Goal: Information Seeking & Learning: Learn about a topic

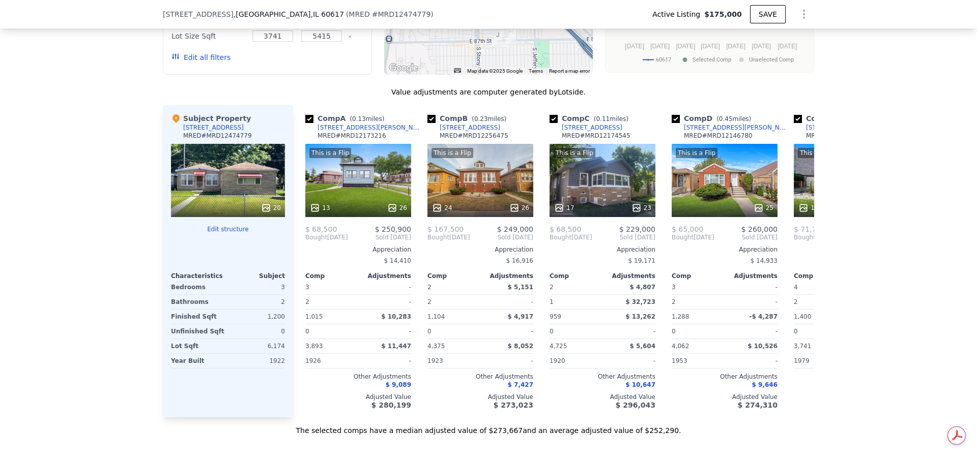
scroll to position [1170, 0]
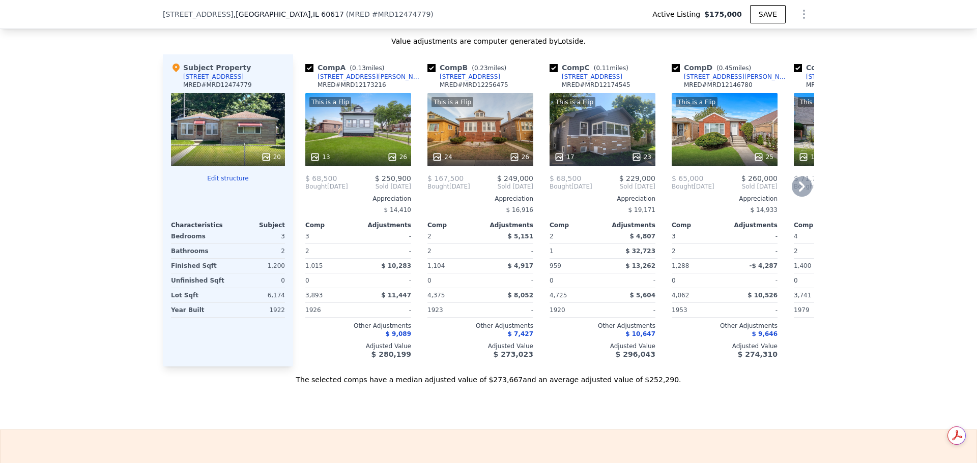
click at [365, 145] on div "This is a Flip 13 26" at bounding box center [358, 129] width 106 height 73
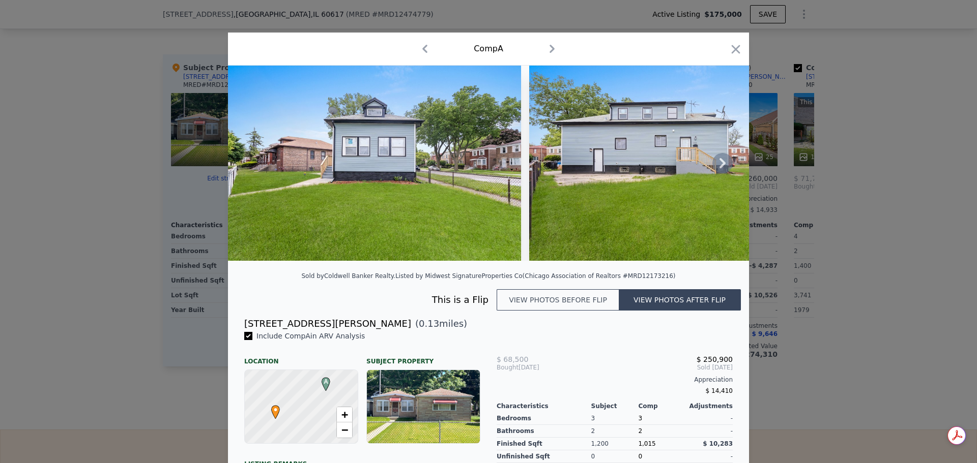
click at [713, 169] on icon at bounding box center [722, 163] width 20 height 20
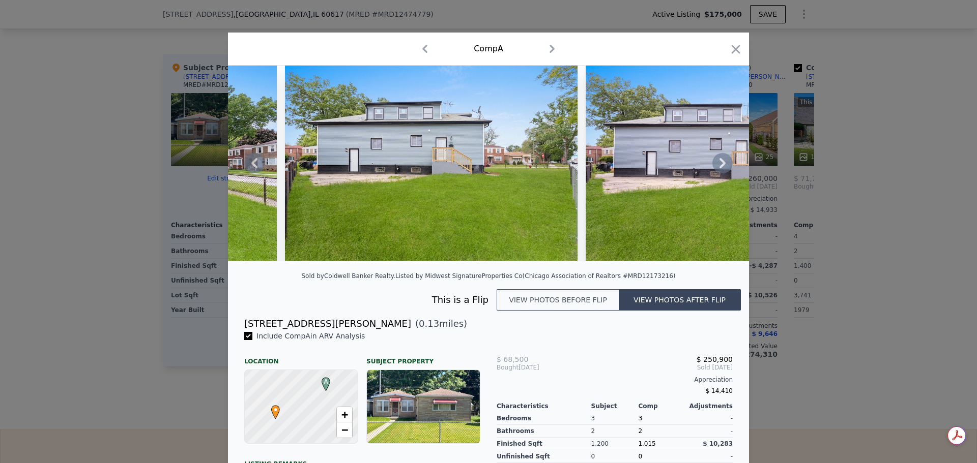
click at [720, 165] on icon at bounding box center [722, 163] width 20 height 20
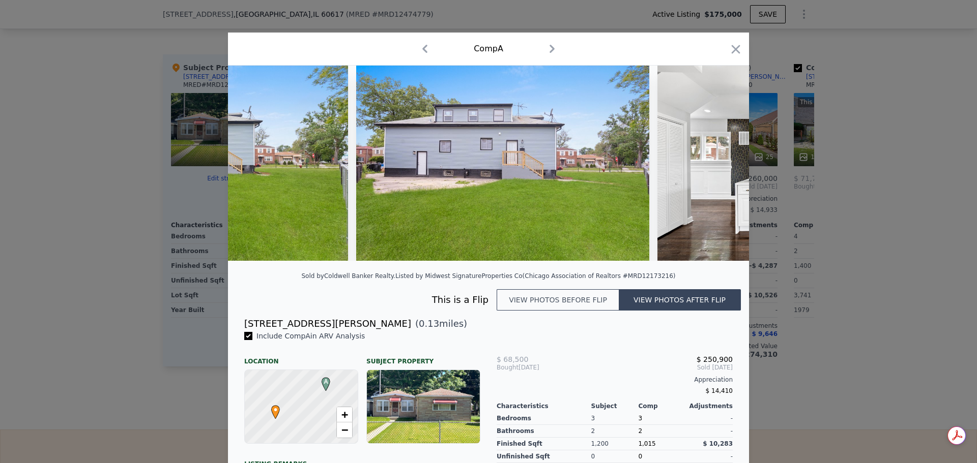
scroll to position [0, 488]
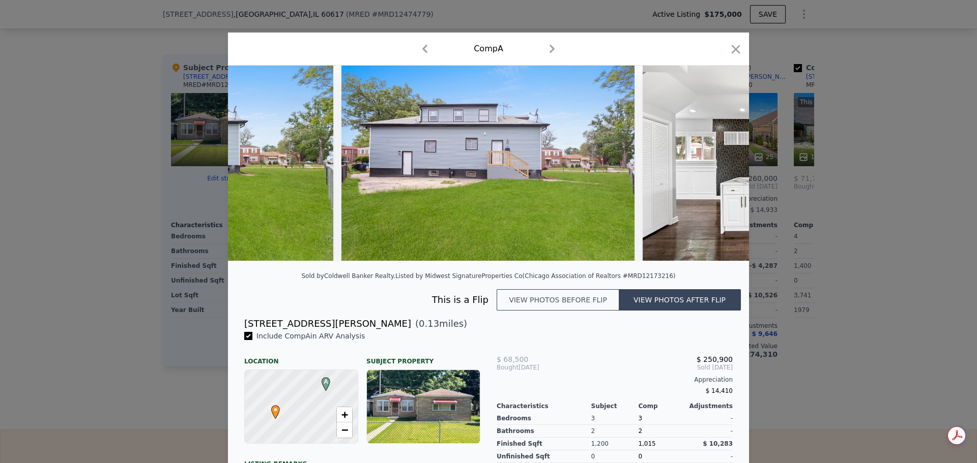
click at [720, 165] on img at bounding box center [790, 163] width 294 height 195
click at [721, 167] on icon at bounding box center [722, 163] width 6 height 10
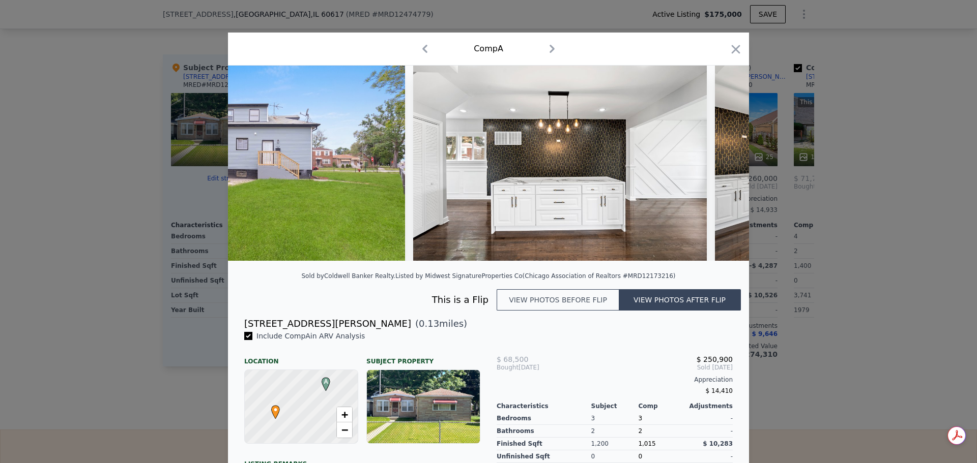
scroll to position [0, 733]
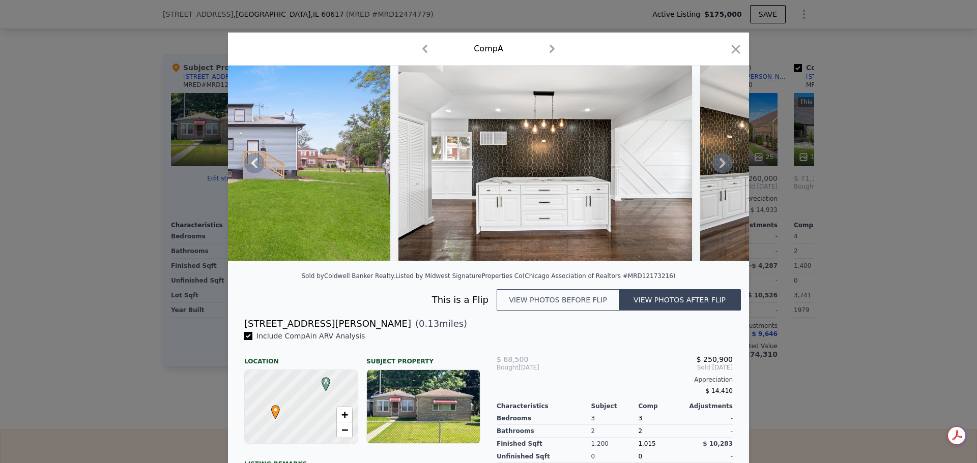
click at [720, 169] on icon at bounding box center [722, 163] width 20 height 20
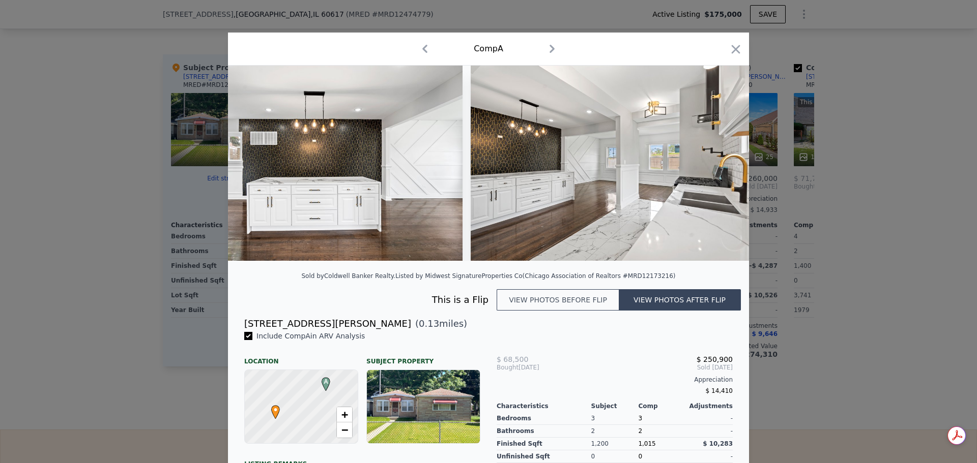
scroll to position [0, 977]
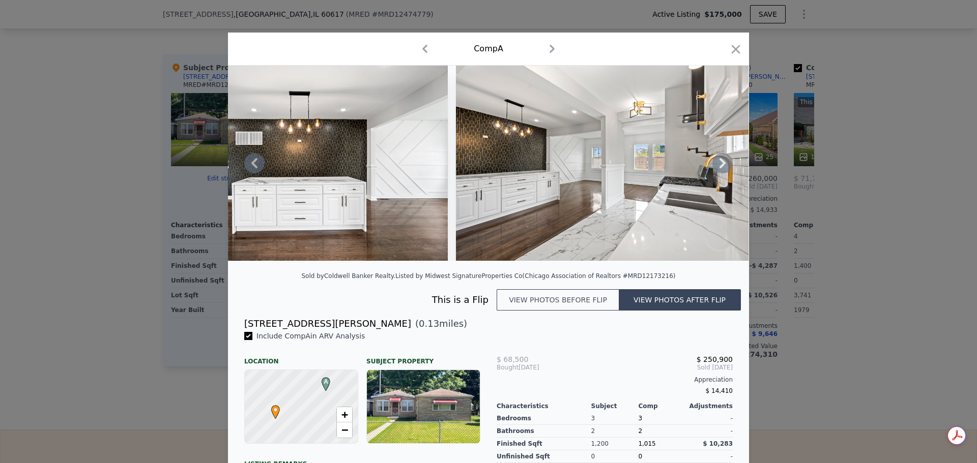
click at [716, 168] on icon at bounding box center [722, 163] width 20 height 20
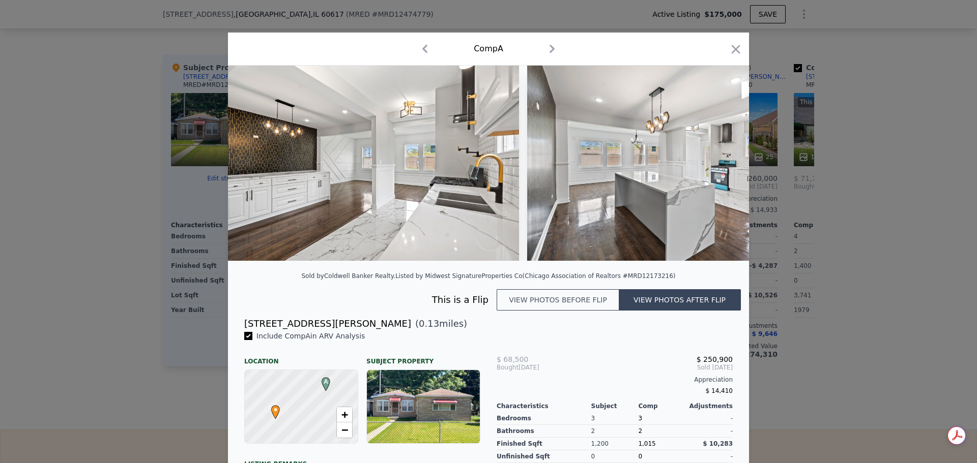
scroll to position [0, 1221]
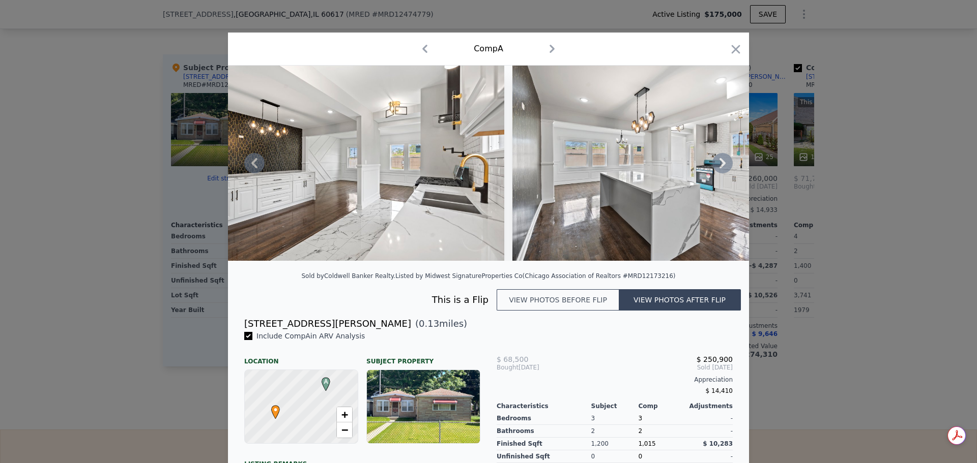
click at [717, 167] on icon at bounding box center [722, 163] width 20 height 20
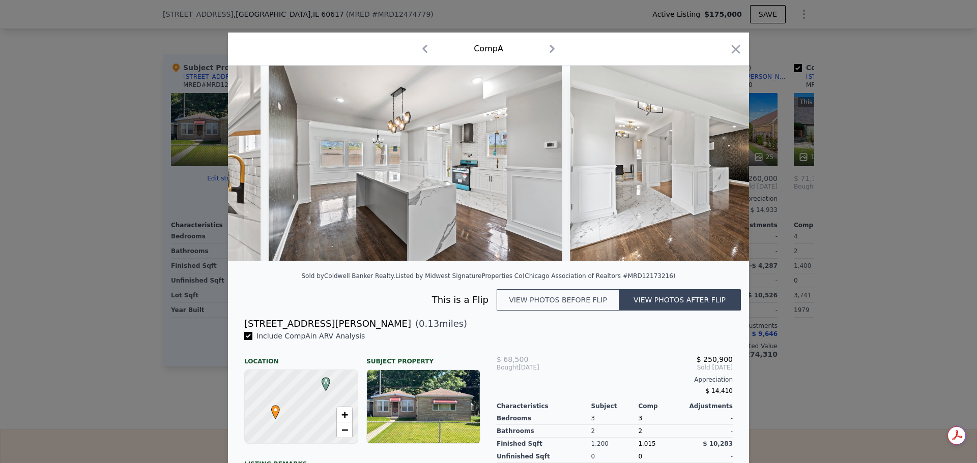
scroll to position [0, 1465]
click at [729, 50] on icon "button" at bounding box center [736, 49] width 14 height 14
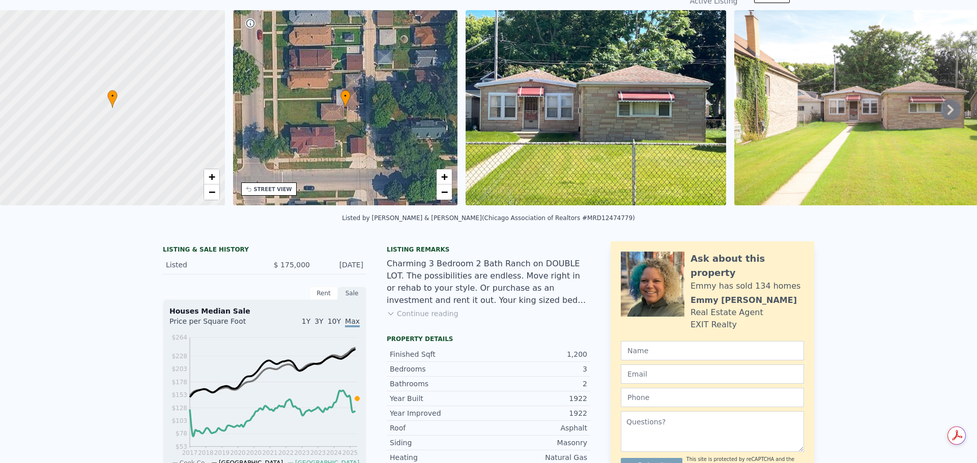
scroll to position [4, 0]
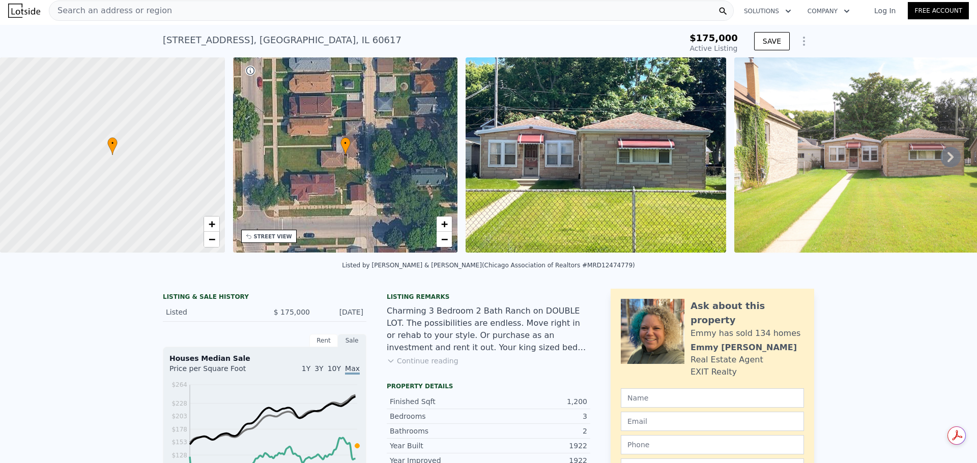
click at [947, 162] on icon at bounding box center [950, 157] width 20 height 20
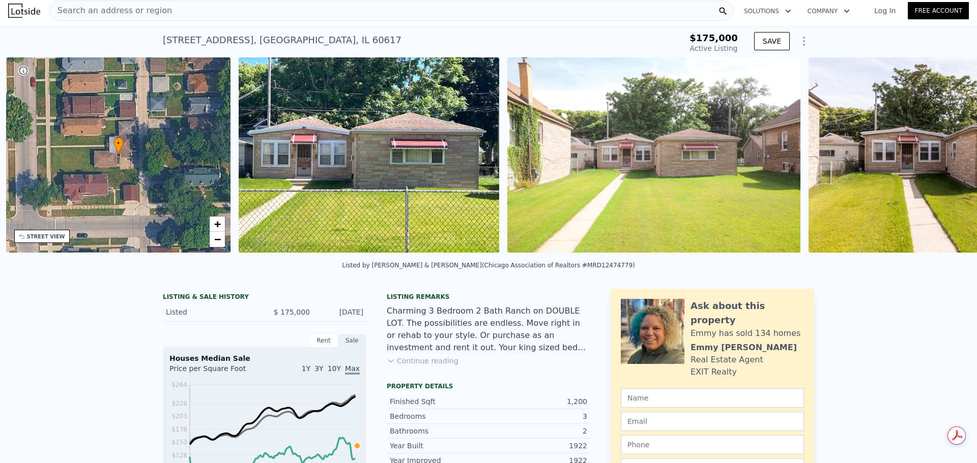
scroll to position [0, 237]
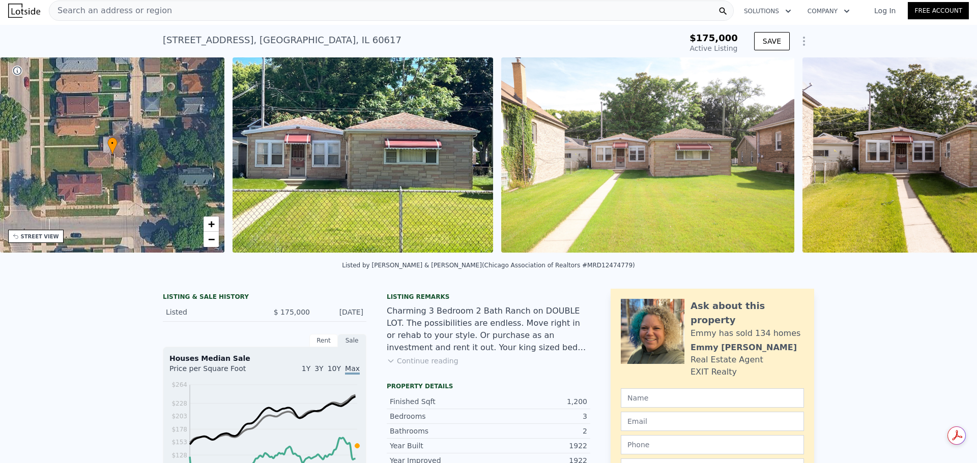
click at [947, 162] on div "• + − • + − STREET VIEW Loading... SATELLITE VIEW" at bounding box center [488, 156] width 977 height 199
click at [947, 159] on icon at bounding box center [950, 157] width 6 height 10
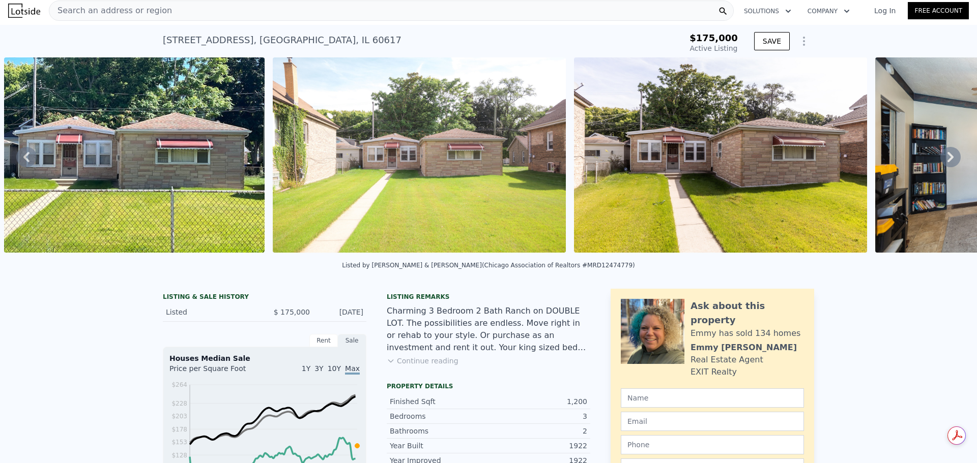
click at [947, 158] on icon at bounding box center [950, 157] width 6 height 10
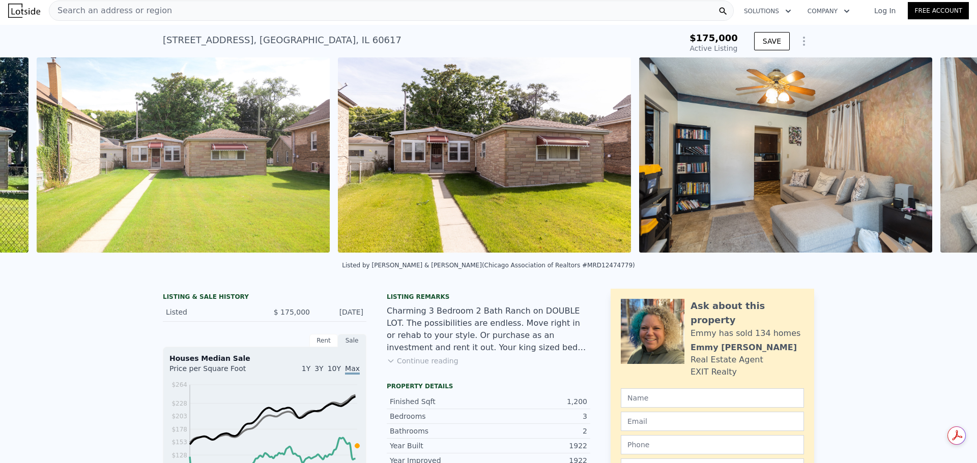
scroll to position [0, 734]
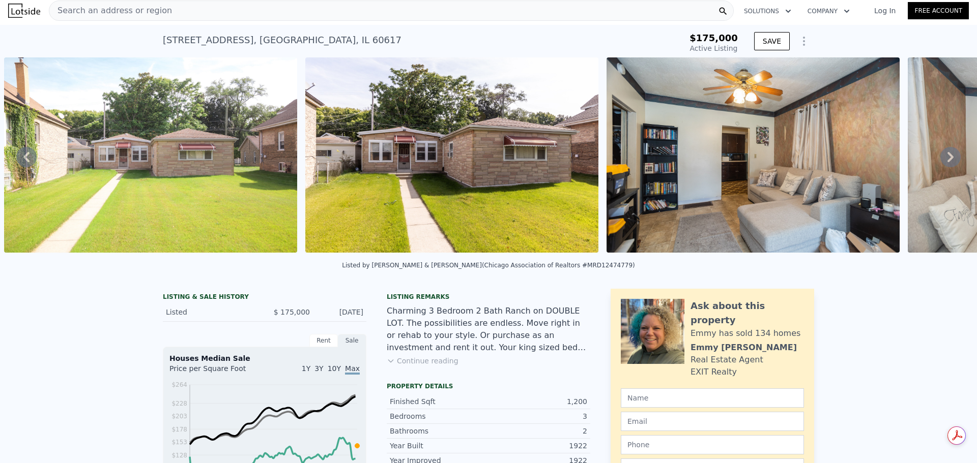
click at [940, 158] on icon at bounding box center [950, 157] width 20 height 20
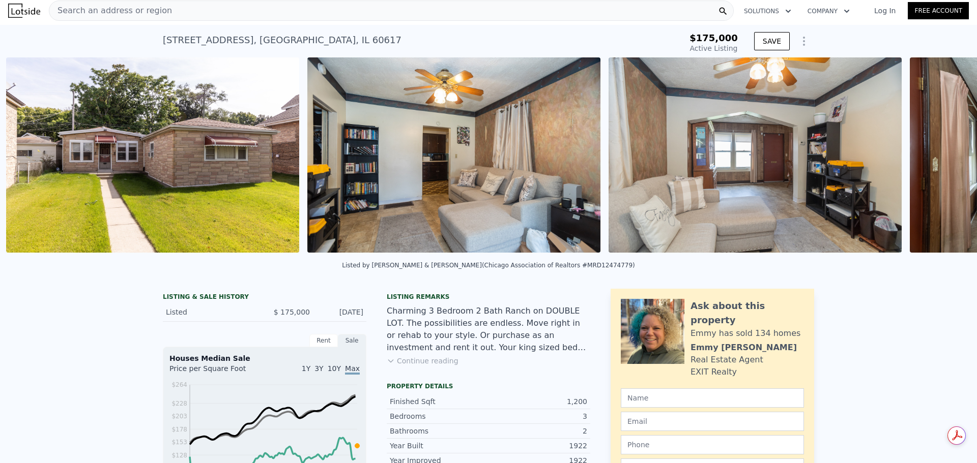
scroll to position [0, 1035]
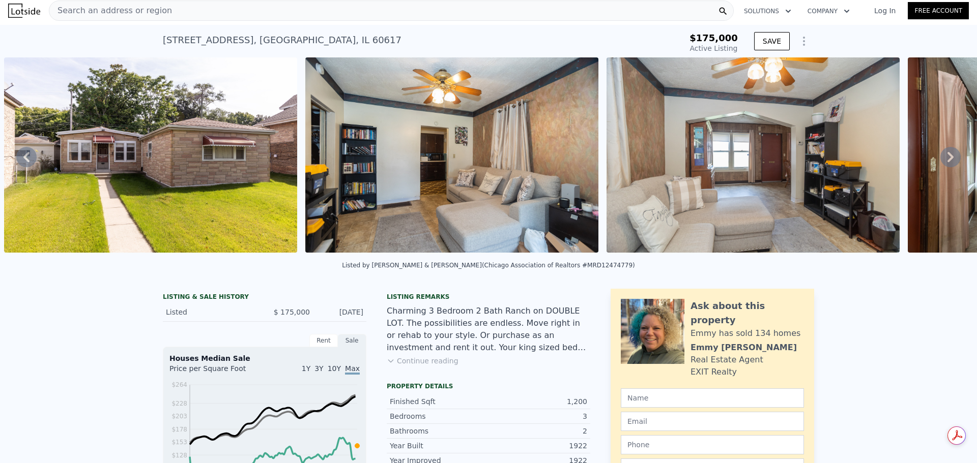
click at [940, 158] on icon at bounding box center [950, 157] width 20 height 20
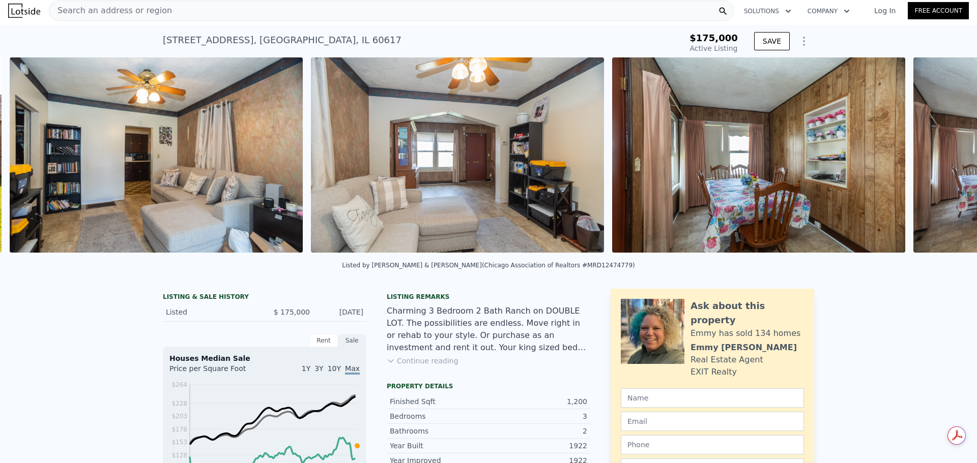
scroll to position [0, 1337]
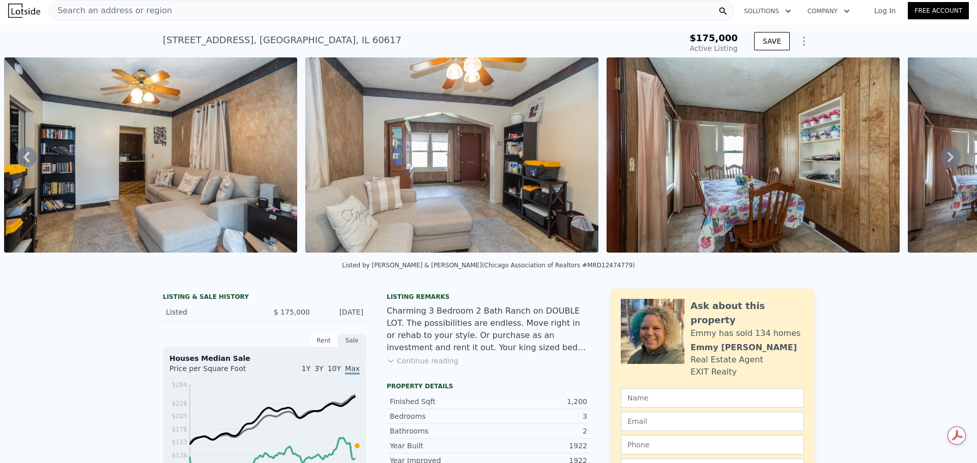
click at [940, 158] on icon at bounding box center [950, 157] width 20 height 20
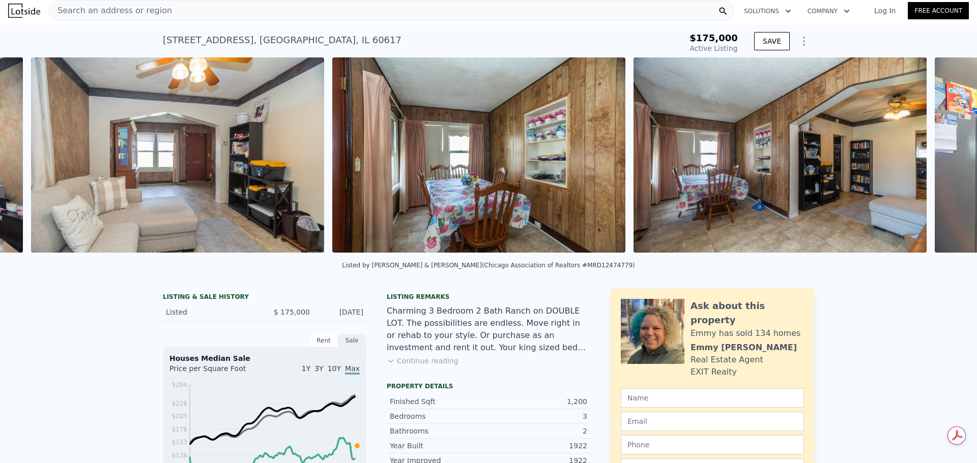
scroll to position [0, 1638]
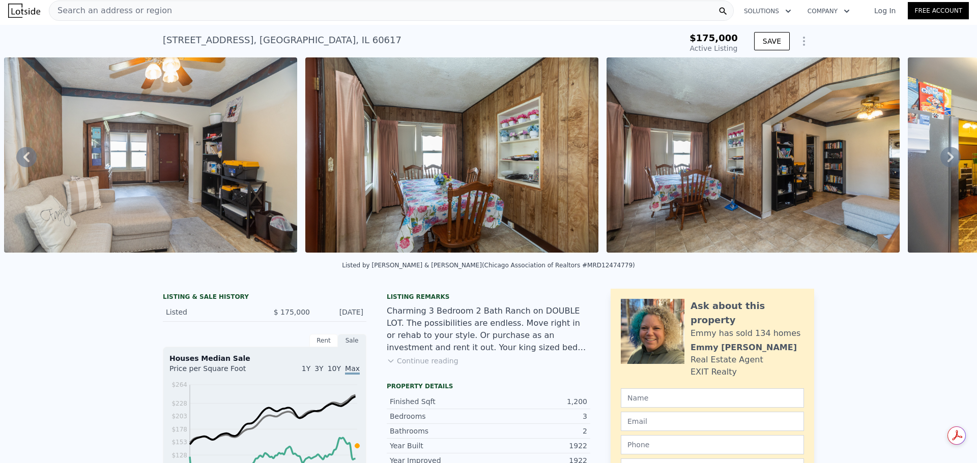
click at [940, 158] on icon at bounding box center [950, 157] width 20 height 20
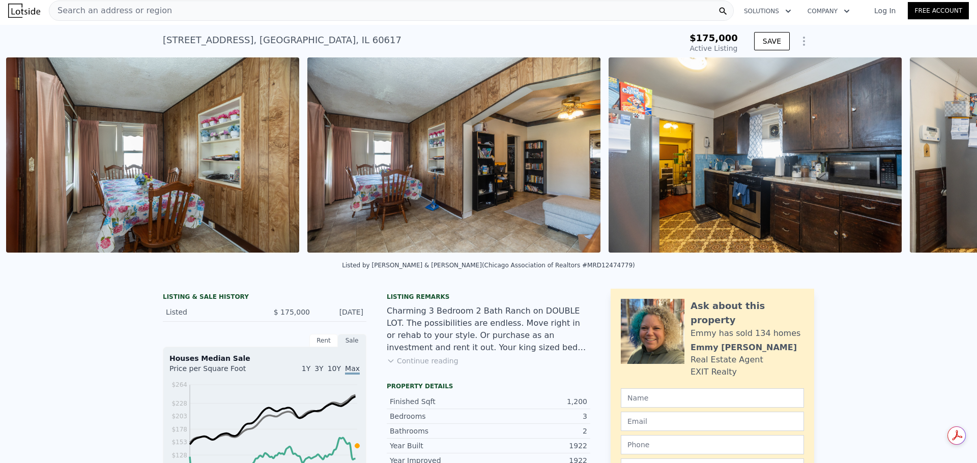
scroll to position [0, 1939]
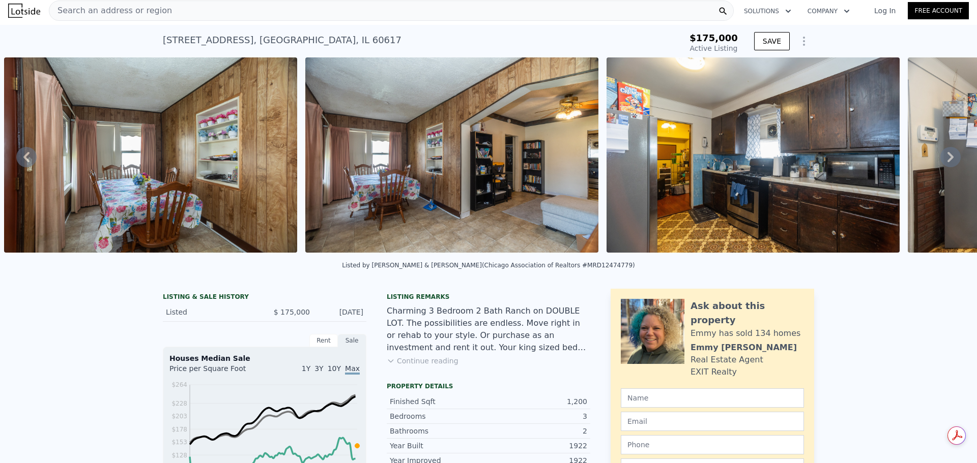
click at [940, 158] on icon at bounding box center [950, 157] width 20 height 20
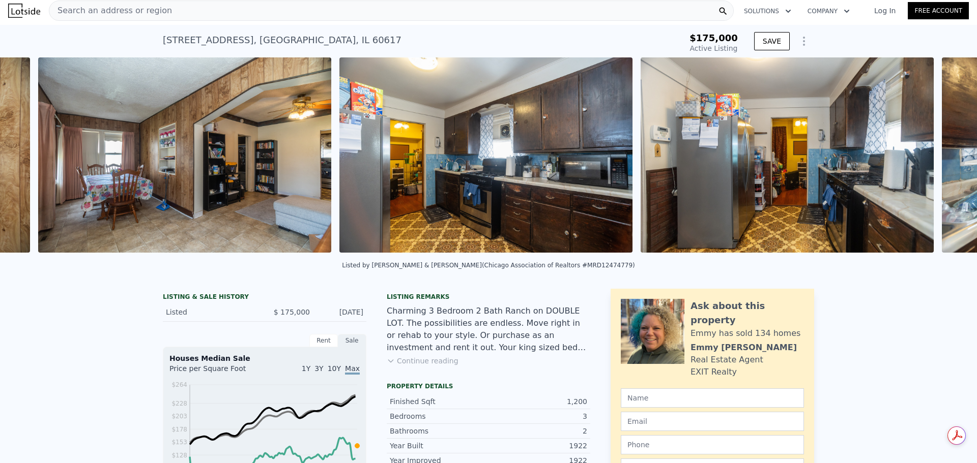
scroll to position [0, 2240]
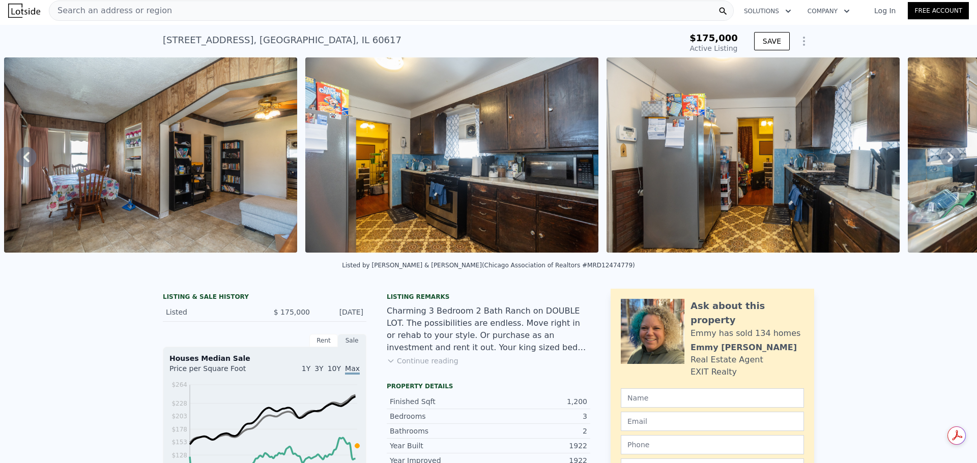
click at [940, 158] on icon at bounding box center [950, 157] width 20 height 20
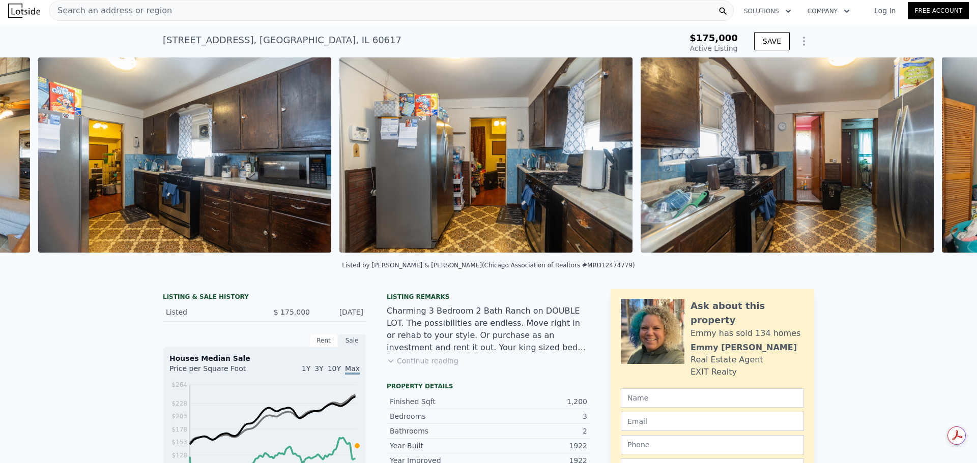
scroll to position [0, 2541]
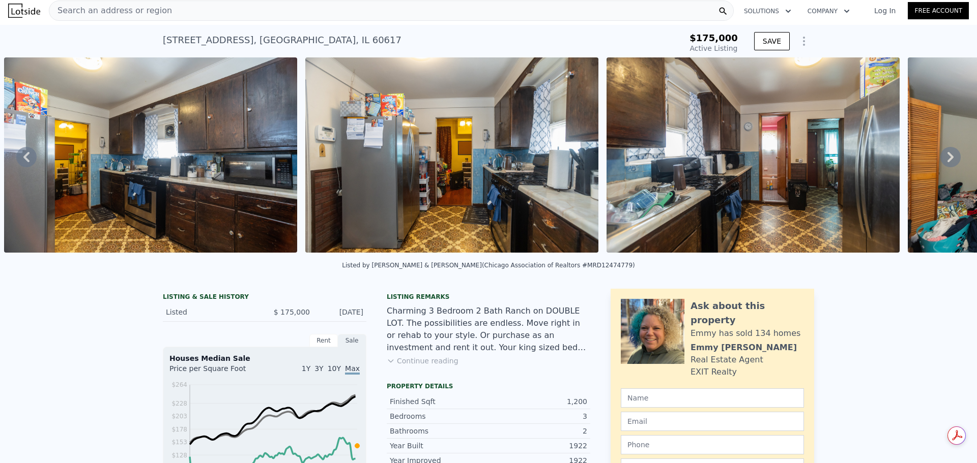
click at [940, 158] on icon at bounding box center [950, 157] width 20 height 20
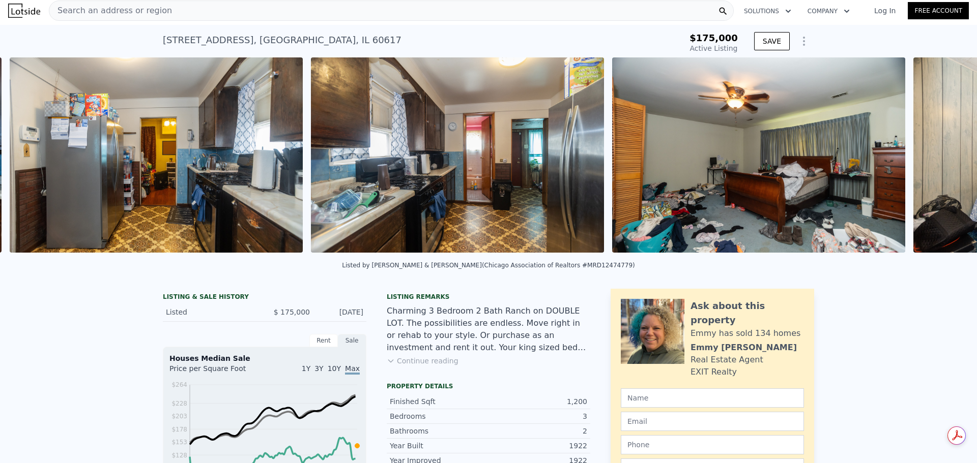
scroll to position [0, 2842]
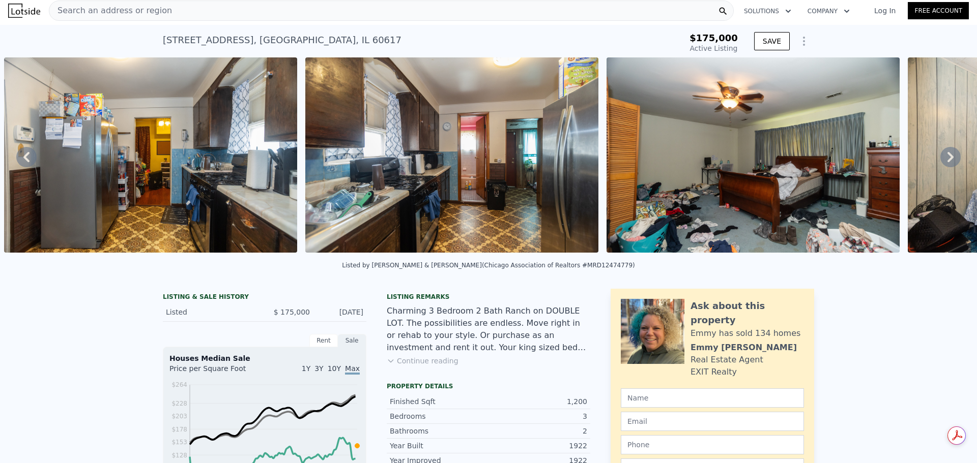
click at [947, 162] on icon at bounding box center [950, 157] width 6 height 10
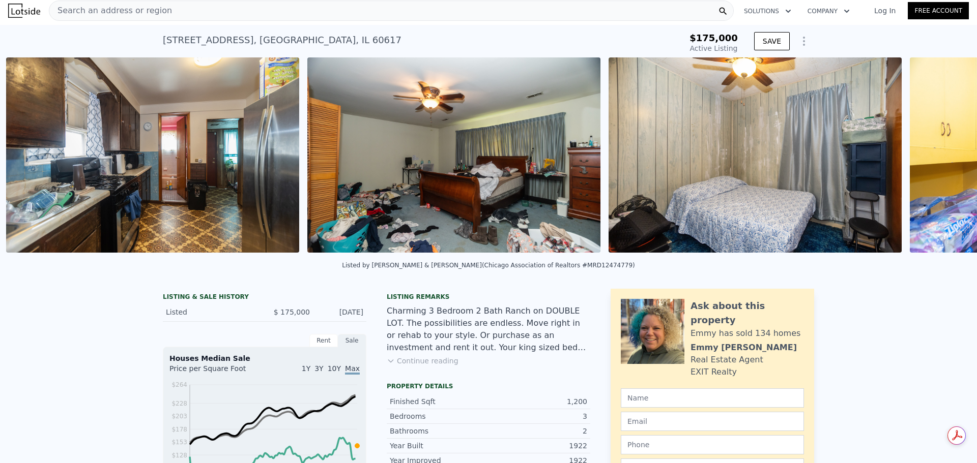
scroll to position [0, 3144]
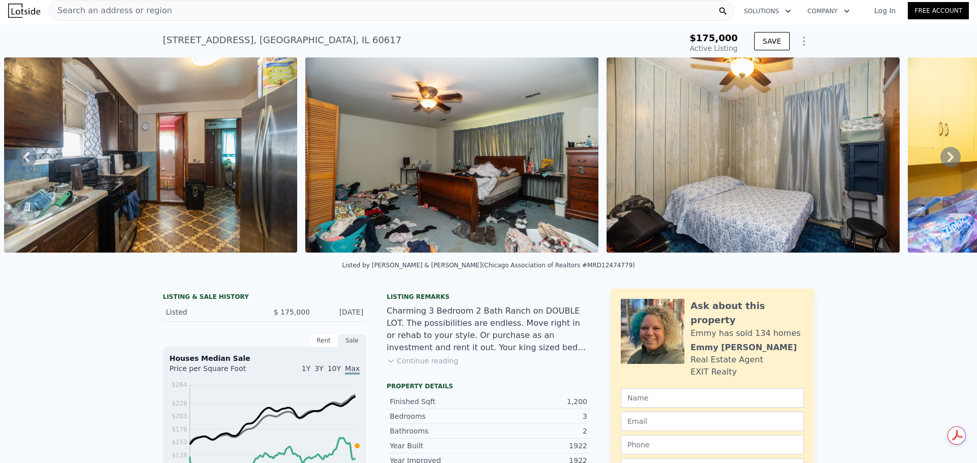
click at [947, 160] on icon at bounding box center [950, 157] width 6 height 10
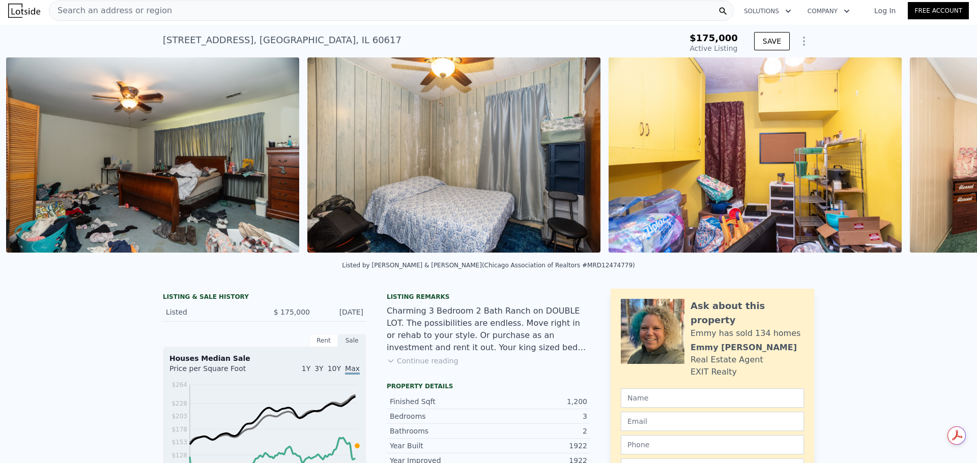
scroll to position [0, 3445]
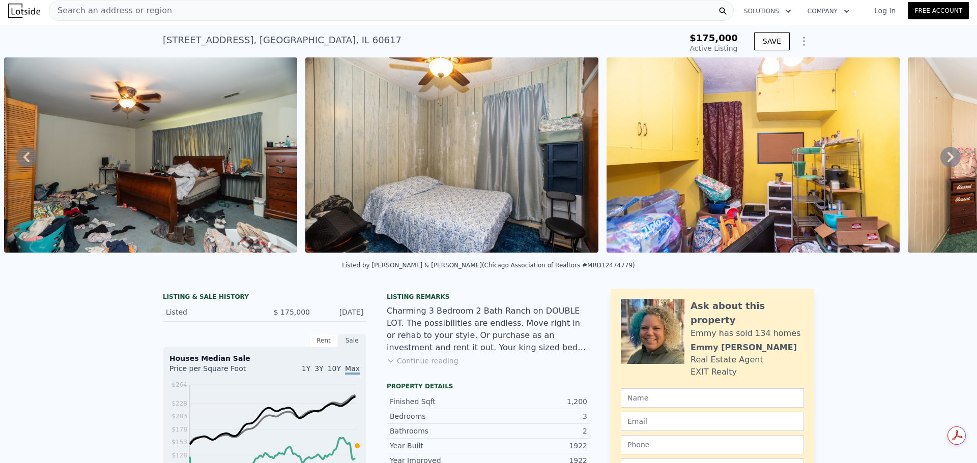
click at [940, 161] on icon at bounding box center [950, 157] width 20 height 20
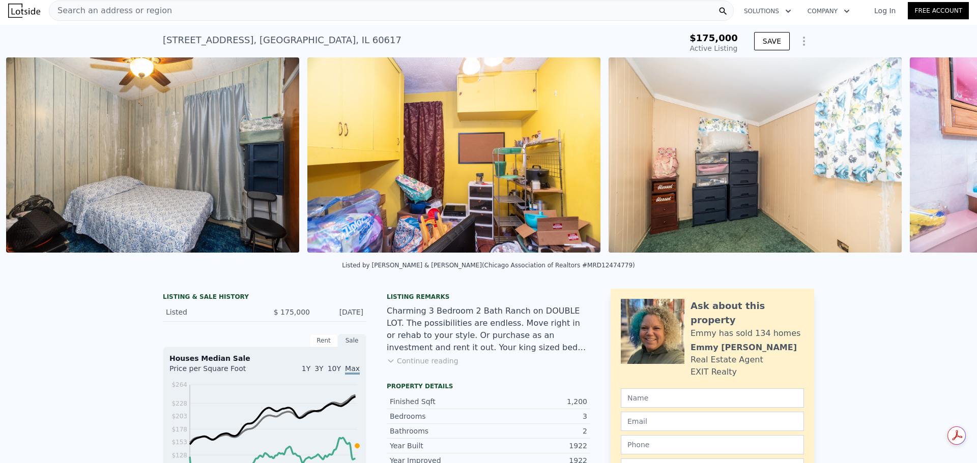
scroll to position [0, 3746]
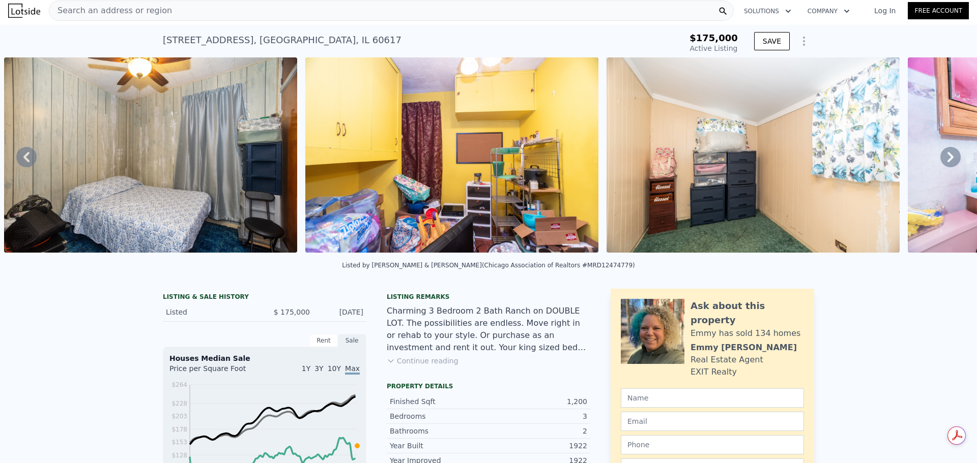
click at [948, 158] on icon at bounding box center [950, 157] width 20 height 20
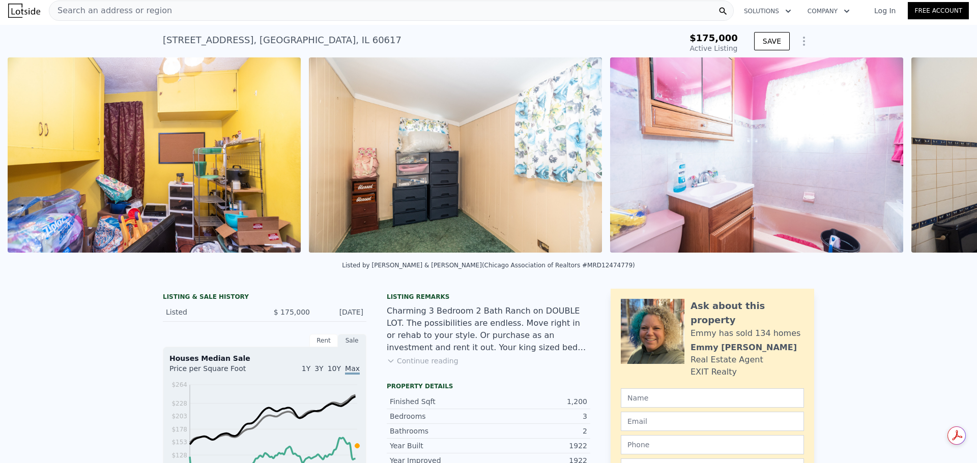
scroll to position [0, 4047]
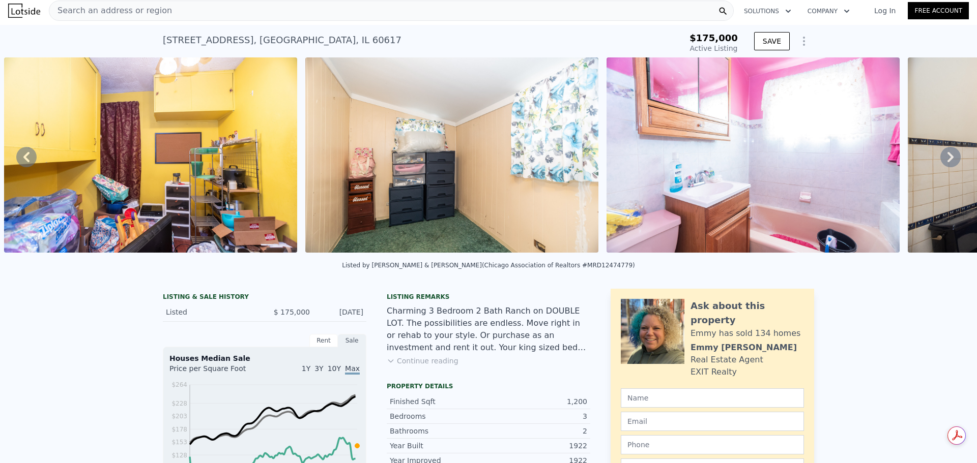
click at [946, 157] on icon at bounding box center [950, 157] width 20 height 20
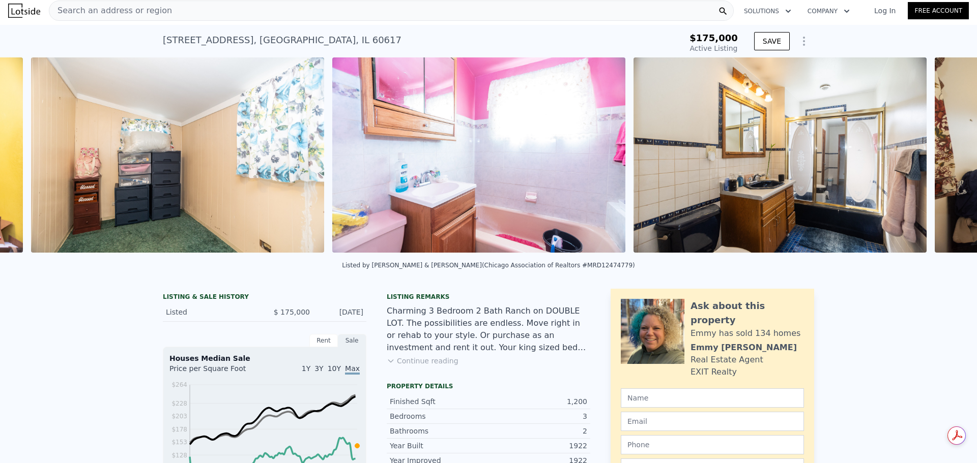
scroll to position [0, 4348]
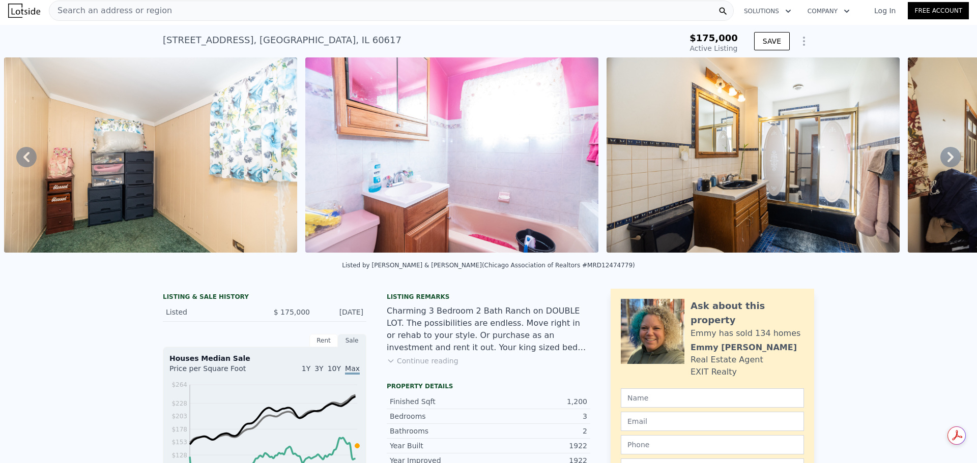
click at [950, 157] on icon at bounding box center [950, 157] width 20 height 20
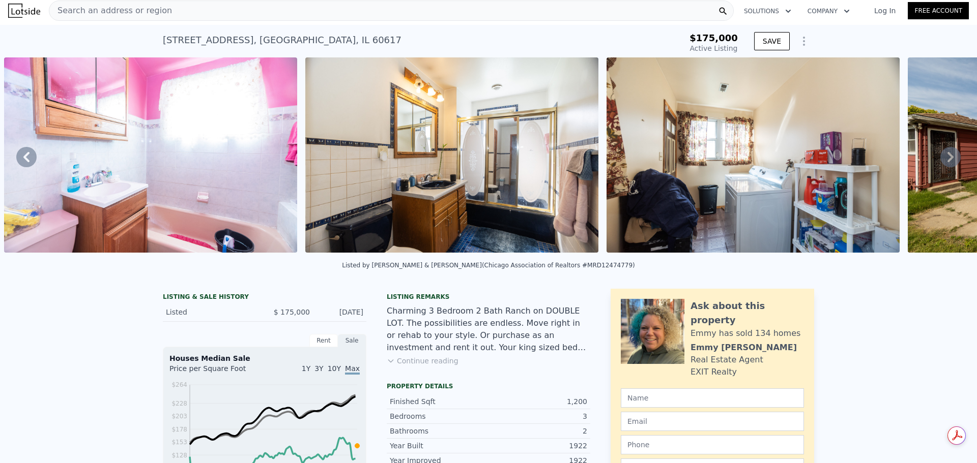
click at [947, 161] on icon at bounding box center [950, 157] width 20 height 20
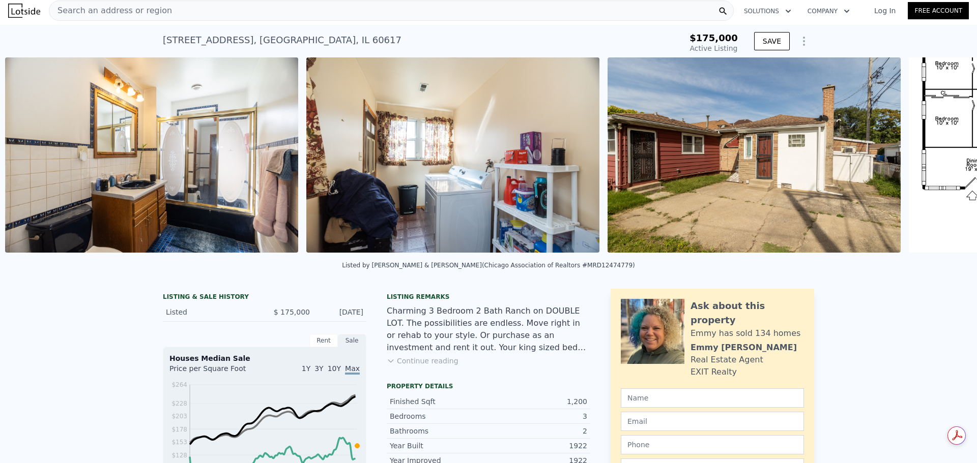
scroll to position [0, 4951]
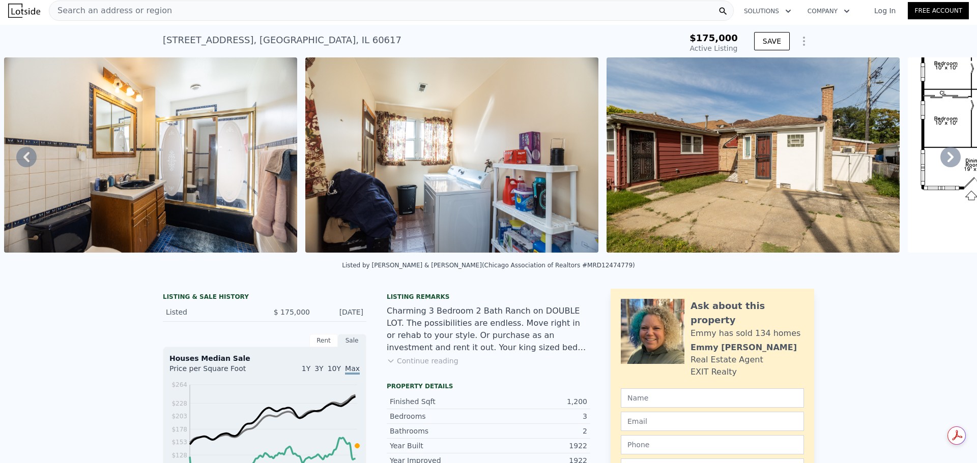
click at [947, 162] on icon at bounding box center [950, 157] width 6 height 10
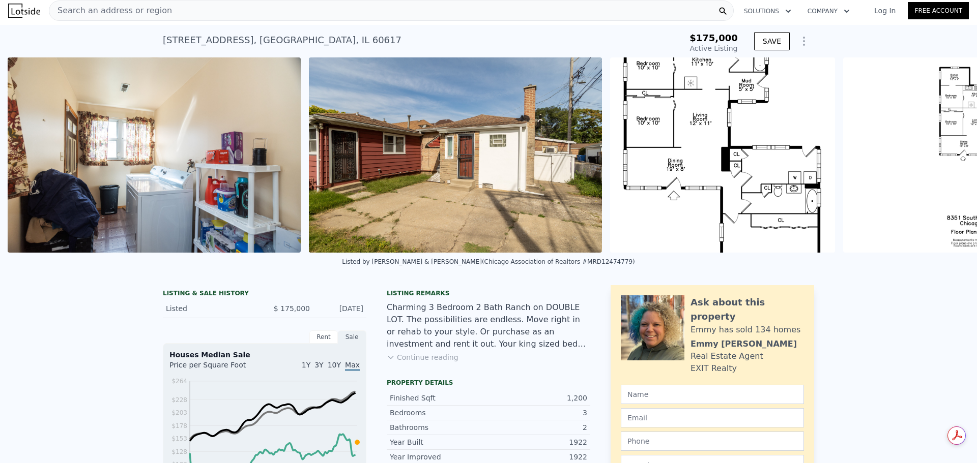
scroll to position [0, 5252]
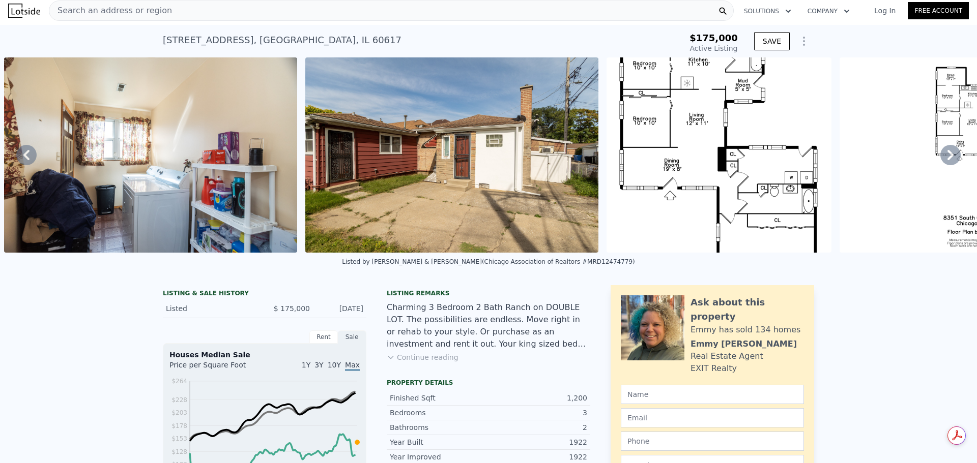
click at [944, 163] on icon at bounding box center [950, 155] width 20 height 20
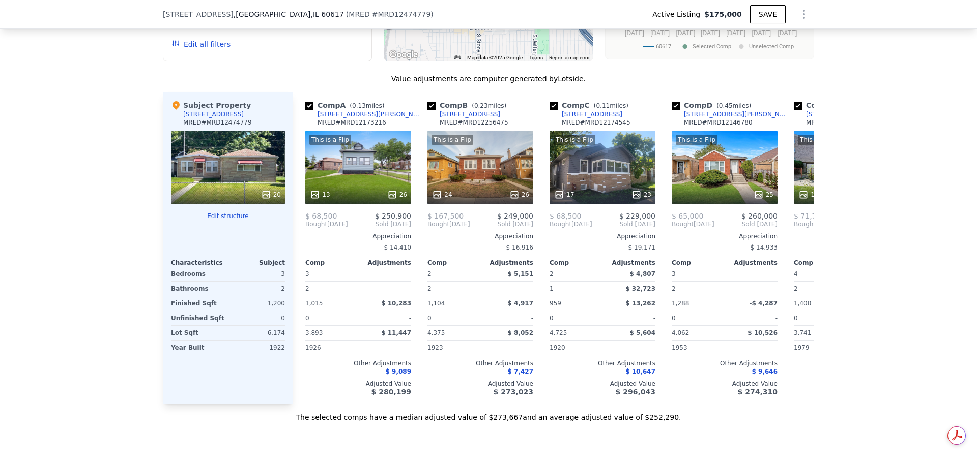
scroll to position [1221, 0]
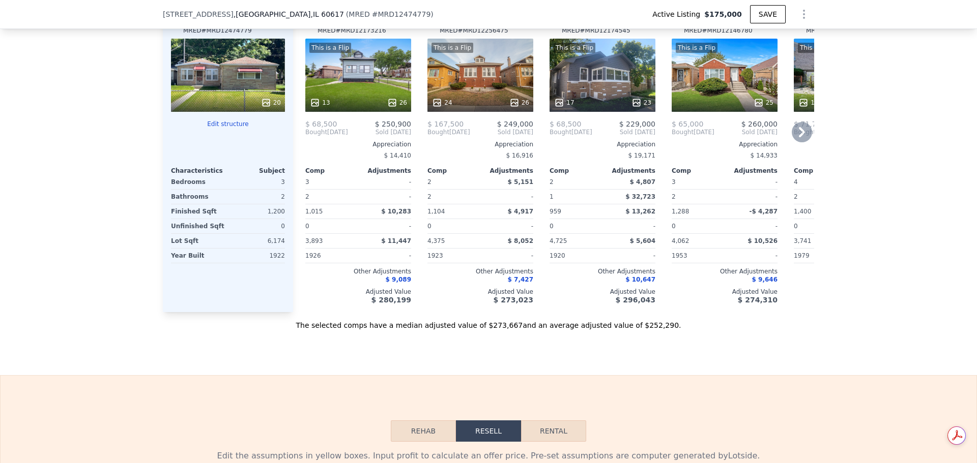
click at [724, 88] on div "This is a Flip 25" at bounding box center [725, 75] width 106 height 73
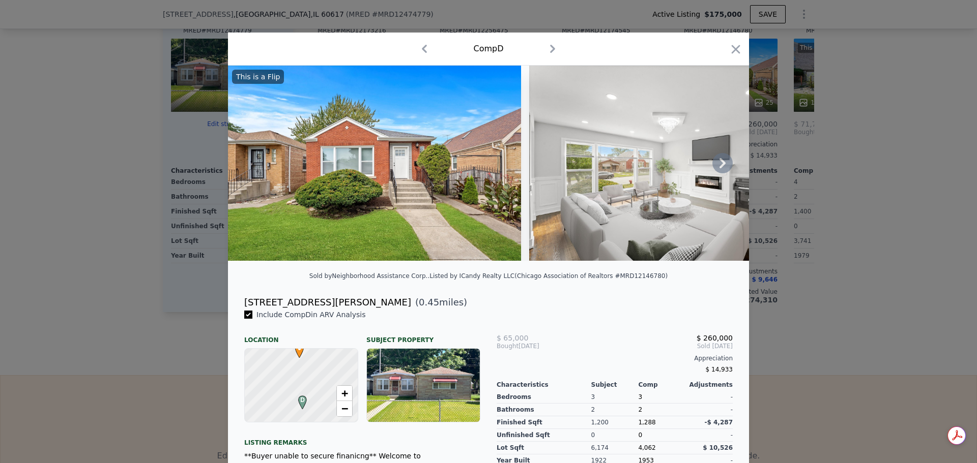
click at [719, 163] on icon at bounding box center [722, 163] width 20 height 20
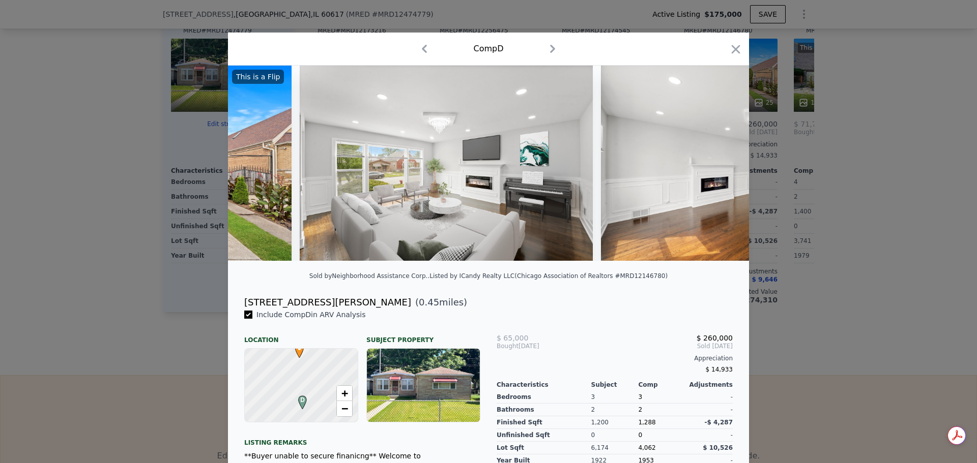
scroll to position [0, 244]
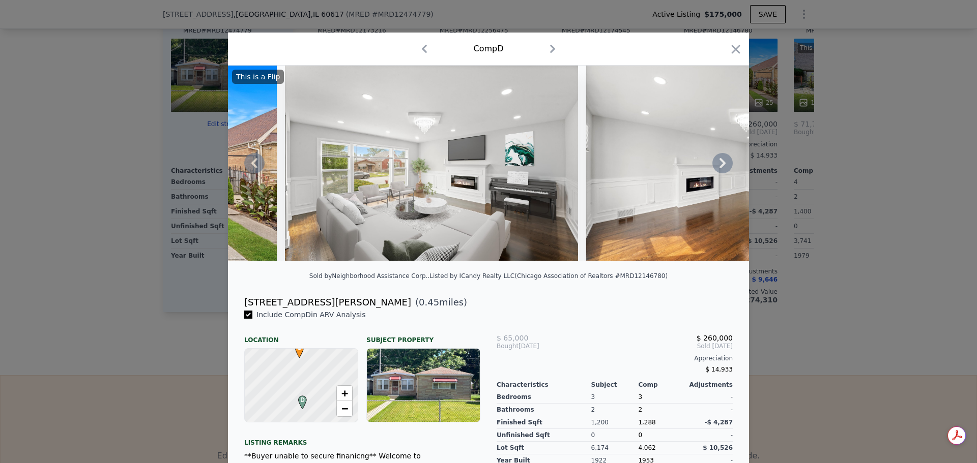
click at [719, 168] on icon at bounding box center [722, 163] width 6 height 10
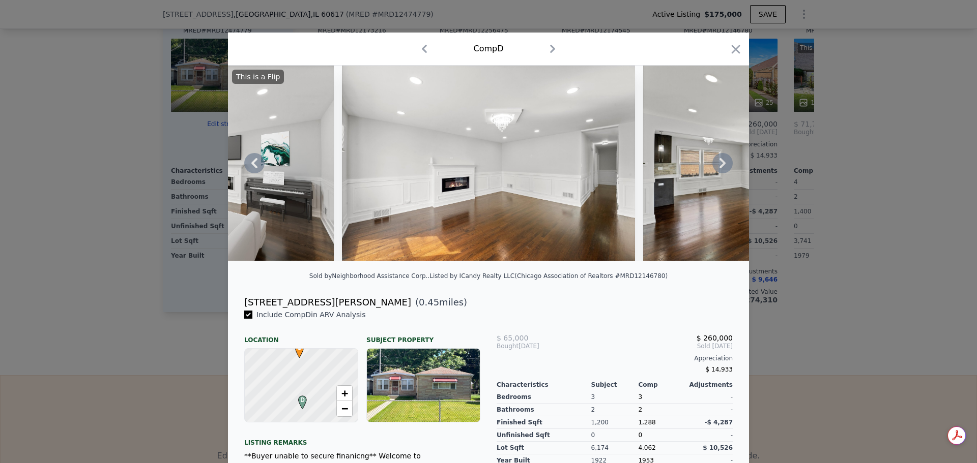
click at [719, 168] on icon at bounding box center [722, 163] width 6 height 10
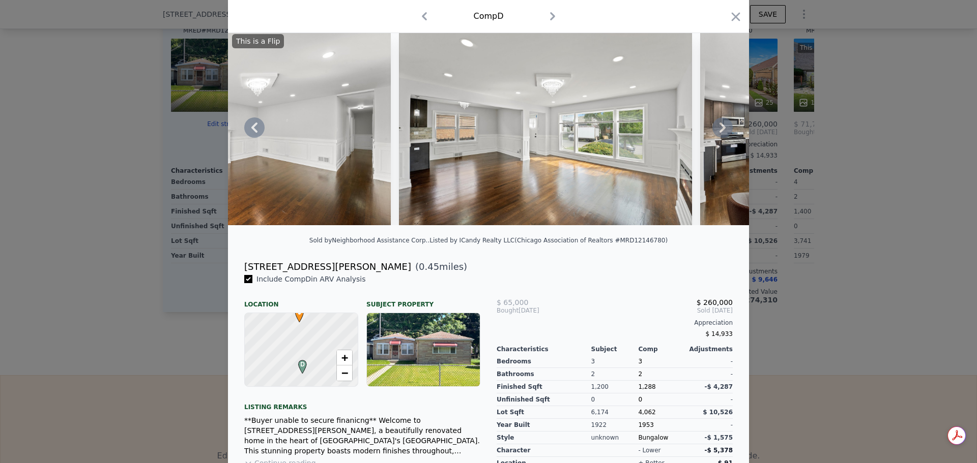
scroll to position [0, 0]
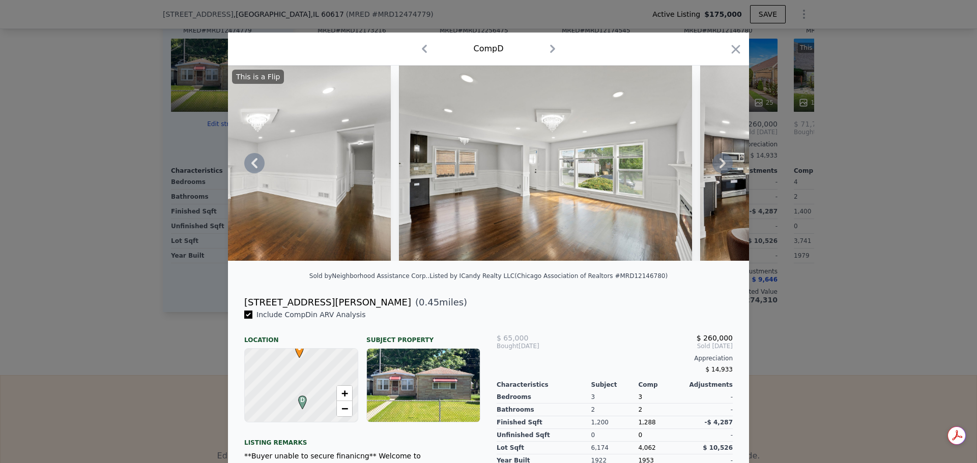
click at [722, 168] on icon at bounding box center [722, 163] width 20 height 20
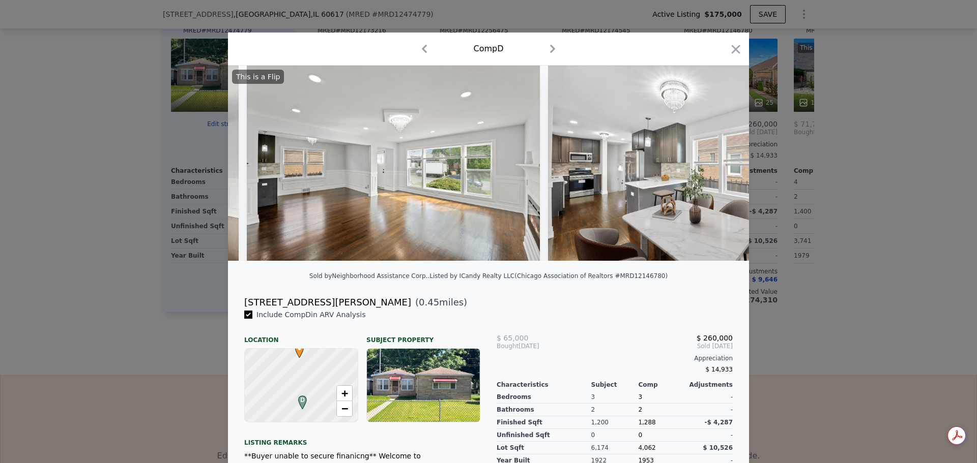
scroll to position [0, 977]
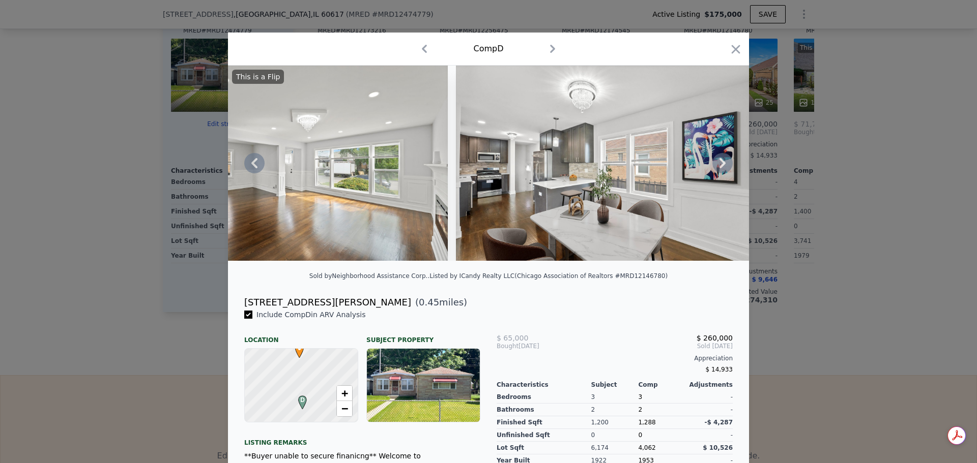
click at [718, 171] on icon at bounding box center [722, 163] width 20 height 20
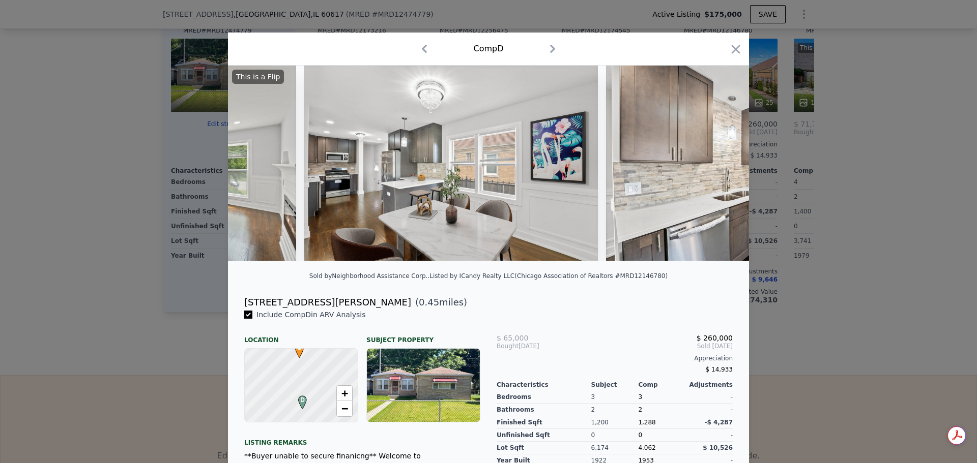
scroll to position [0, 1221]
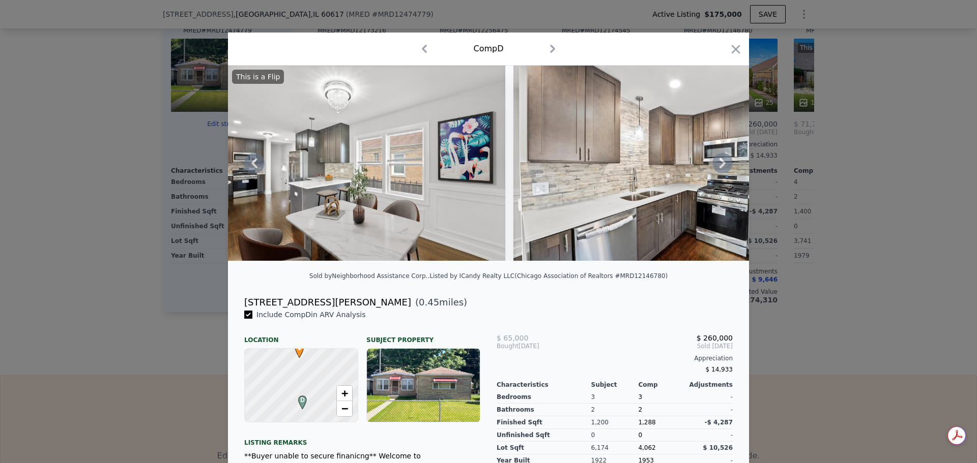
click at [719, 167] on icon at bounding box center [722, 163] width 20 height 20
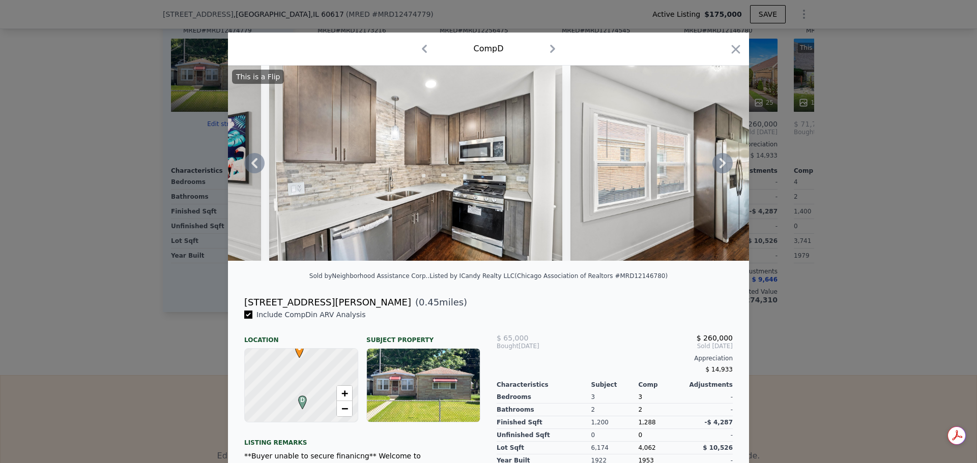
click at [719, 165] on icon at bounding box center [722, 163] width 6 height 10
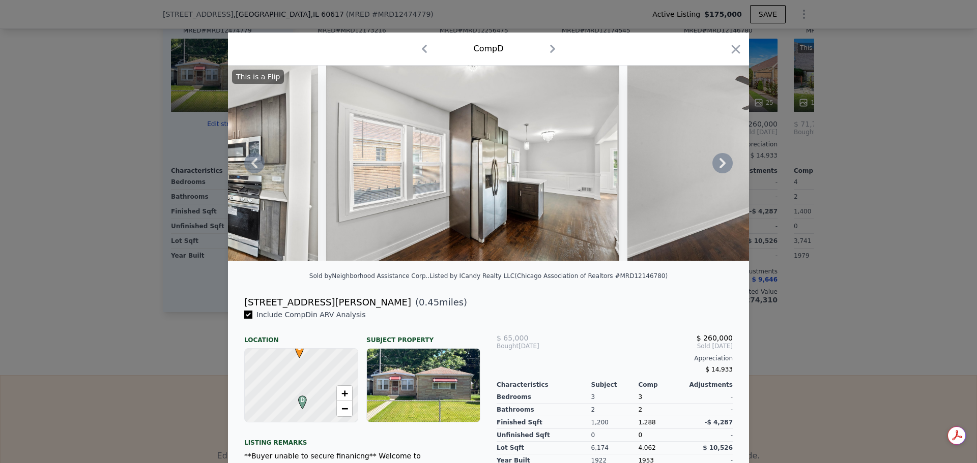
click at [724, 164] on icon at bounding box center [722, 163] width 20 height 20
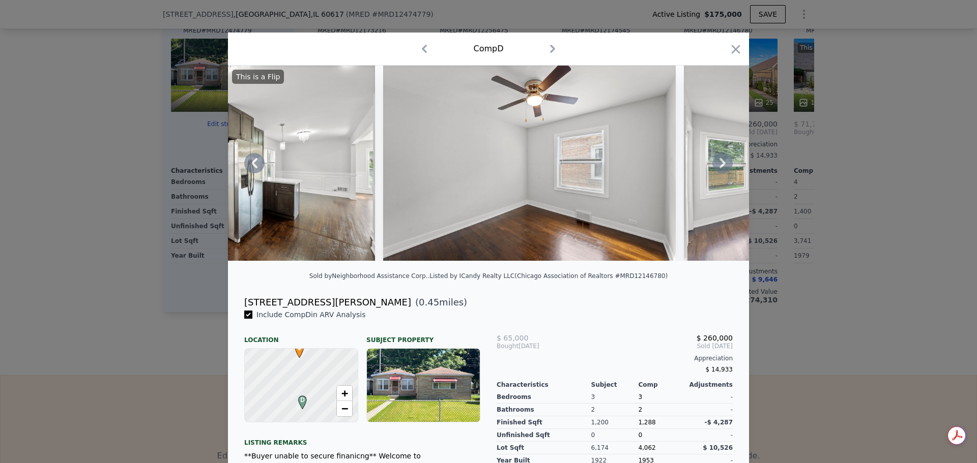
click at [716, 170] on icon at bounding box center [722, 163] width 20 height 20
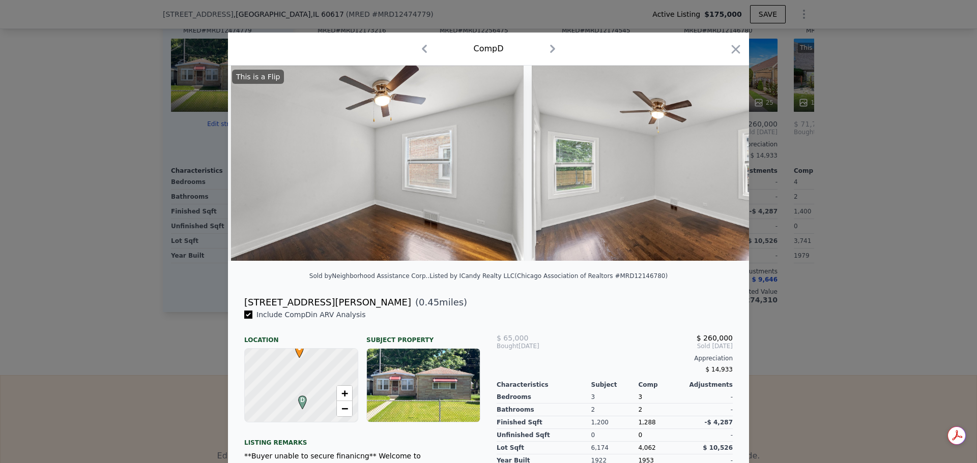
scroll to position [0, 2198]
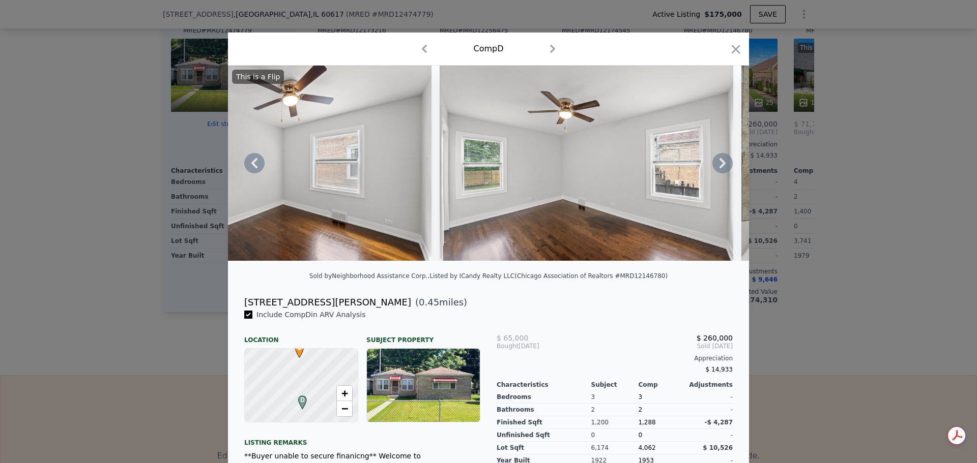
click at [716, 168] on icon at bounding box center [722, 163] width 20 height 20
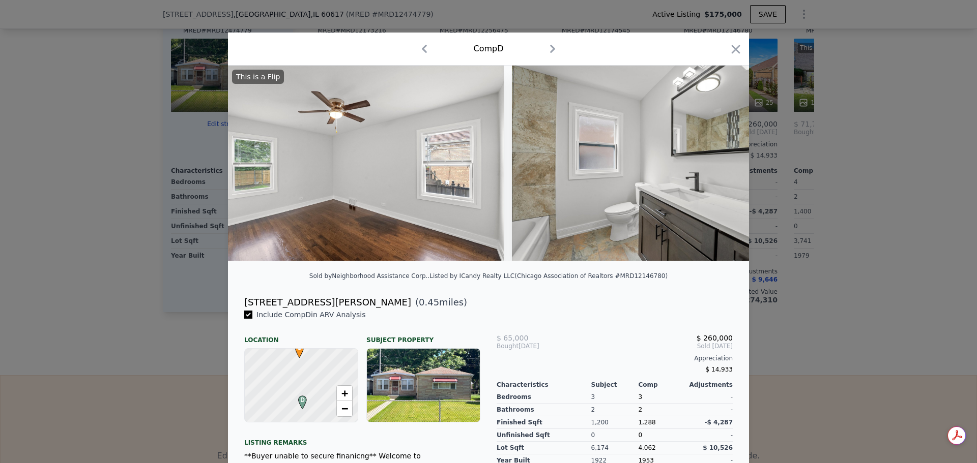
scroll to position [0, 2442]
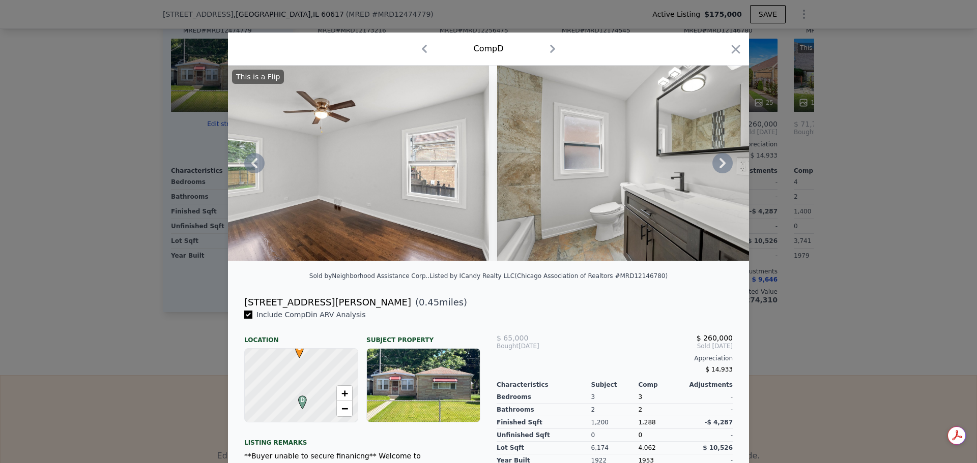
click at [719, 163] on icon at bounding box center [722, 163] width 6 height 10
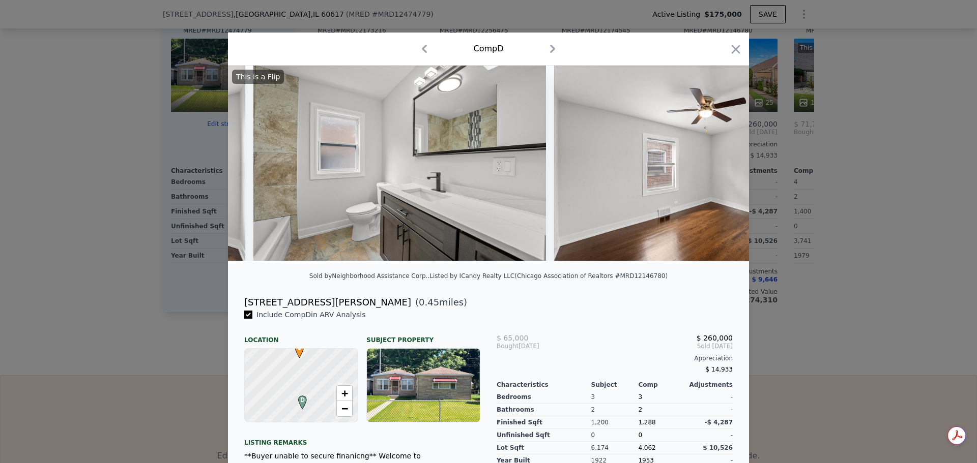
scroll to position [0, 2686]
click at [716, 160] on icon at bounding box center [722, 163] width 20 height 20
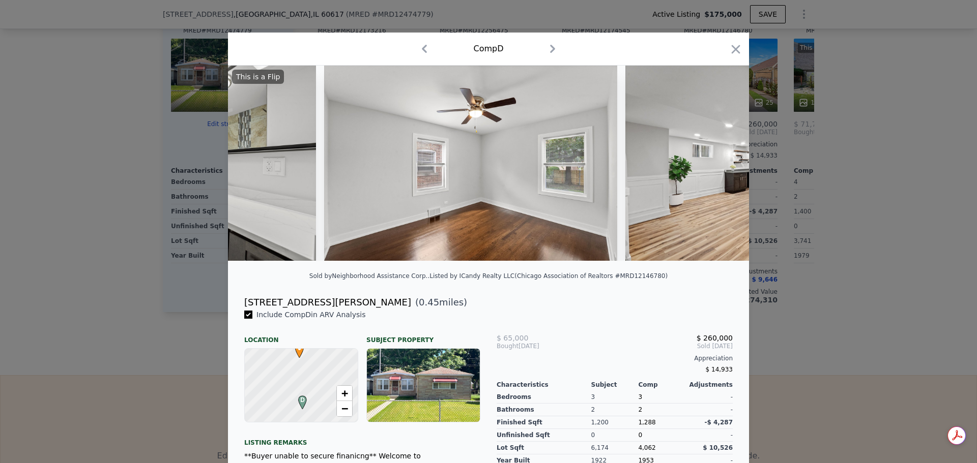
scroll to position [0, 2931]
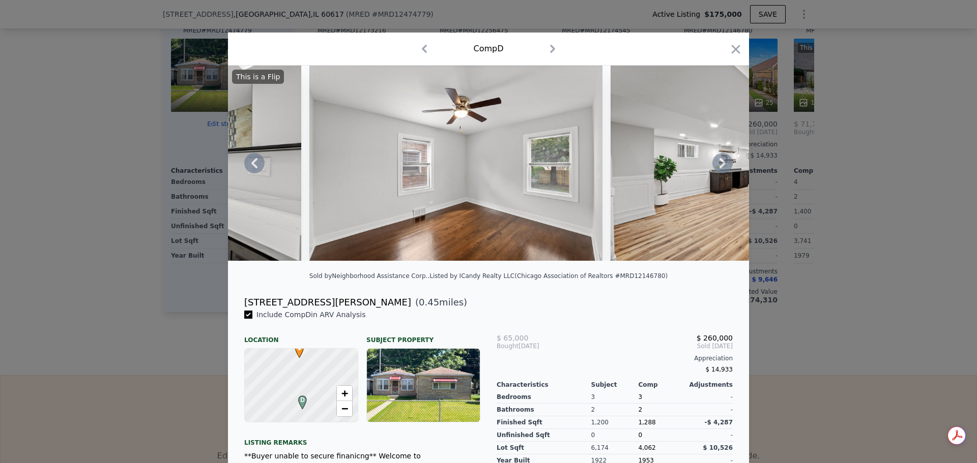
click at [719, 164] on icon at bounding box center [722, 163] width 6 height 10
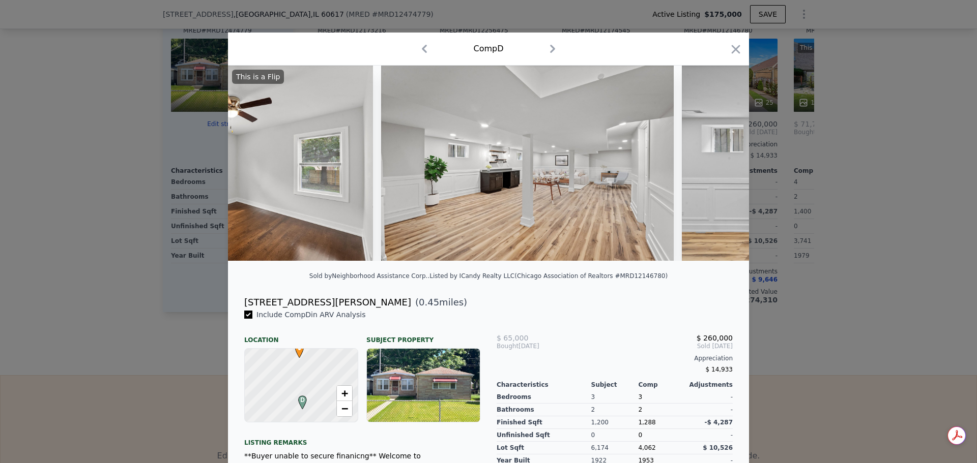
scroll to position [0, 3175]
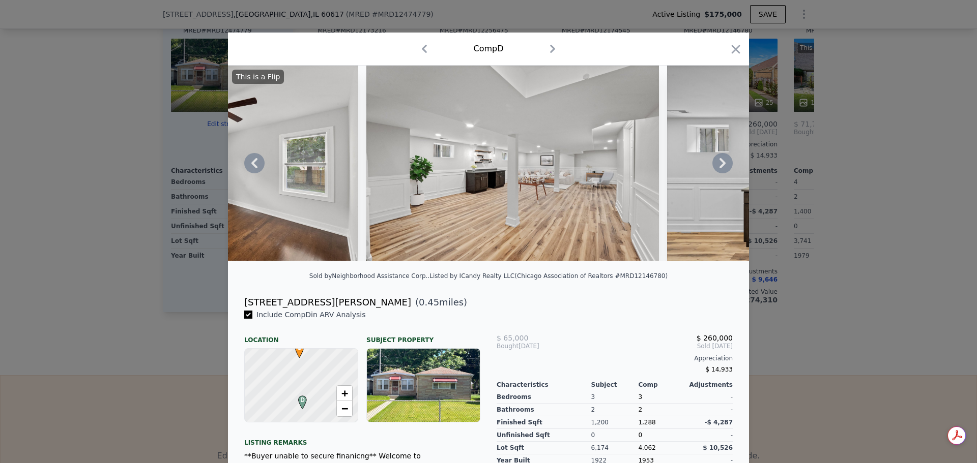
click at [721, 168] on icon at bounding box center [722, 163] width 20 height 20
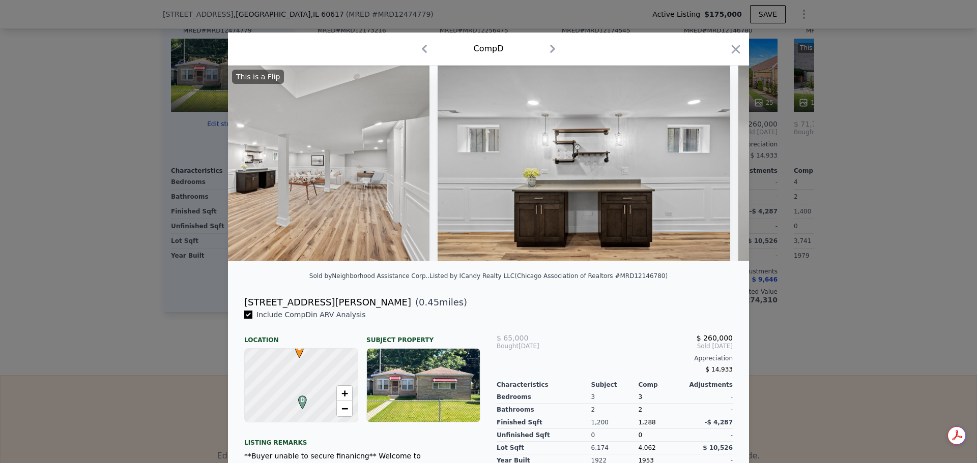
scroll to position [0, 3419]
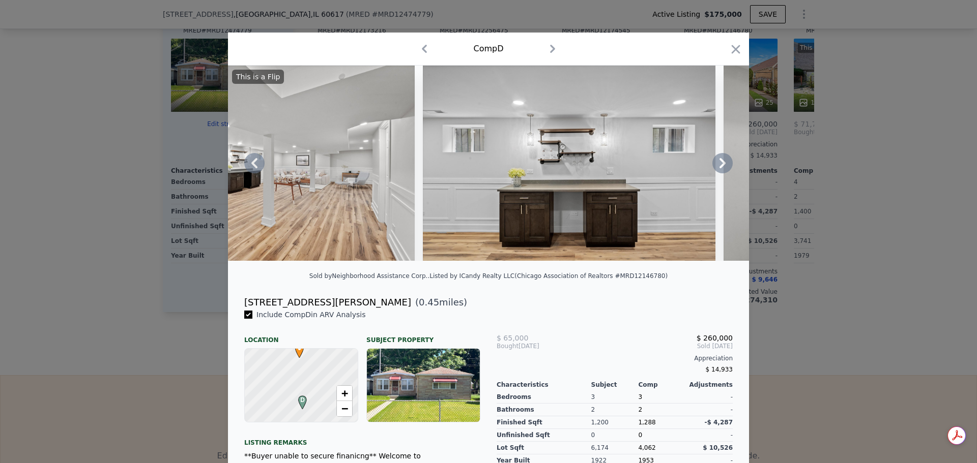
click at [723, 166] on icon at bounding box center [722, 163] width 20 height 20
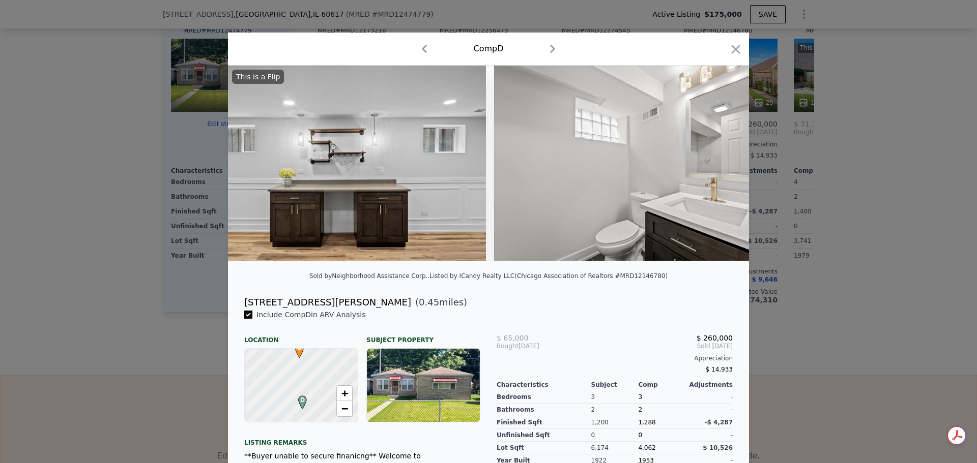
scroll to position [0, 3663]
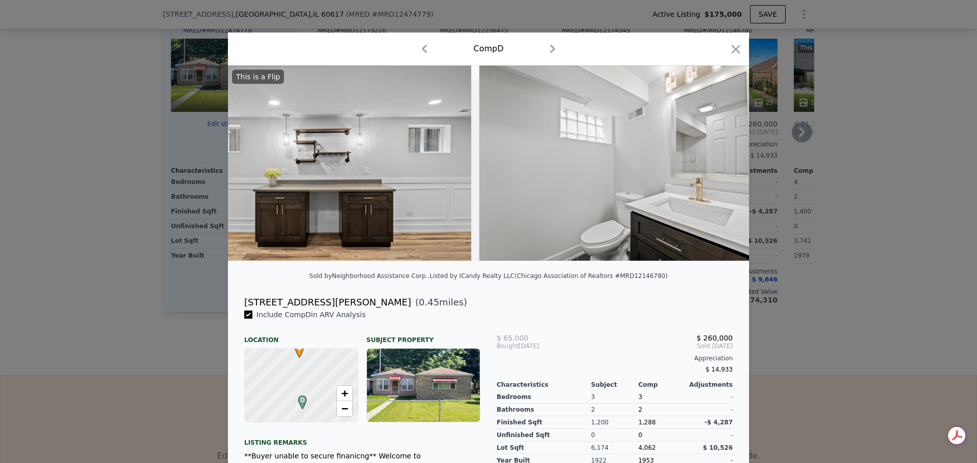
drag, startPoint x: 733, startPoint y: 45, endPoint x: 657, endPoint y: 267, distance: 235.1
click at [732, 47] on icon "button" at bounding box center [736, 49] width 14 height 14
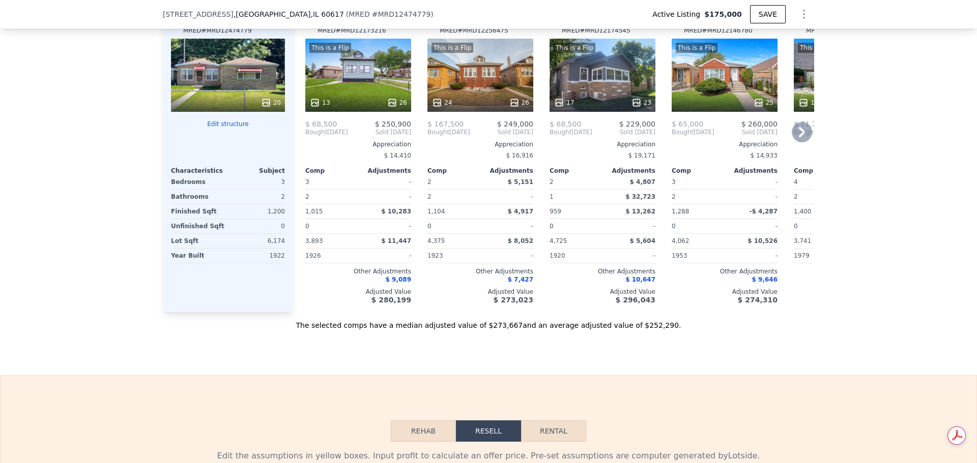
click at [795, 138] on icon at bounding box center [802, 132] width 20 height 20
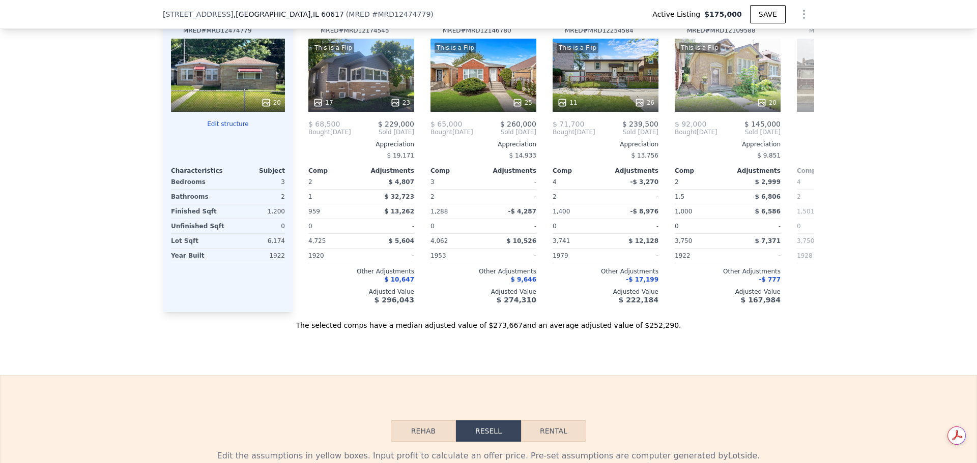
scroll to position [0, 244]
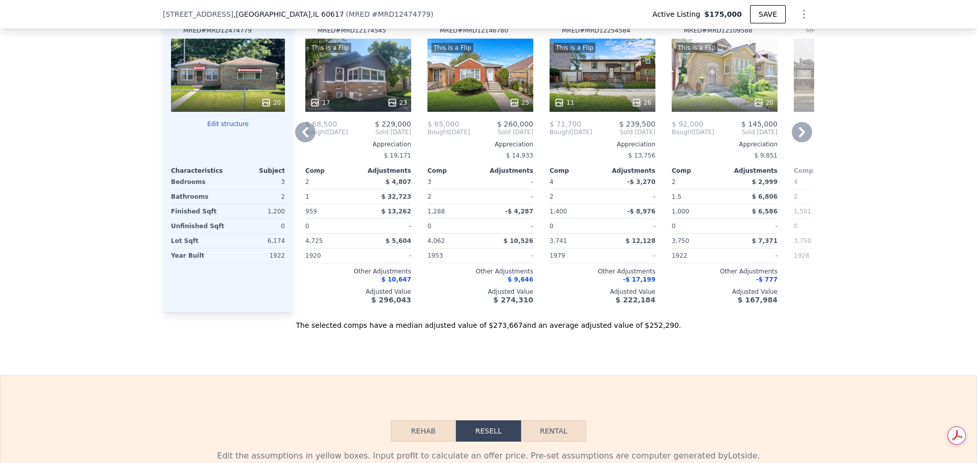
click at [799, 137] on icon at bounding box center [802, 132] width 6 height 10
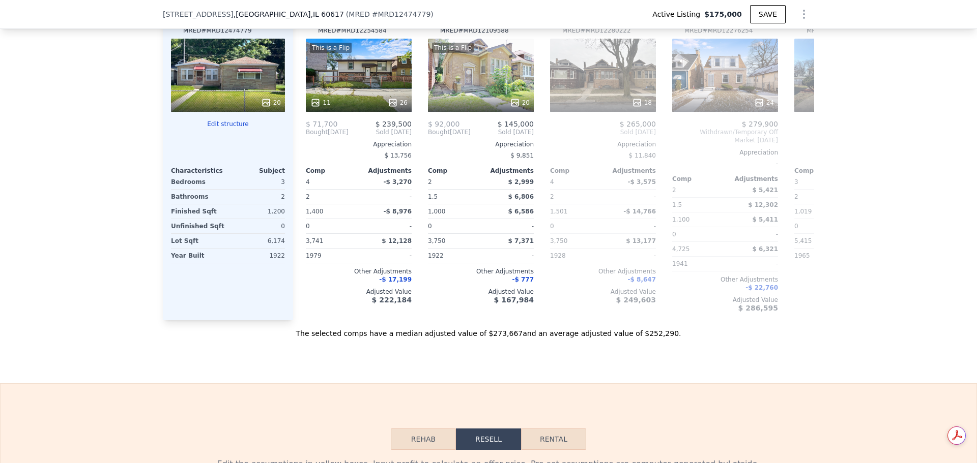
scroll to position [0, 488]
click at [305, 138] on icon at bounding box center [305, 132] width 20 height 20
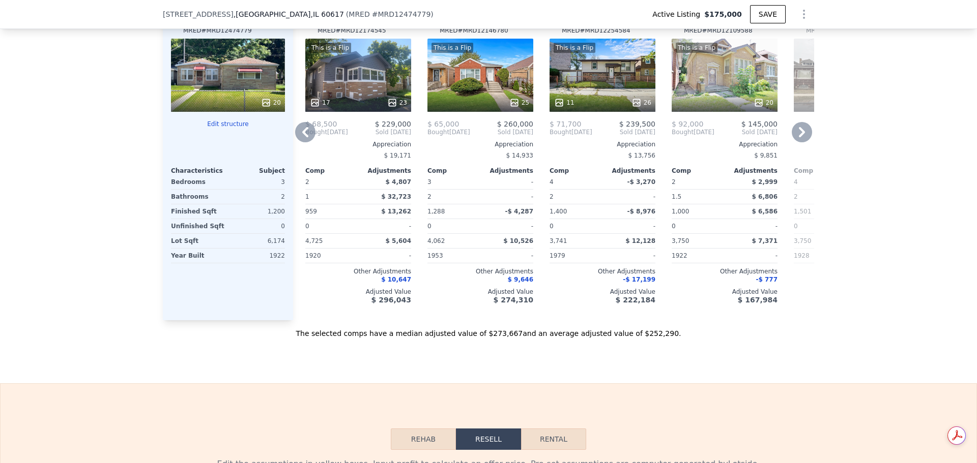
click at [305, 138] on icon at bounding box center [305, 132] width 20 height 20
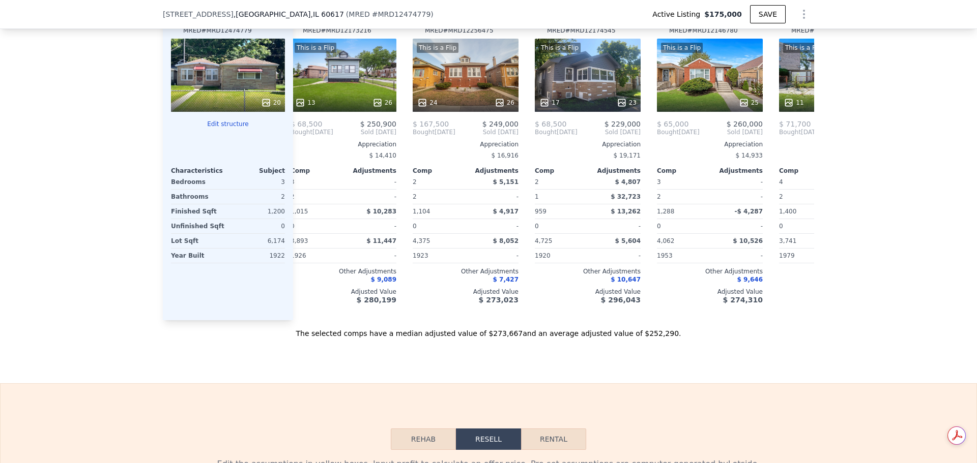
scroll to position [0, 0]
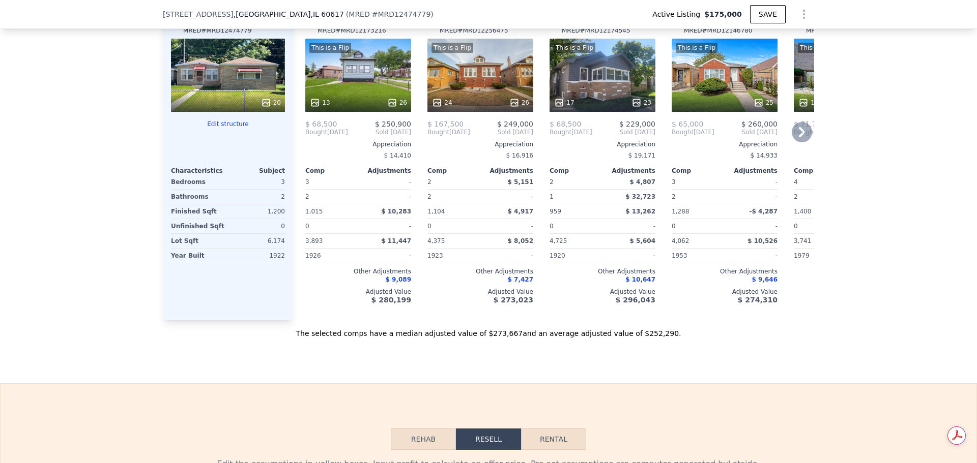
click at [305, 136] on span "Bought" at bounding box center [316, 132] width 22 height 8
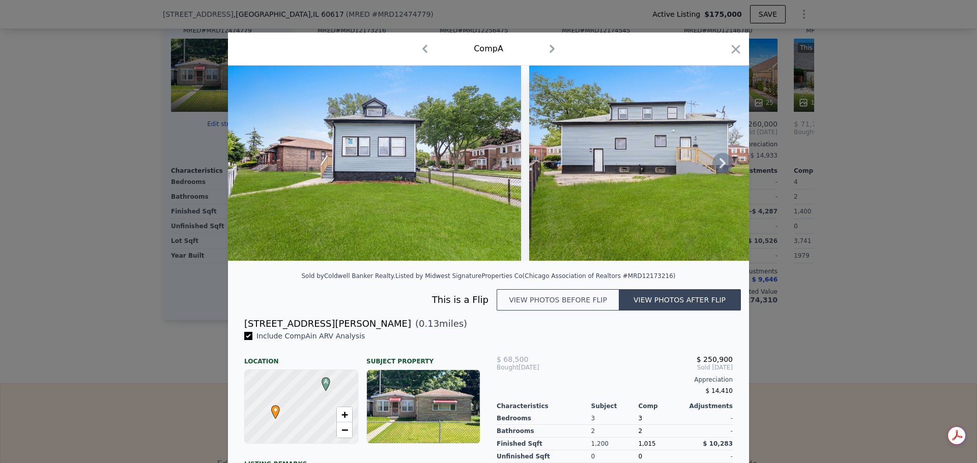
click at [721, 167] on icon at bounding box center [722, 163] width 6 height 10
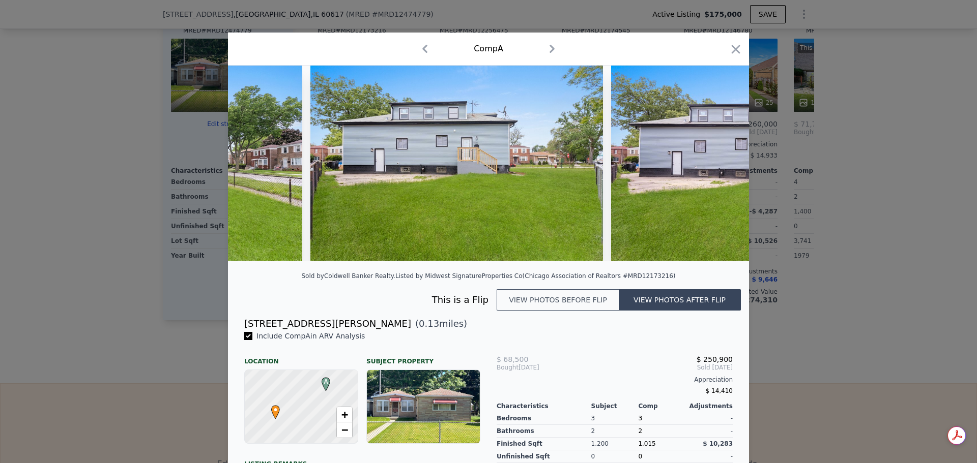
scroll to position [0, 244]
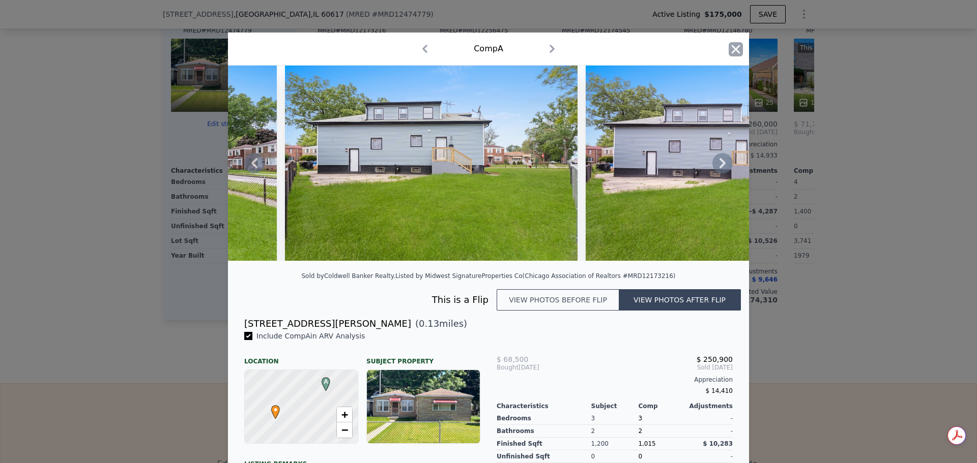
click at [739, 48] on icon "button" at bounding box center [736, 49] width 14 height 14
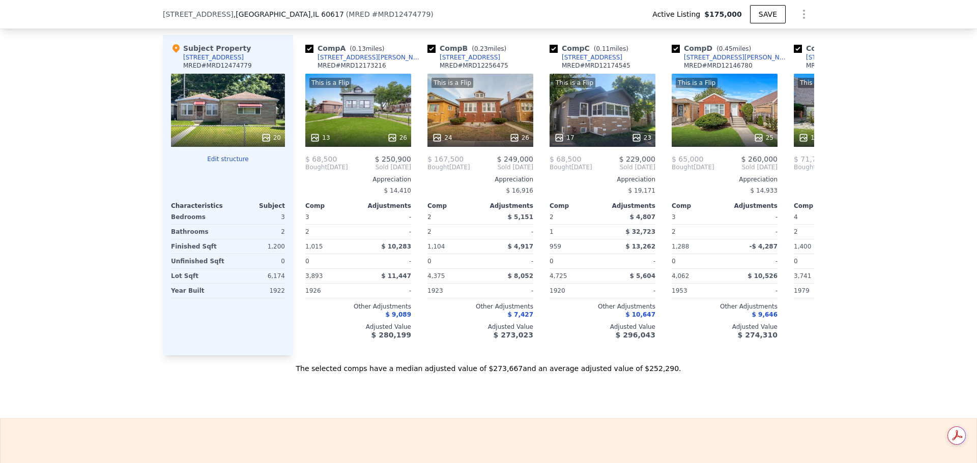
scroll to position [1170, 0]
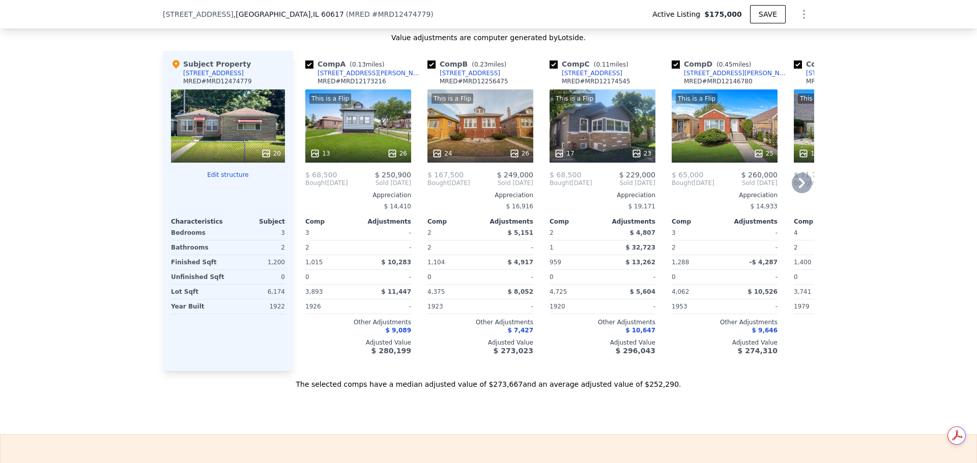
click at [712, 150] on div "This is a Flip 25" at bounding box center [725, 126] width 106 height 73
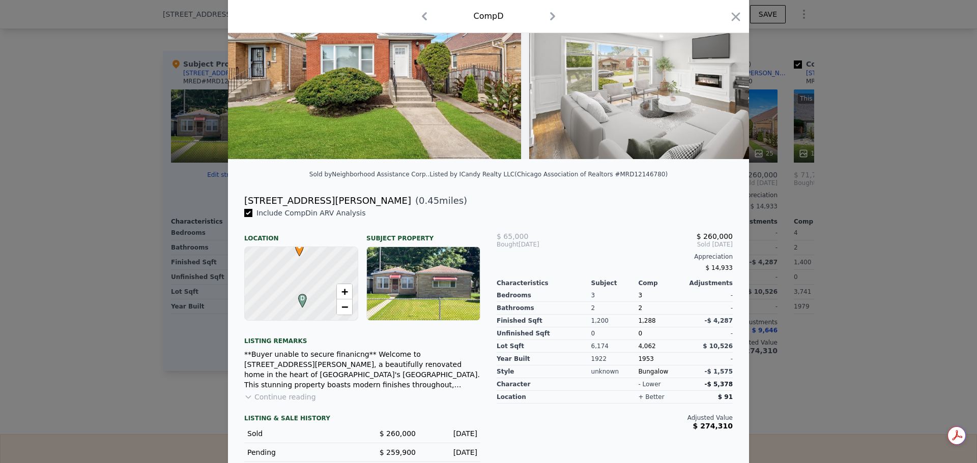
scroll to position [51, 0]
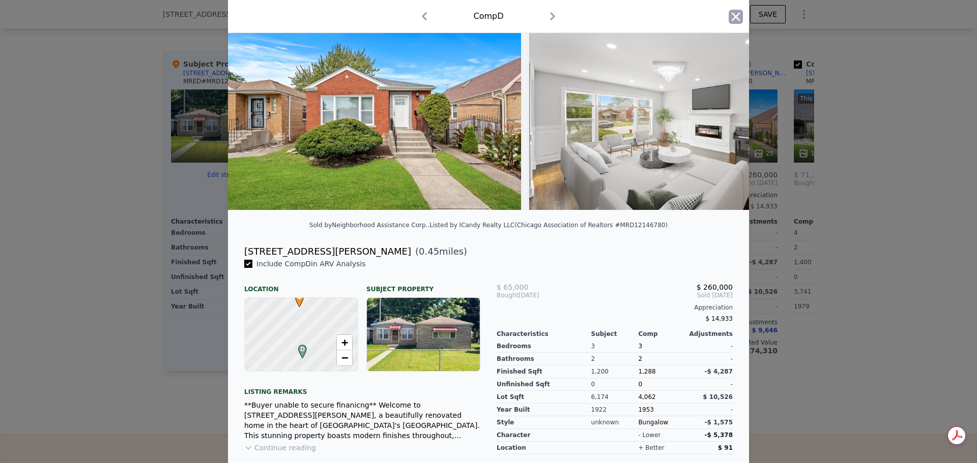
click at [731, 12] on icon "button" at bounding box center [736, 17] width 14 height 14
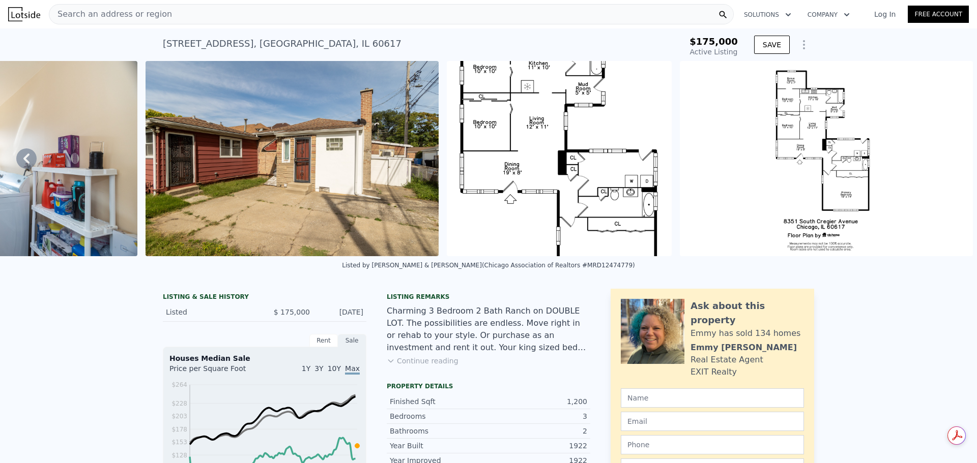
click at [189, 11] on div "Search an address or region" at bounding box center [391, 14] width 685 height 20
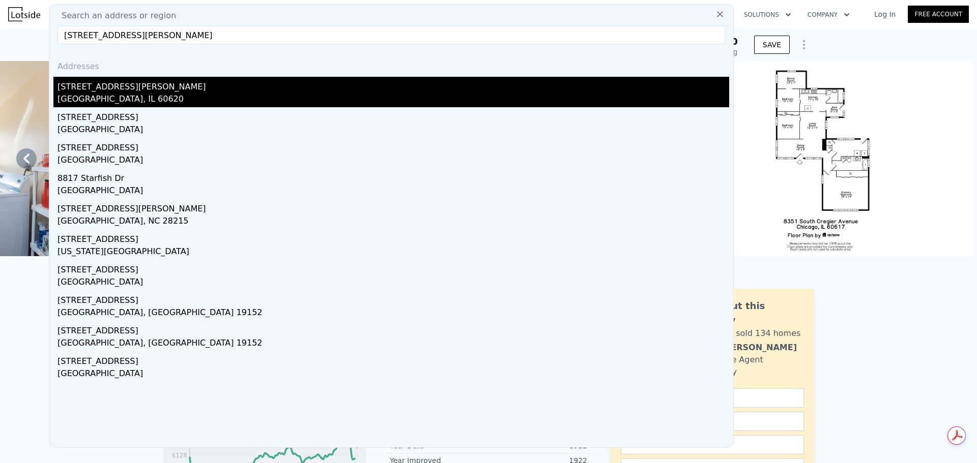
type input "[STREET_ADDRESS][PERSON_NAME]"
click at [97, 96] on div "[GEOGRAPHIC_DATA], IL 60620" at bounding box center [393, 100] width 672 height 14
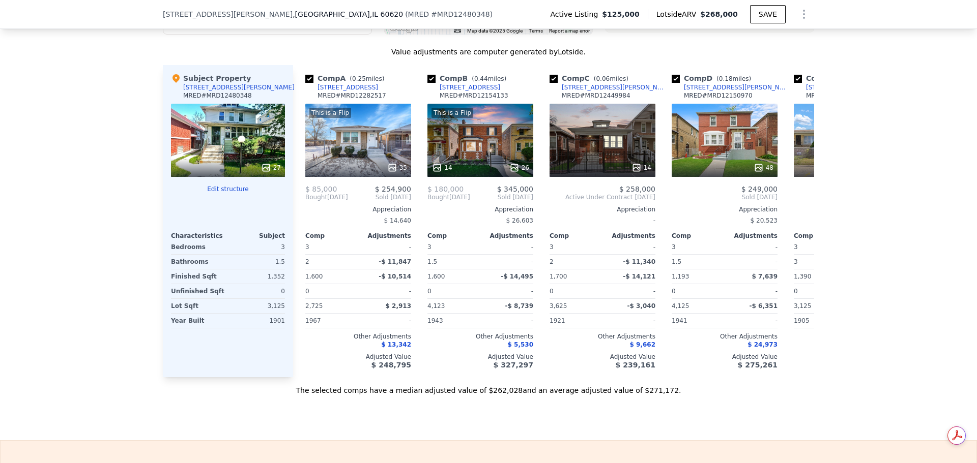
scroll to position [1167, 0]
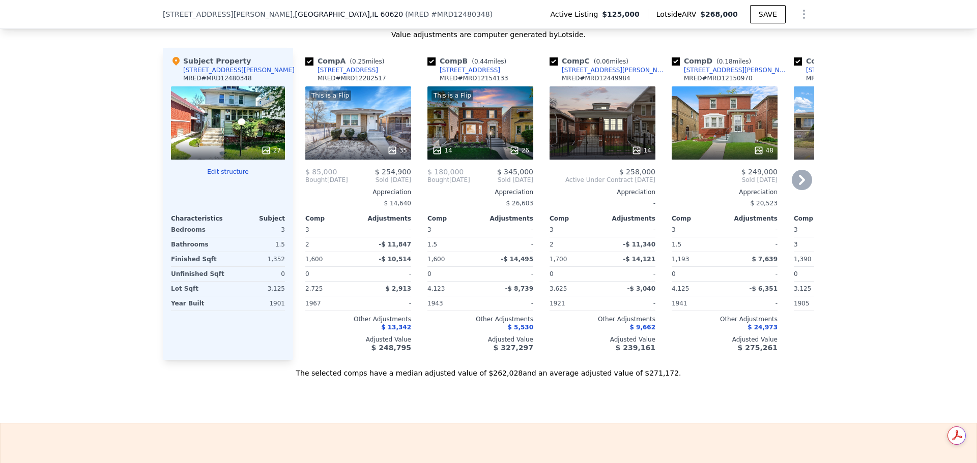
click at [793, 190] on icon at bounding box center [802, 180] width 20 height 20
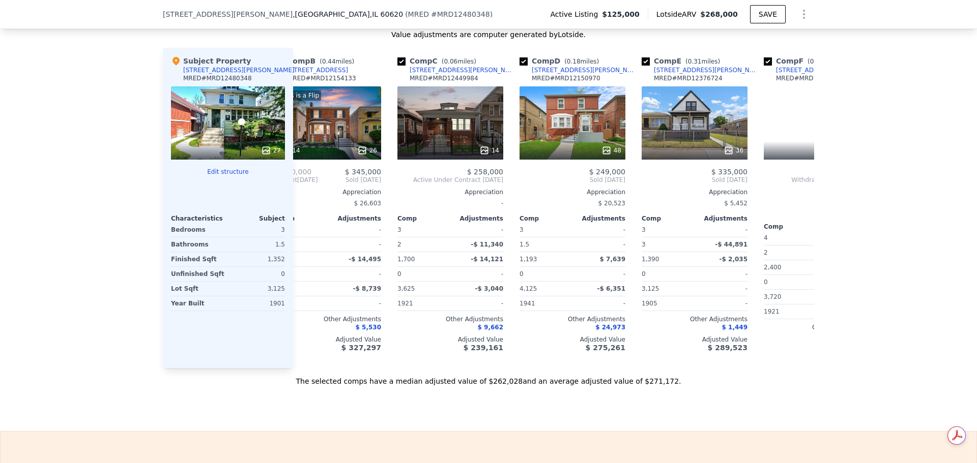
scroll to position [0, 244]
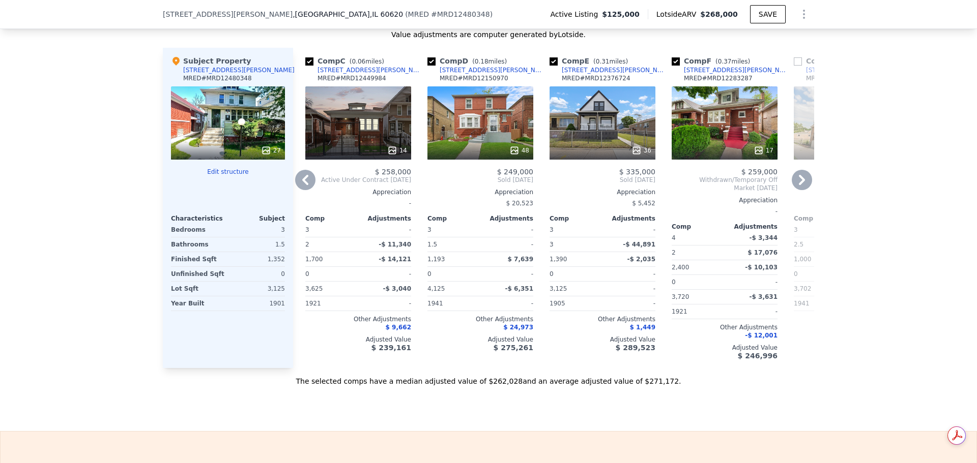
click at [799, 185] on icon at bounding box center [802, 180] width 6 height 10
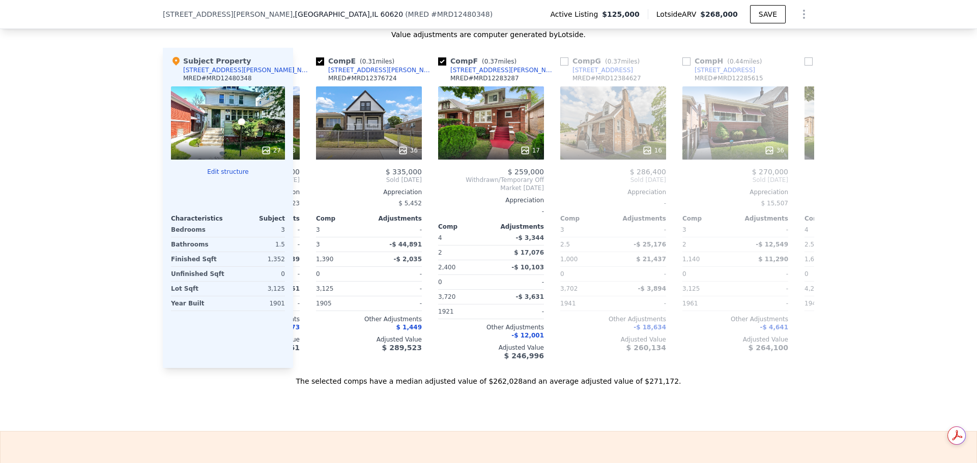
scroll to position [0, 488]
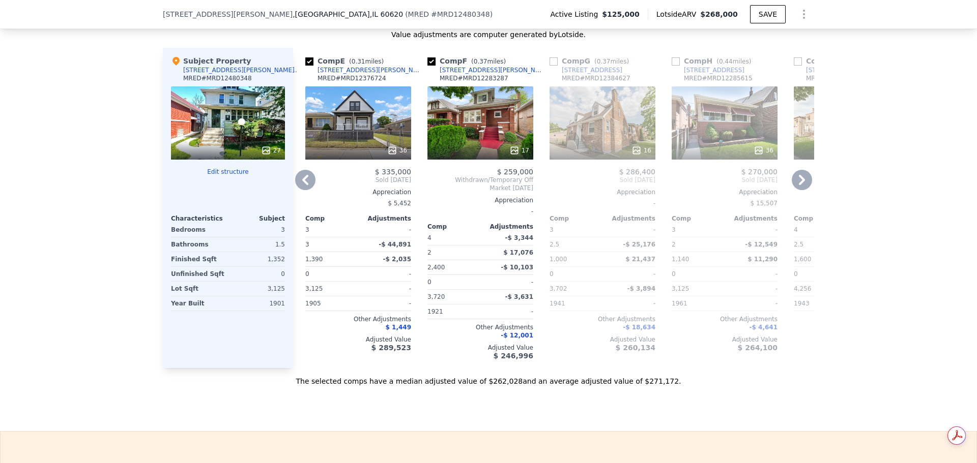
click at [303, 190] on icon at bounding box center [305, 180] width 20 height 20
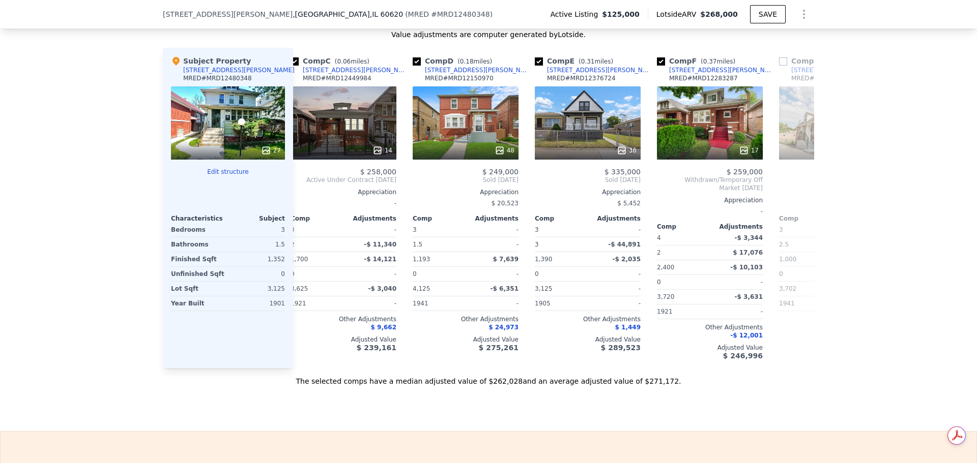
scroll to position [0, 244]
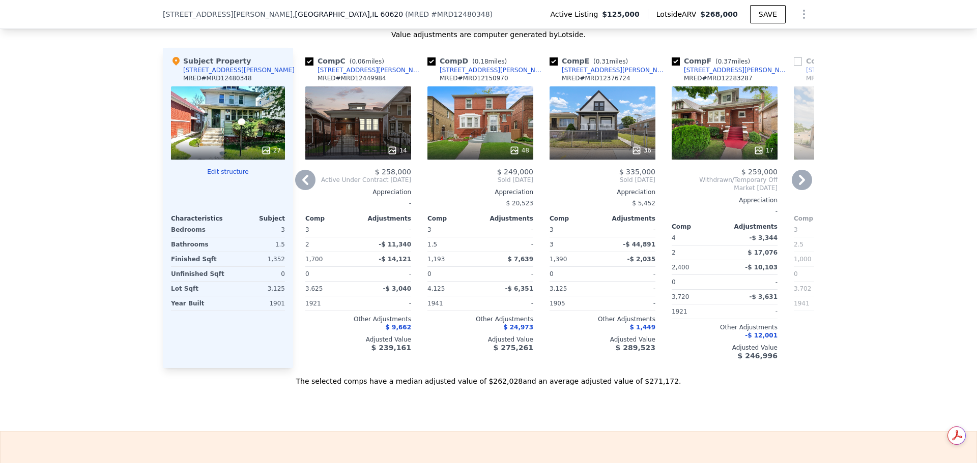
click at [302, 185] on icon at bounding box center [305, 180] width 6 height 10
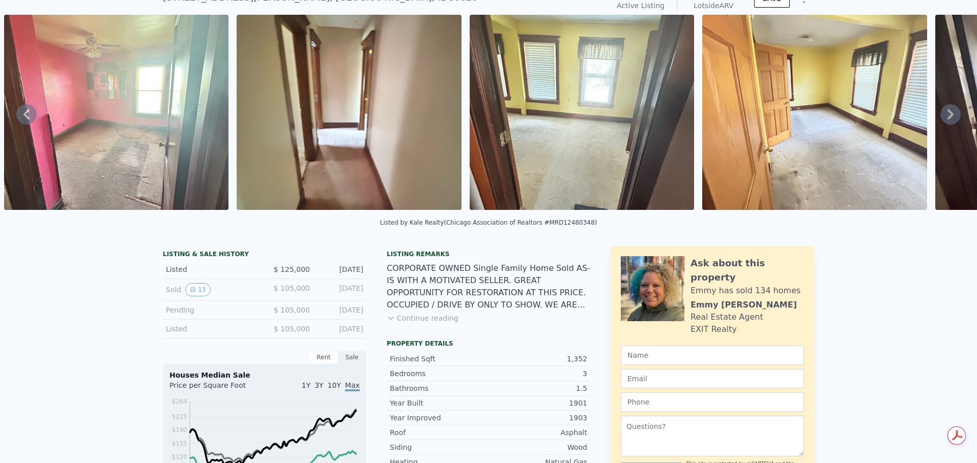
scroll to position [0, 0]
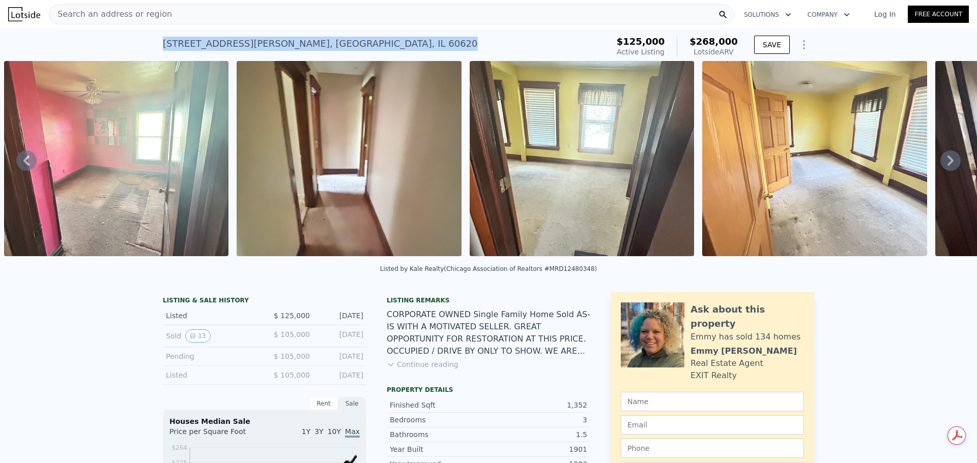
drag, startPoint x: 160, startPoint y: 44, endPoint x: 311, endPoint y: 44, distance: 151.6
click at [311, 44] on div "[STREET_ADDRESS][PERSON_NAME] Active at $125k (~ARV $268k )" at bounding box center [384, 47] width 442 height 28
copy div "[STREET_ADDRESS][PERSON_NAME]"
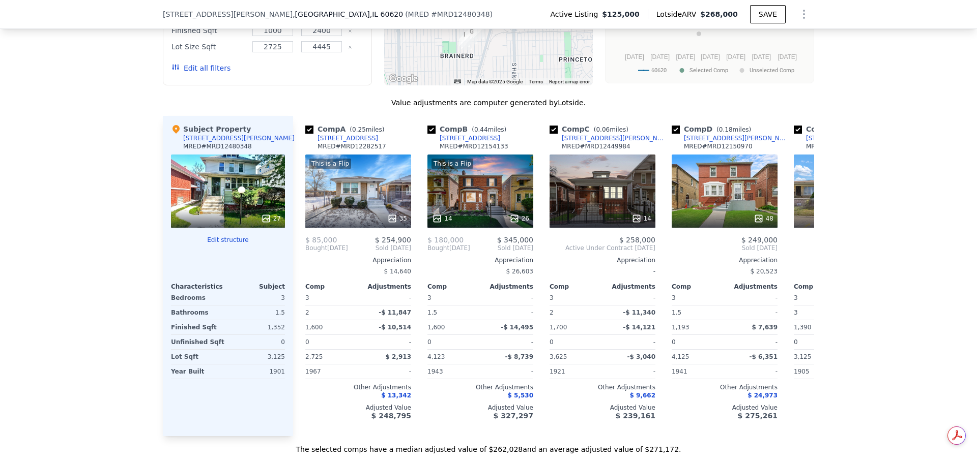
scroll to position [1116, 0]
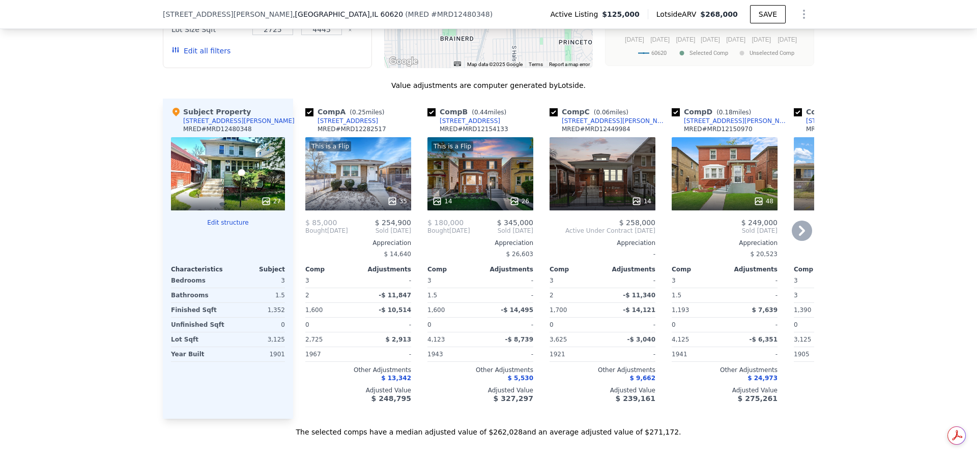
click at [798, 241] on icon at bounding box center [802, 231] width 20 height 20
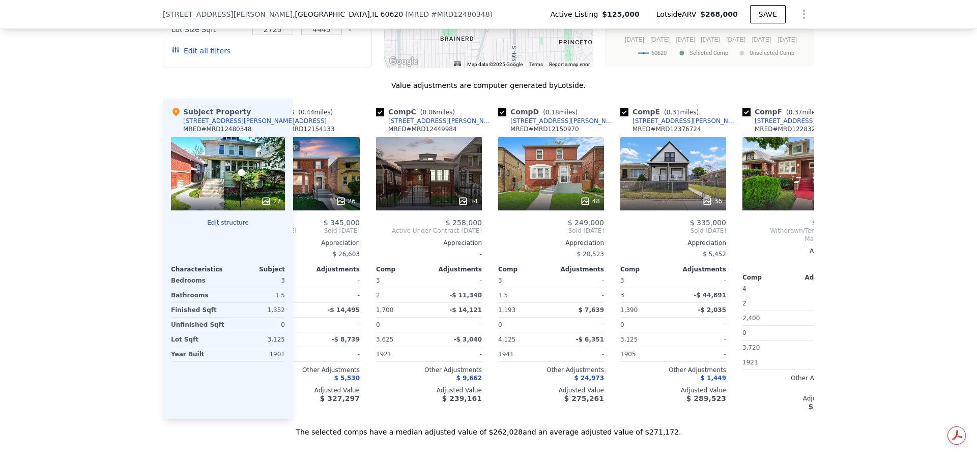
scroll to position [0, 244]
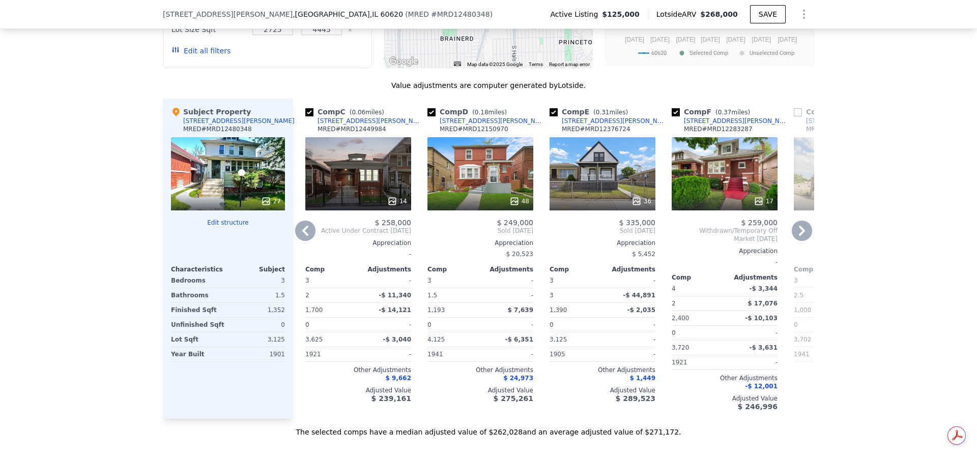
click at [798, 241] on icon at bounding box center [802, 231] width 20 height 20
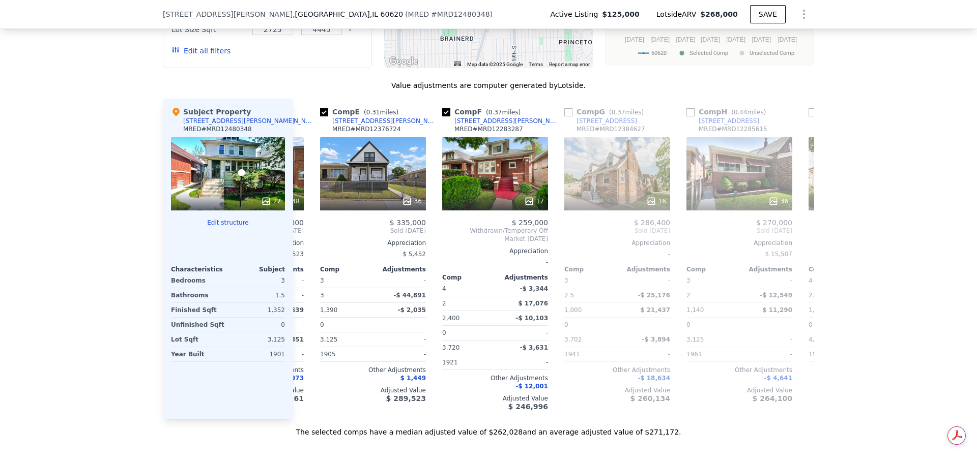
scroll to position [0, 488]
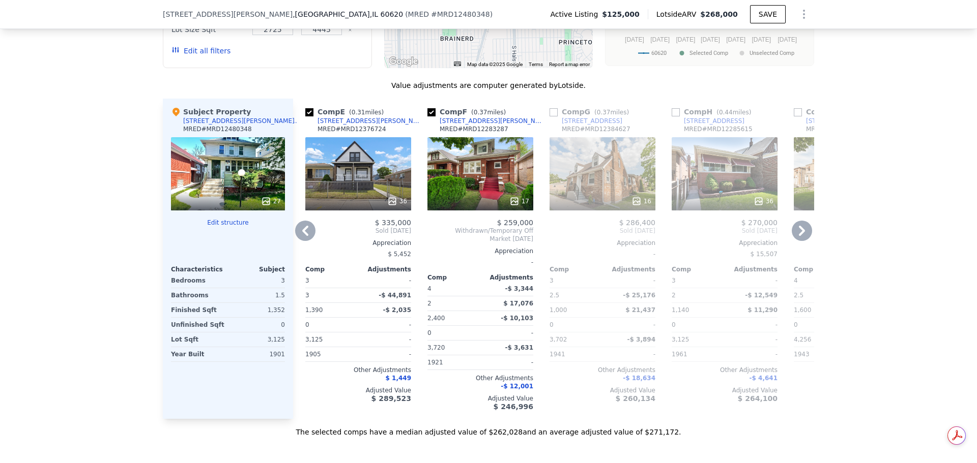
click at [302, 241] on icon at bounding box center [305, 231] width 20 height 20
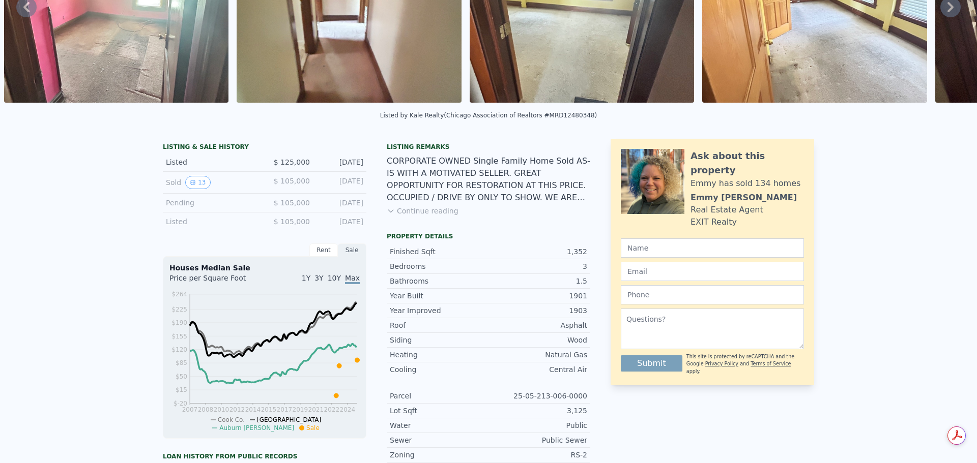
scroll to position [4, 0]
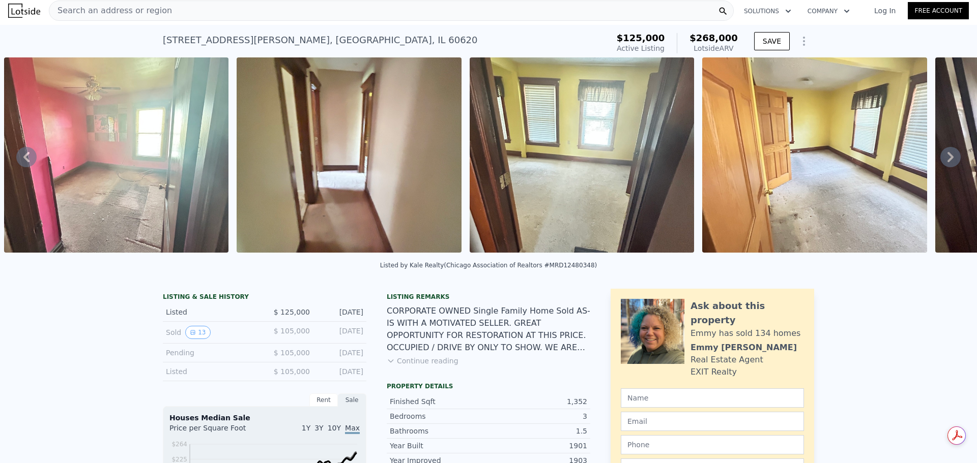
click at [128, 6] on span "Search an address or region" at bounding box center [110, 11] width 123 height 12
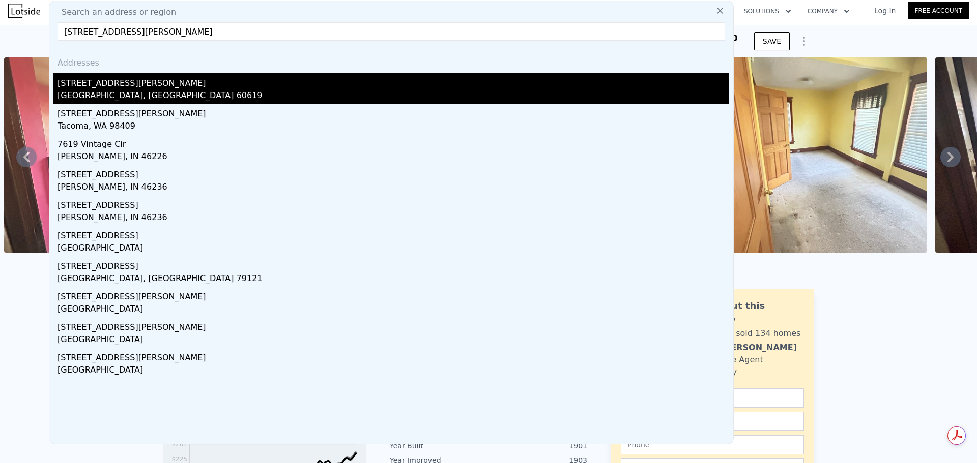
type input "[STREET_ADDRESS][PERSON_NAME]"
click at [108, 95] on div "[GEOGRAPHIC_DATA], [GEOGRAPHIC_DATA] 60619" at bounding box center [393, 97] width 672 height 14
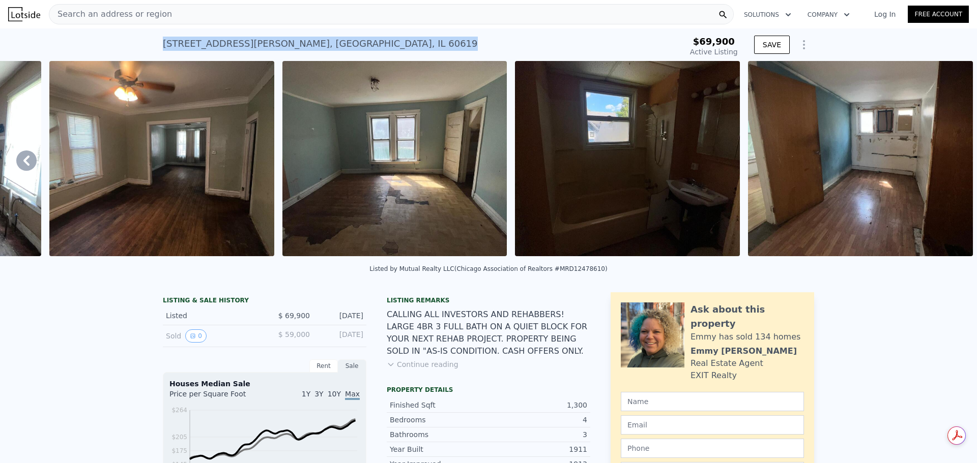
drag, startPoint x: 161, startPoint y: 44, endPoint x: 345, endPoint y: 51, distance: 183.8
click at [345, 51] on div "[STREET_ADDRESS][PERSON_NAME] Active at $69,900" at bounding box center [403, 47] width 480 height 28
copy div "[STREET_ADDRESS][PERSON_NAME]"
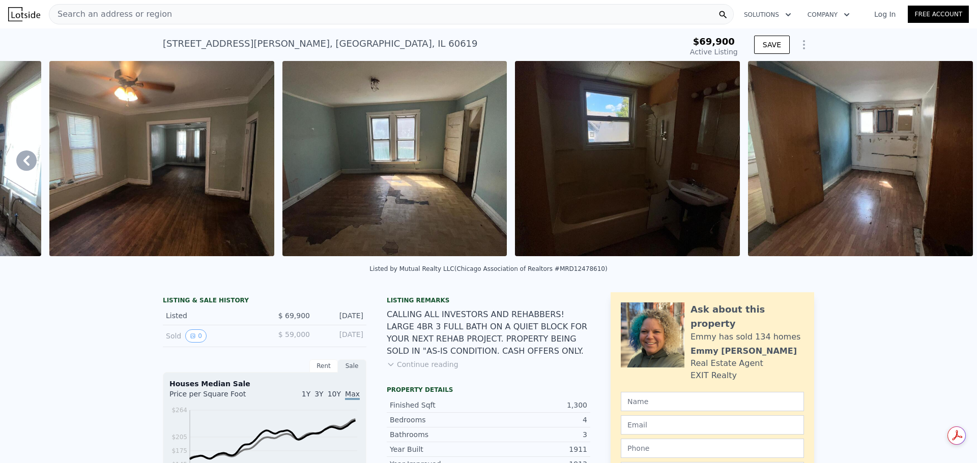
click at [106, 13] on span "Search an address or region" at bounding box center [110, 14] width 123 height 12
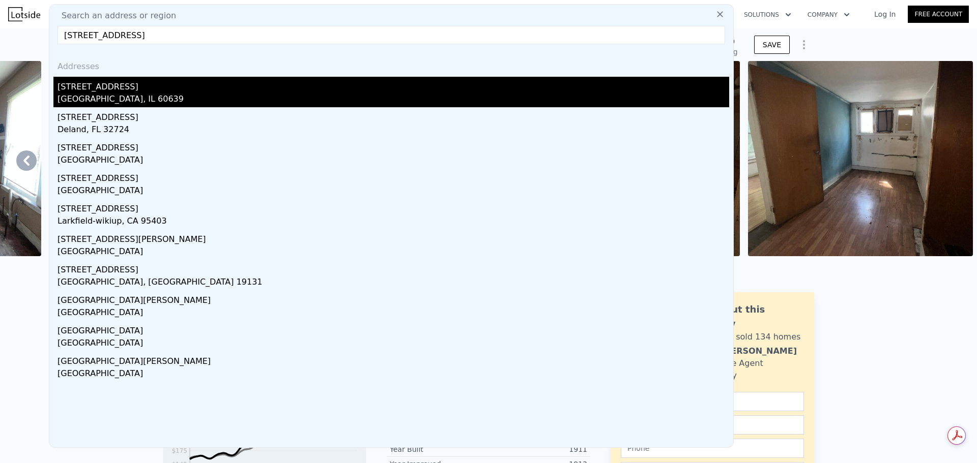
type input "[STREET_ADDRESS]"
click at [104, 95] on div "[GEOGRAPHIC_DATA], IL 60639" at bounding box center [393, 100] width 672 height 14
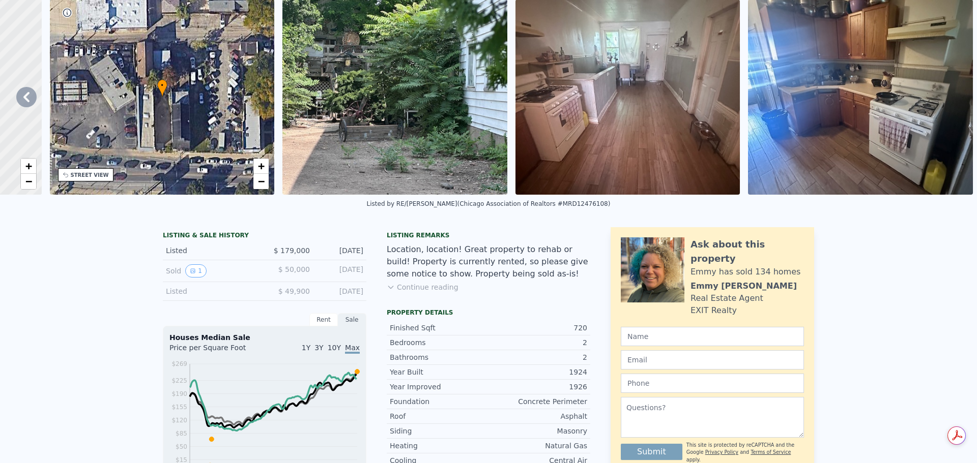
scroll to position [4, 0]
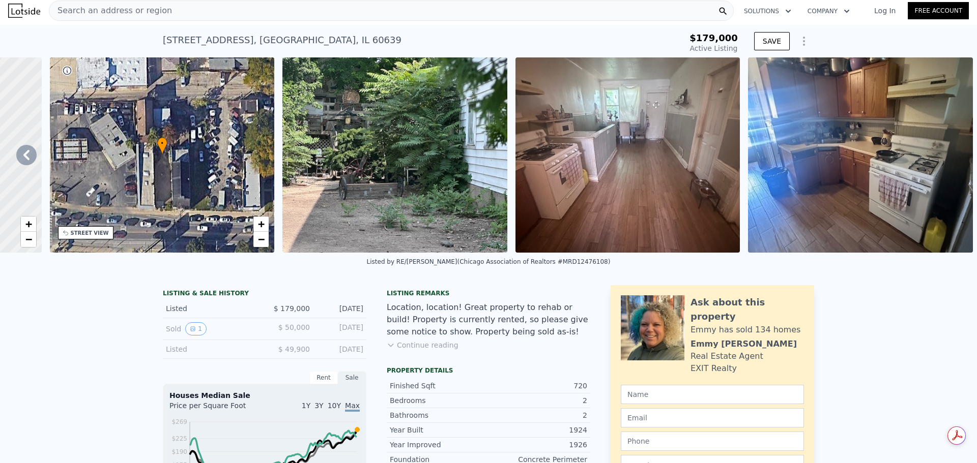
click at [173, 13] on div "Search an address or region" at bounding box center [391, 11] width 685 height 20
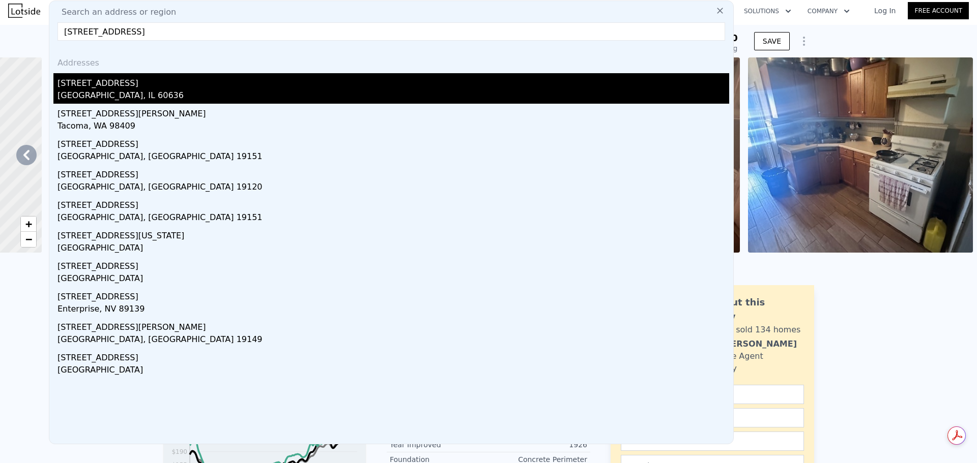
type input "[STREET_ADDRESS]"
click at [116, 86] on div "[STREET_ADDRESS]" at bounding box center [393, 81] width 672 height 16
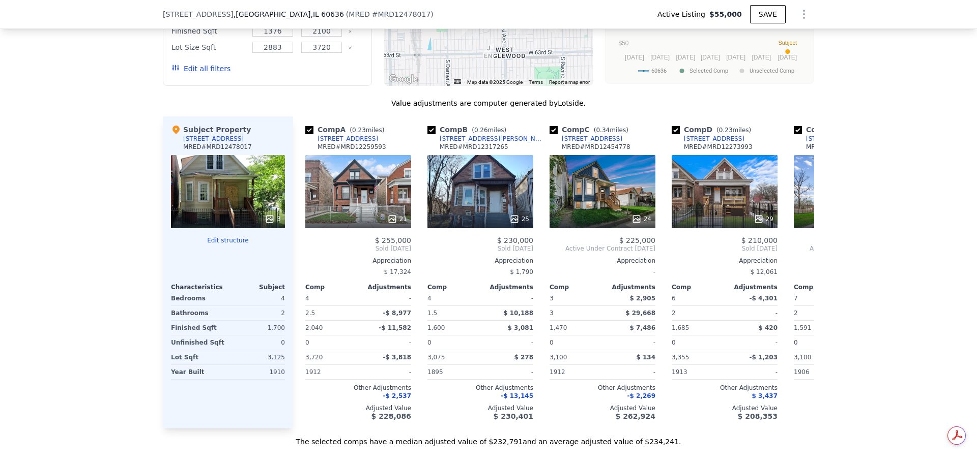
scroll to position [1116, 0]
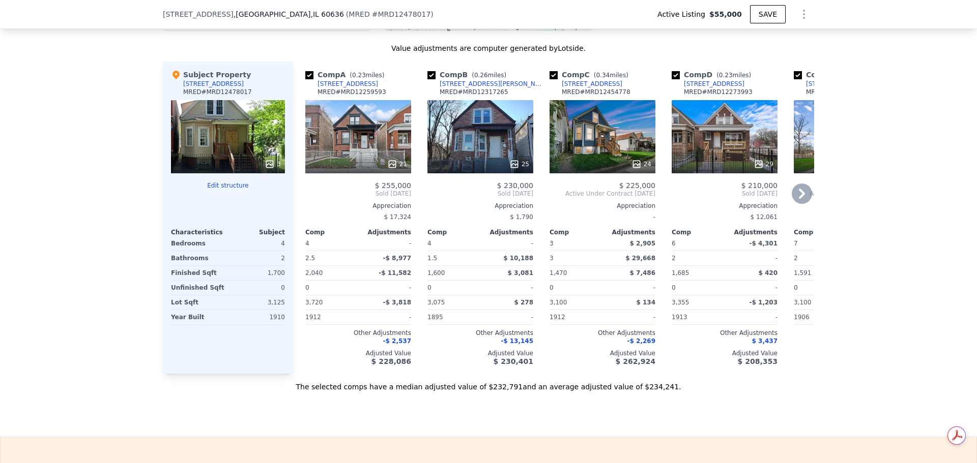
click at [482, 153] on div "25" at bounding box center [480, 136] width 106 height 73
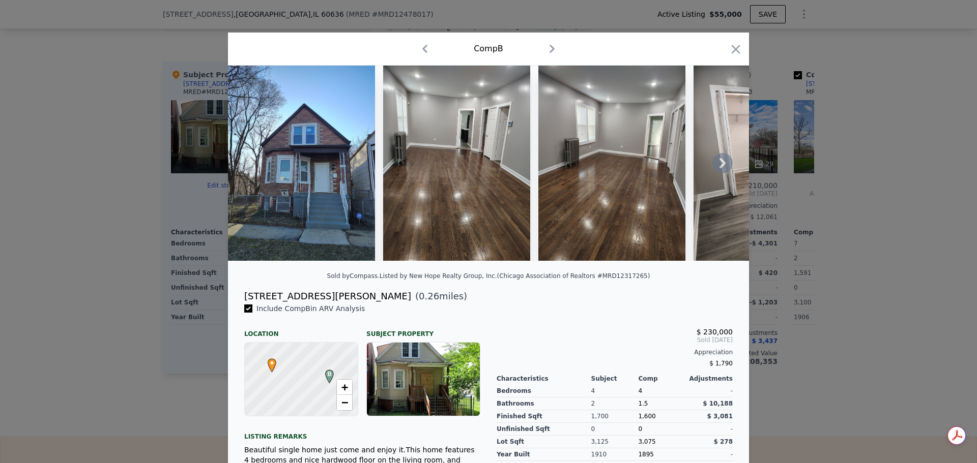
click at [723, 165] on icon at bounding box center [722, 163] width 20 height 20
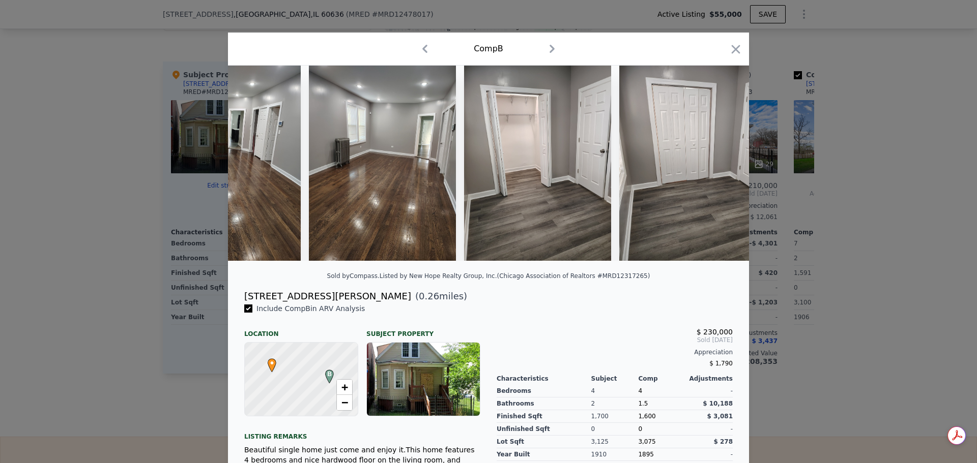
scroll to position [0, 244]
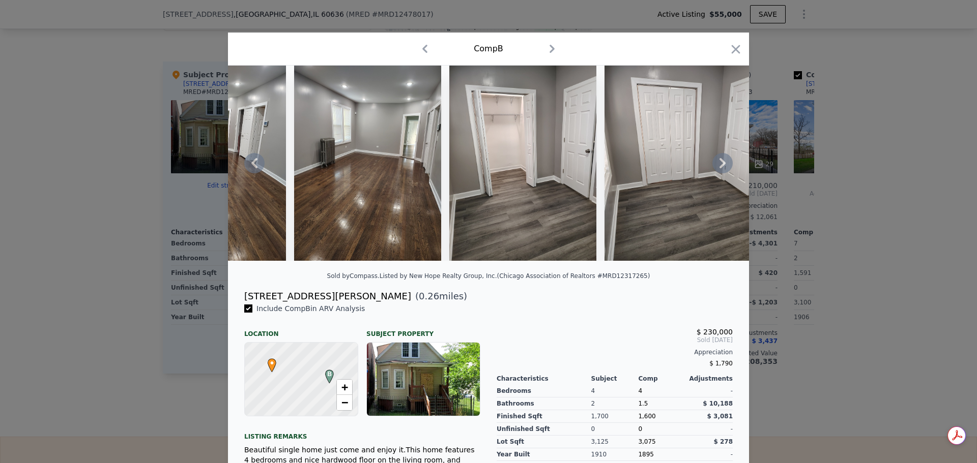
click at [719, 165] on icon at bounding box center [722, 163] width 6 height 10
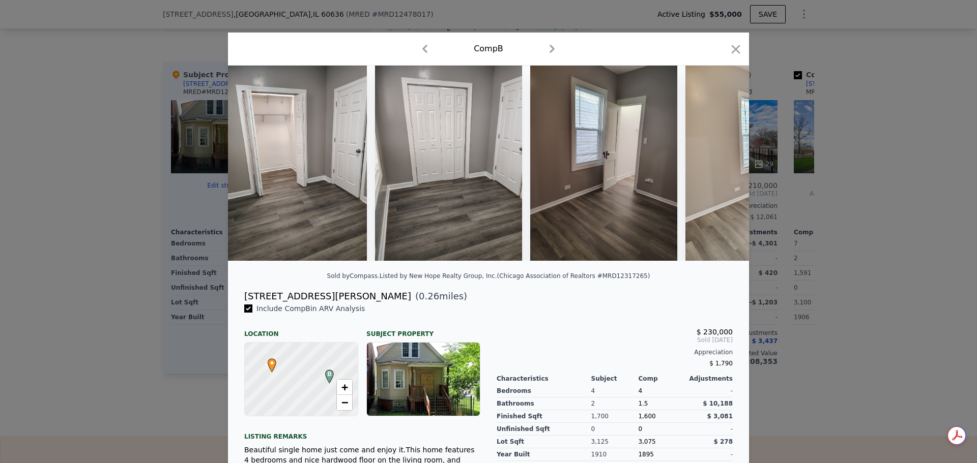
scroll to position [0, 488]
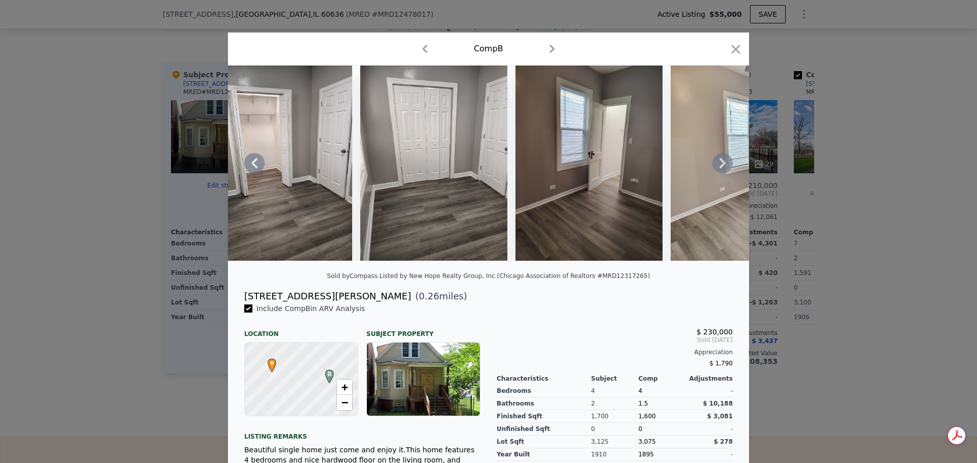
click at [720, 165] on icon at bounding box center [722, 163] width 6 height 10
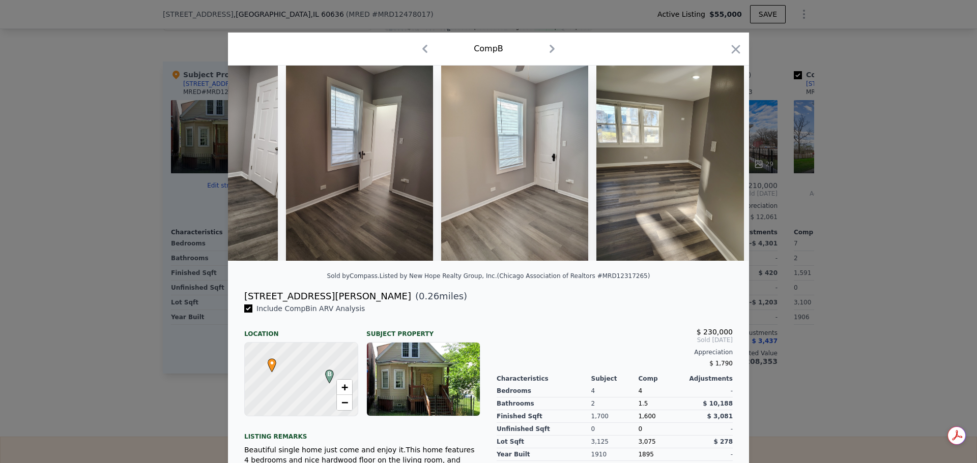
scroll to position [0, 733]
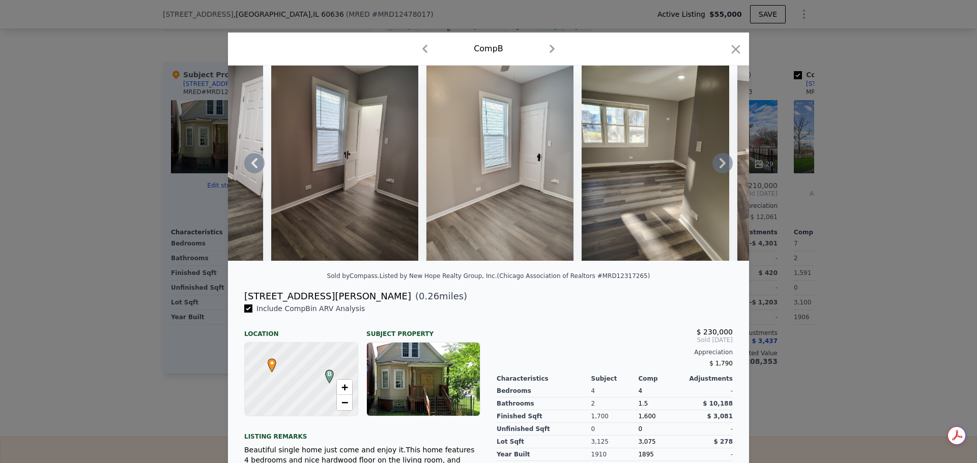
click at [720, 165] on icon at bounding box center [722, 163] width 6 height 10
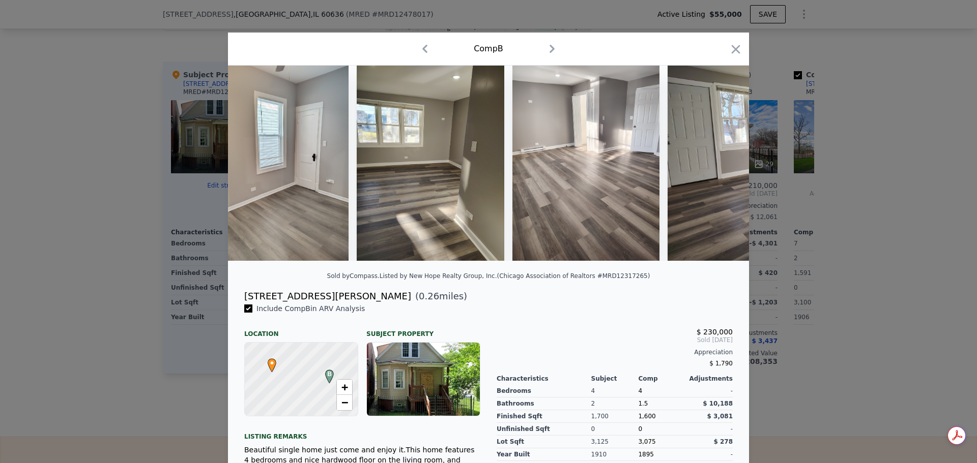
scroll to position [0, 977]
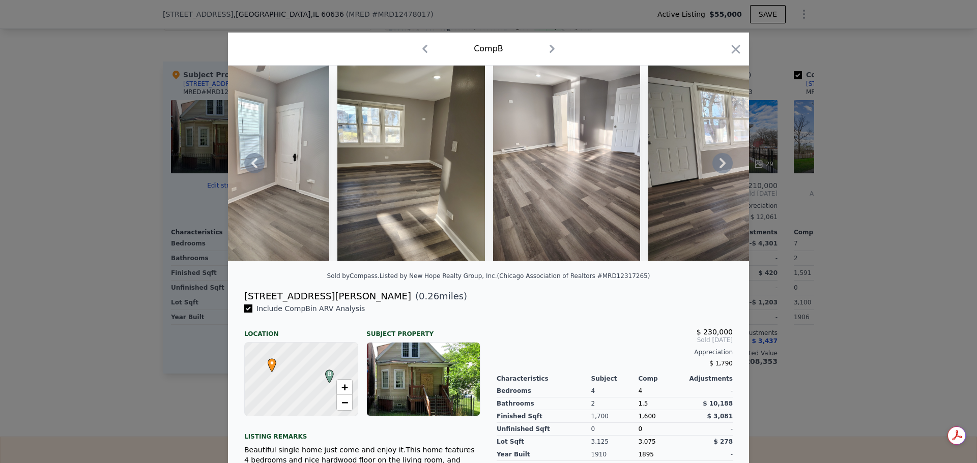
click at [720, 165] on icon at bounding box center [722, 163] width 6 height 10
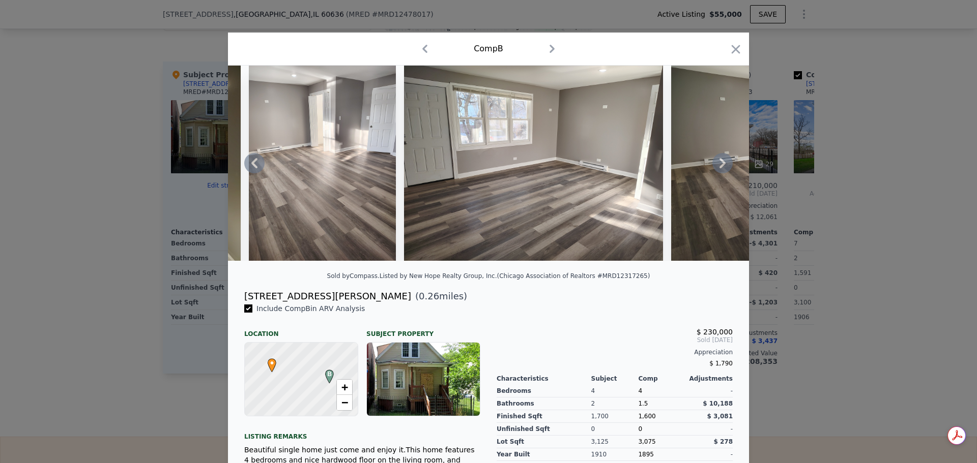
click at [719, 165] on icon at bounding box center [722, 163] width 6 height 10
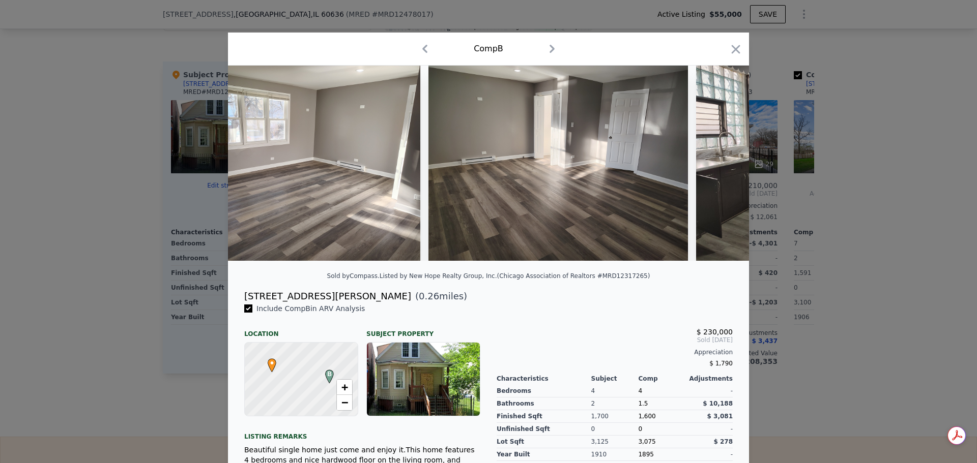
scroll to position [0, 1465]
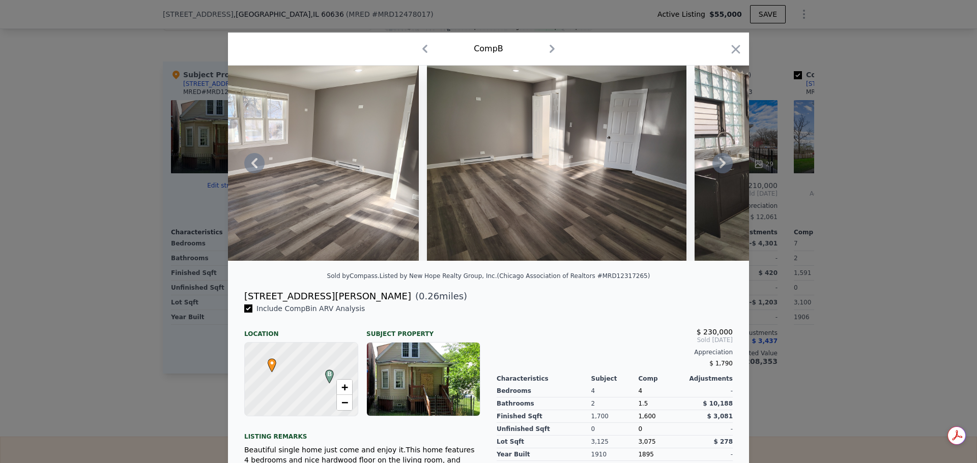
click at [719, 165] on icon at bounding box center [722, 163] width 6 height 10
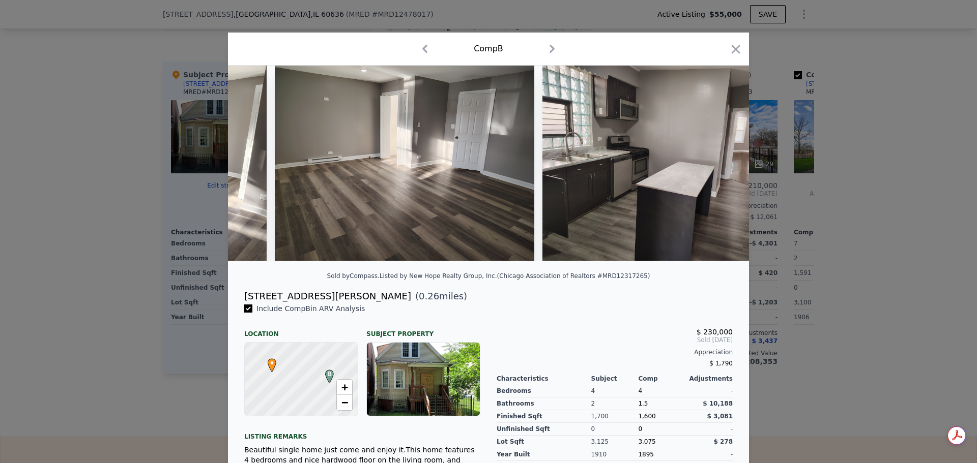
scroll to position [0, 1709]
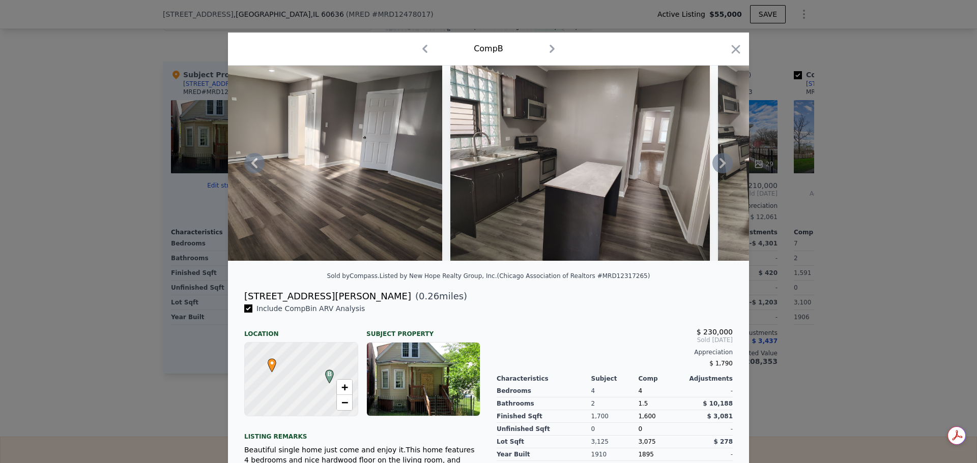
click at [719, 165] on icon at bounding box center [722, 163] width 6 height 10
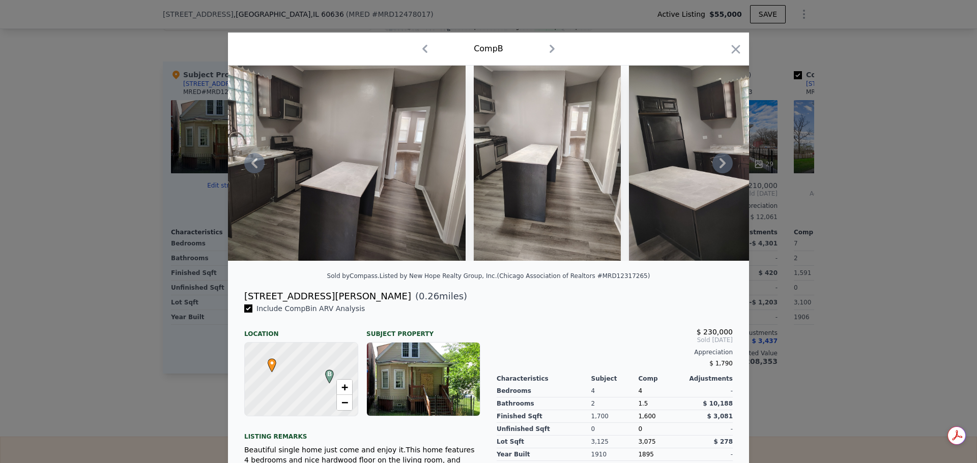
click at [719, 166] on icon at bounding box center [722, 163] width 6 height 10
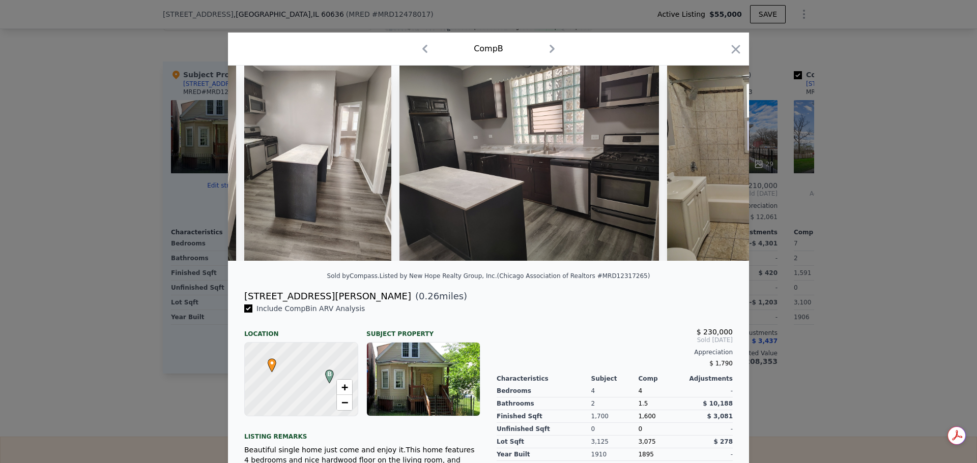
scroll to position [0, 2198]
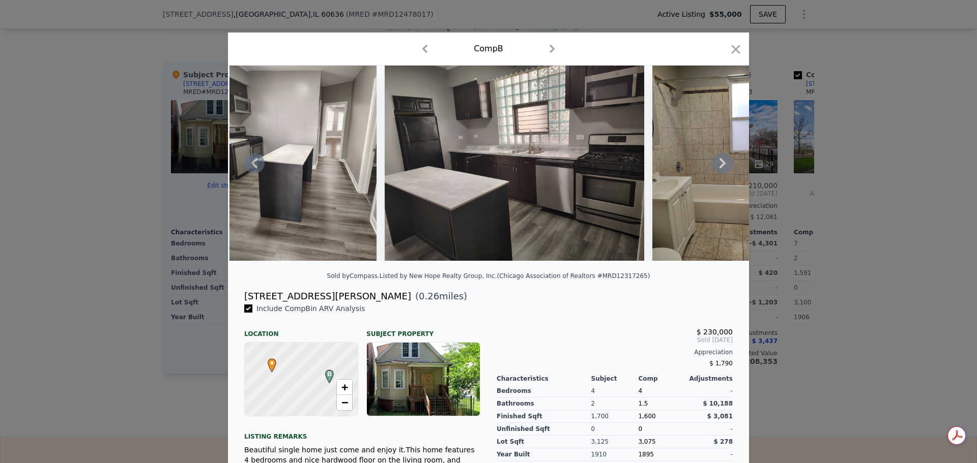
click at [719, 166] on icon at bounding box center [722, 163] width 6 height 10
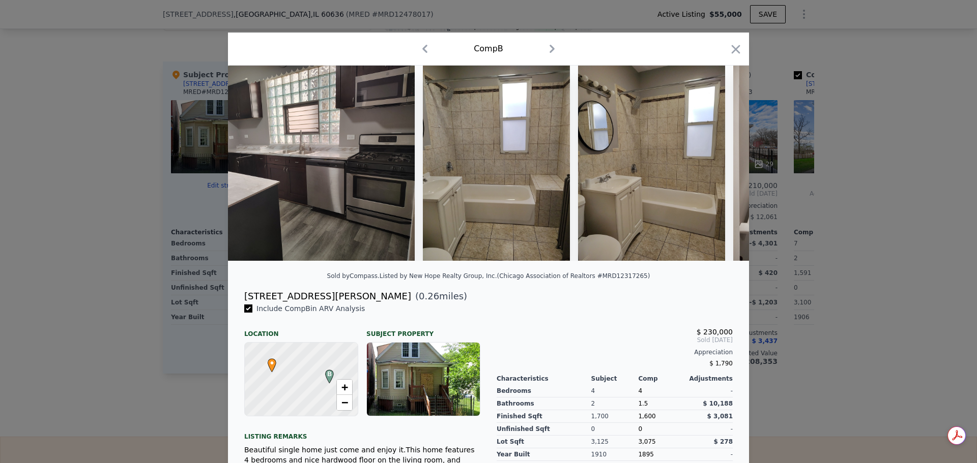
scroll to position [0, 2442]
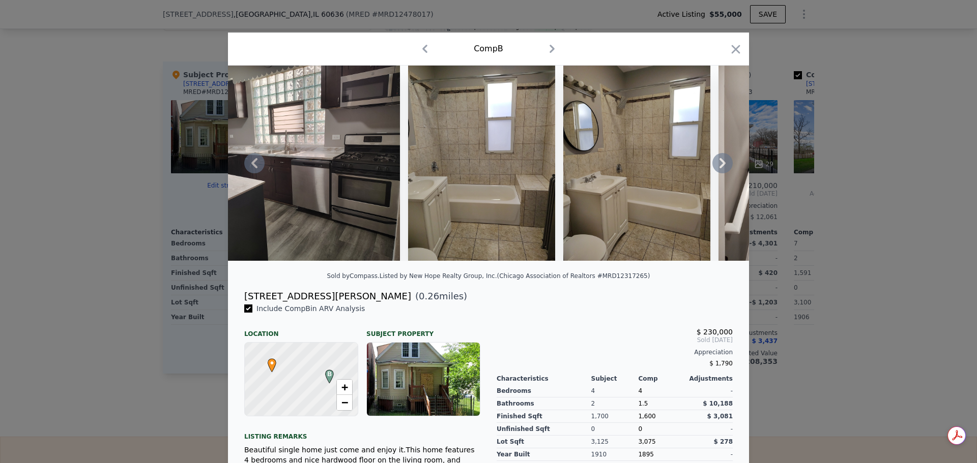
click at [719, 166] on icon at bounding box center [722, 163] width 6 height 10
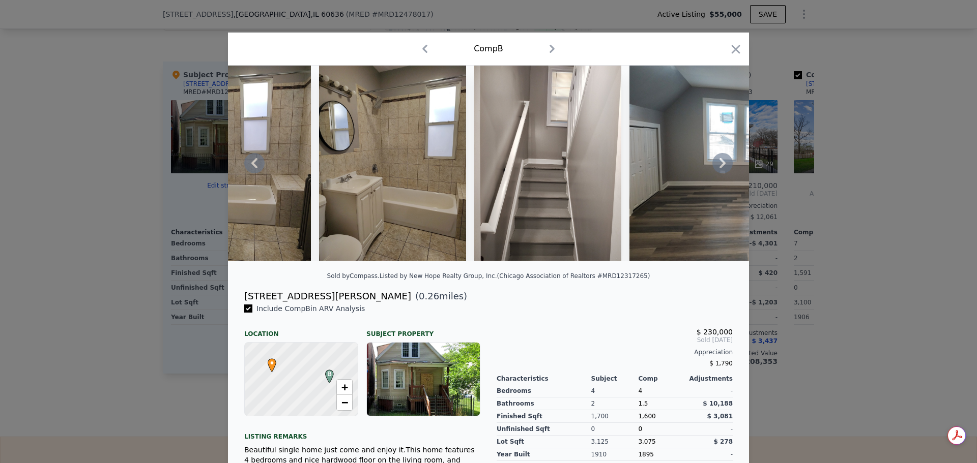
click at [719, 166] on icon at bounding box center [722, 163] width 6 height 10
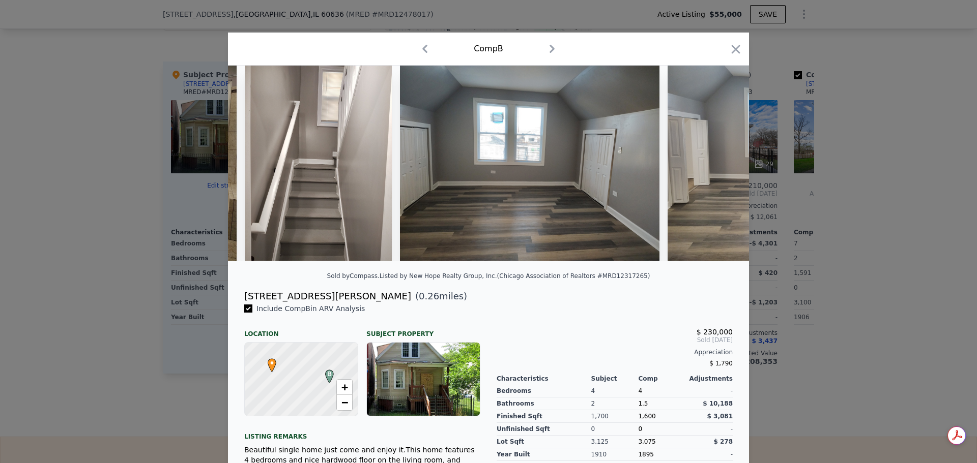
scroll to position [0, 2931]
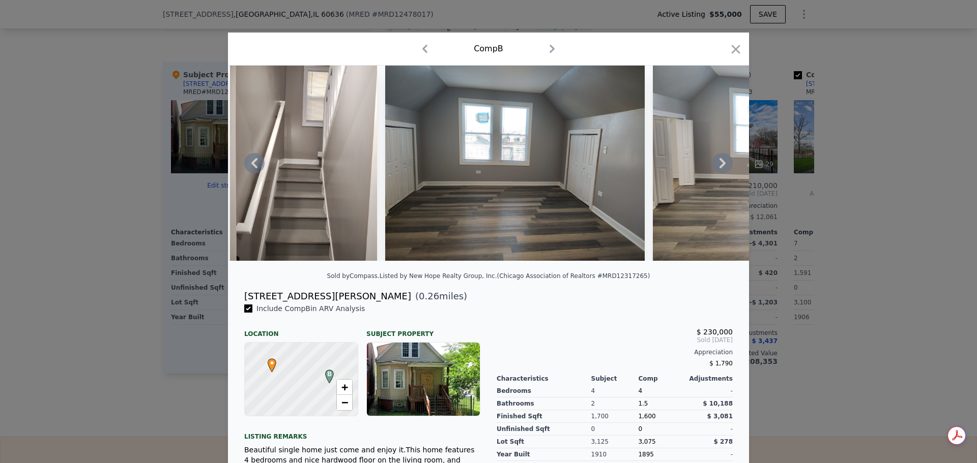
click at [718, 173] on icon at bounding box center [722, 163] width 20 height 20
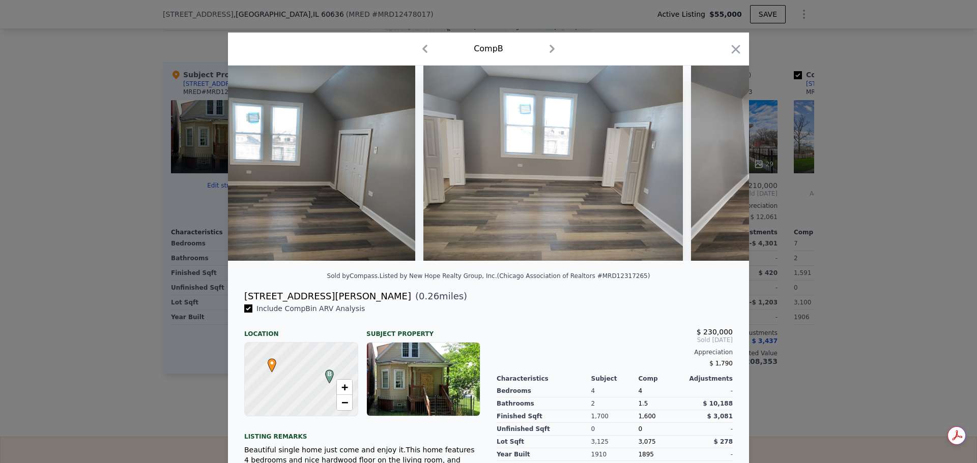
scroll to position [0, 3175]
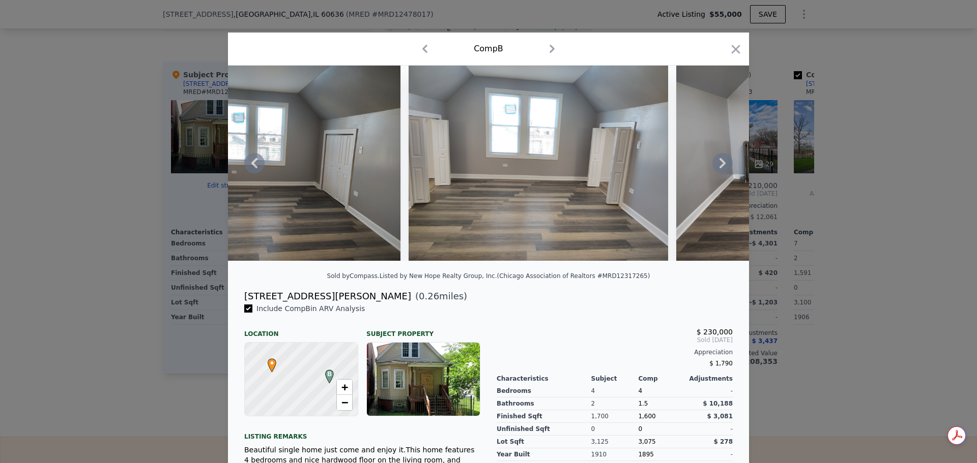
click at [719, 163] on icon at bounding box center [722, 163] width 6 height 10
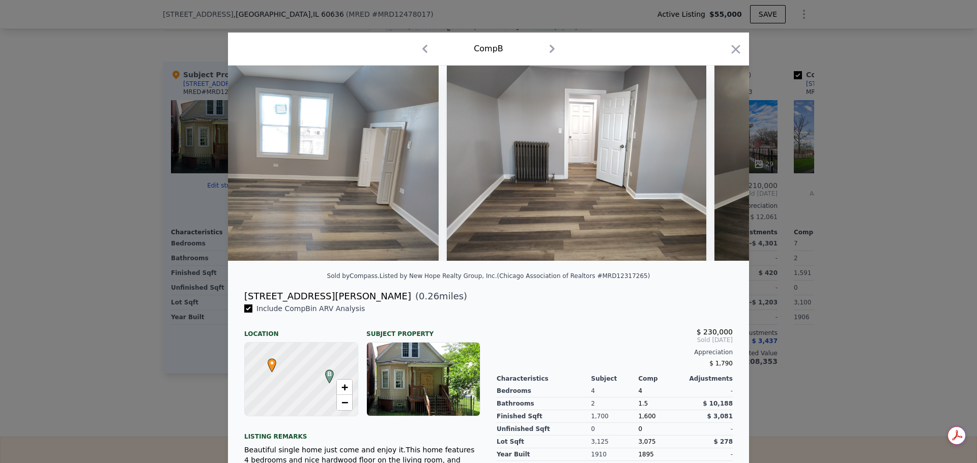
scroll to position [0, 3419]
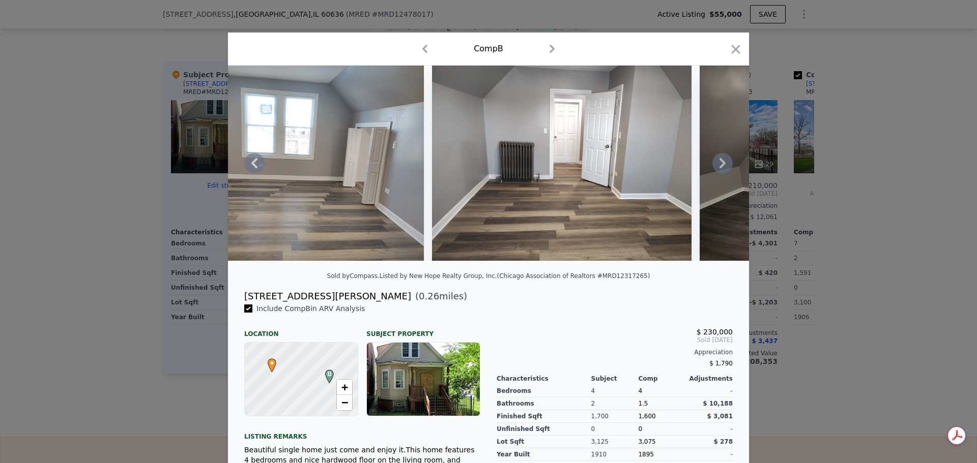
click at [720, 165] on icon at bounding box center [722, 163] width 20 height 20
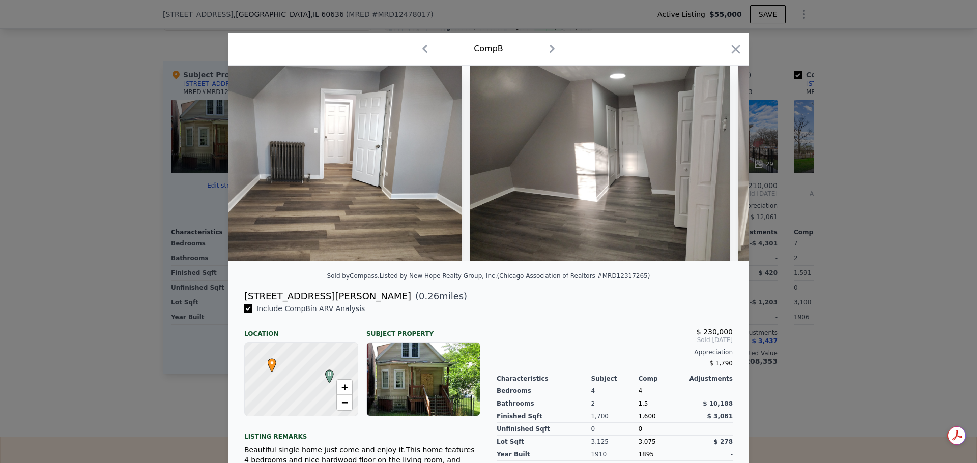
scroll to position [0, 3663]
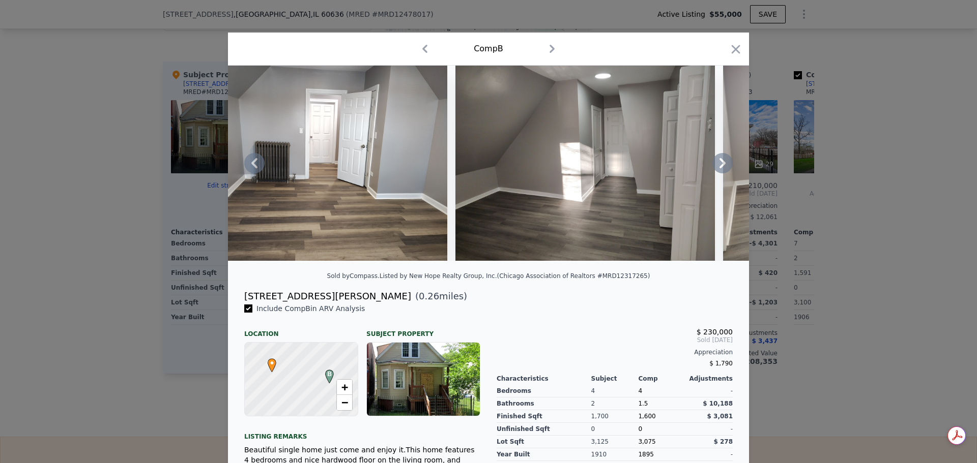
click at [721, 171] on icon at bounding box center [722, 163] width 20 height 20
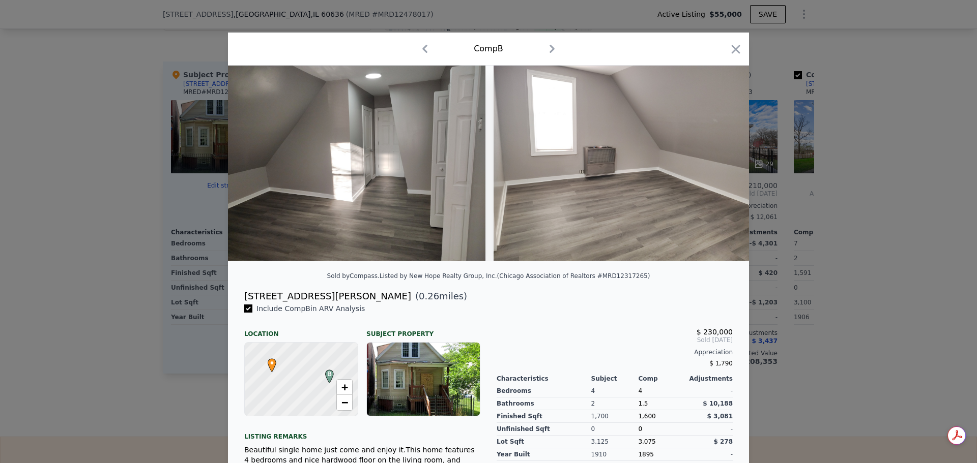
scroll to position [0, 3907]
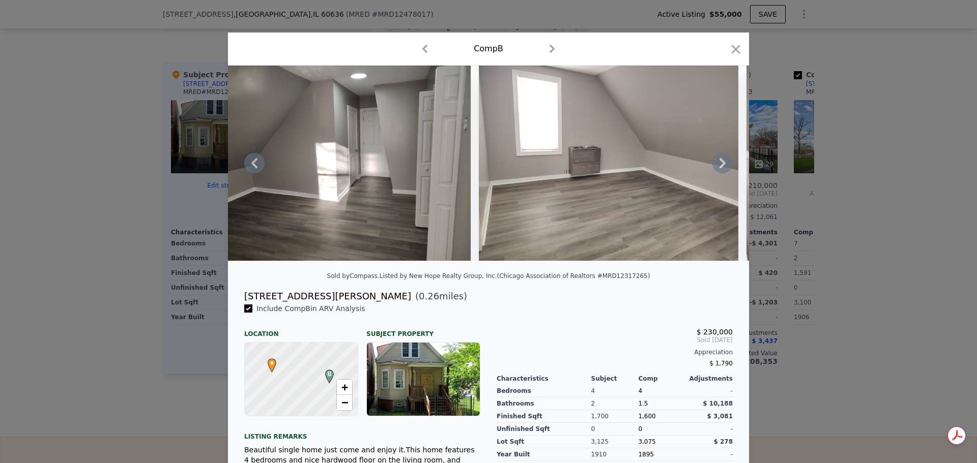
click at [720, 168] on icon at bounding box center [722, 163] width 6 height 10
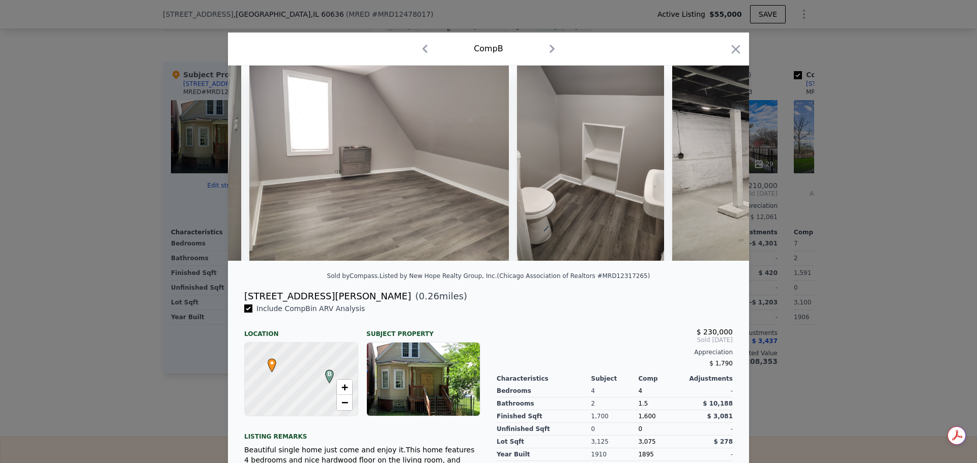
scroll to position [0, 4152]
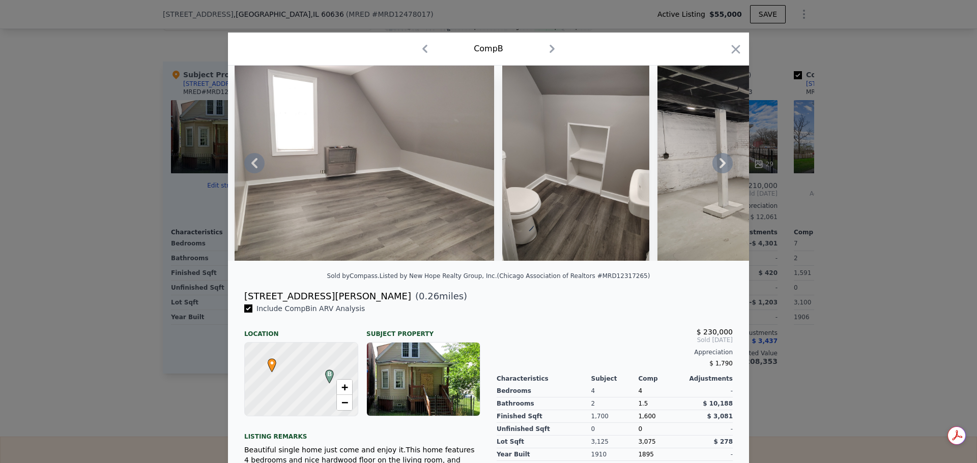
click at [713, 168] on icon at bounding box center [722, 163] width 20 height 20
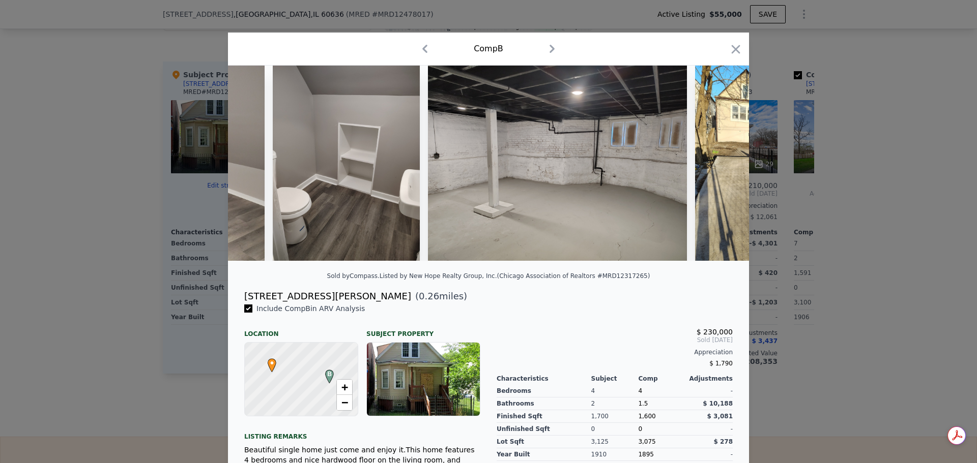
scroll to position [0, 4396]
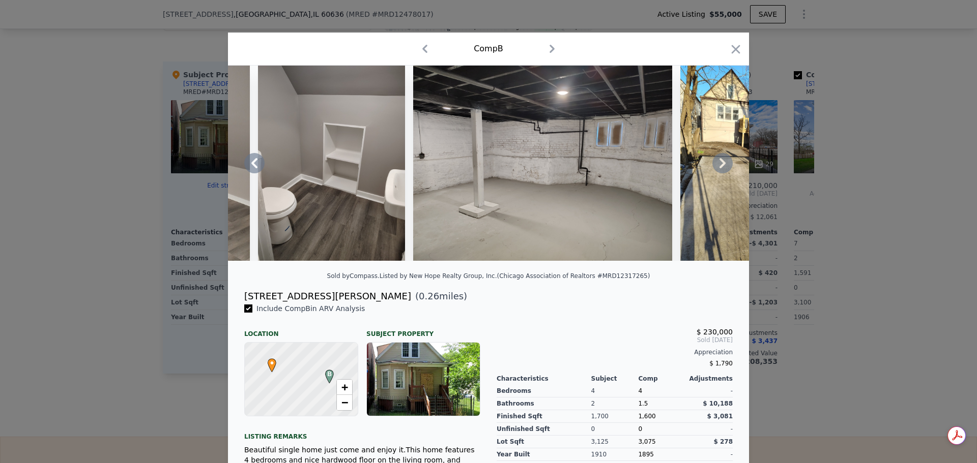
click at [716, 168] on icon at bounding box center [722, 163] width 20 height 20
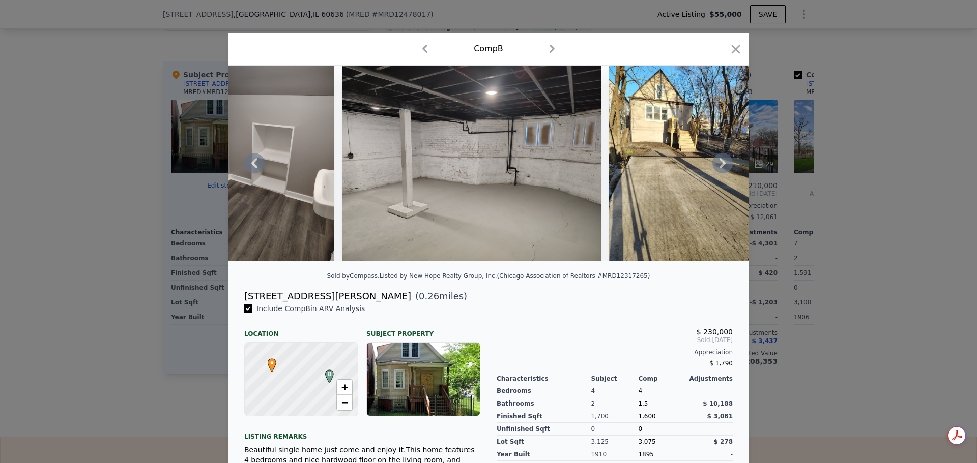
scroll to position [0, 4474]
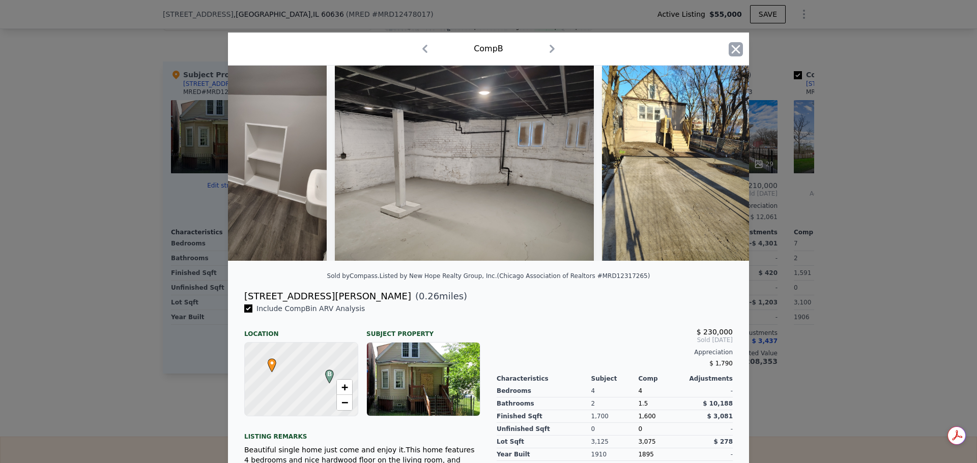
click at [737, 49] on icon "button" at bounding box center [736, 49] width 14 height 14
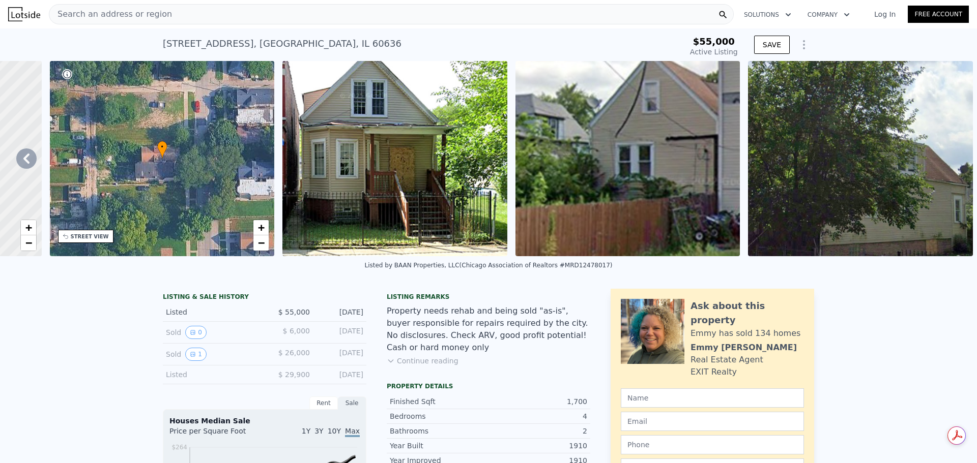
click at [161, 13] on div "Search an address or region" at bounding box center [391, 14] width 685 height 20
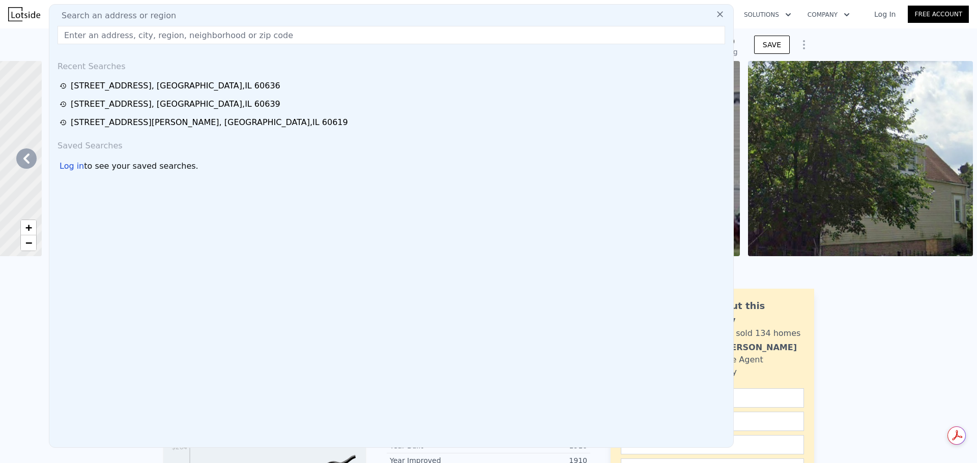
drag, startPoint x: 161, startPoint y: 13, endPoint x: 79, endPoint y: 36, distance: 84.4
click at [79, 36] on input "text" at bounding box center [391, 35] width 668 height 18
paste input "[STREET_ADDRESS]"
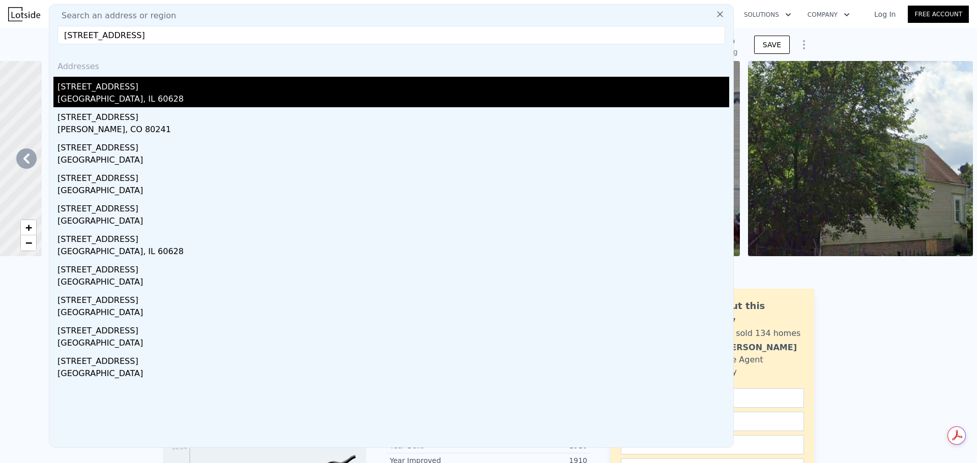
type input "[STREET_ADDRESS]"
click at [106, 94] on div "[GEOGRAPHIC_DATA], IL 60628" at bounding box center [393, 100] width 672 height 14
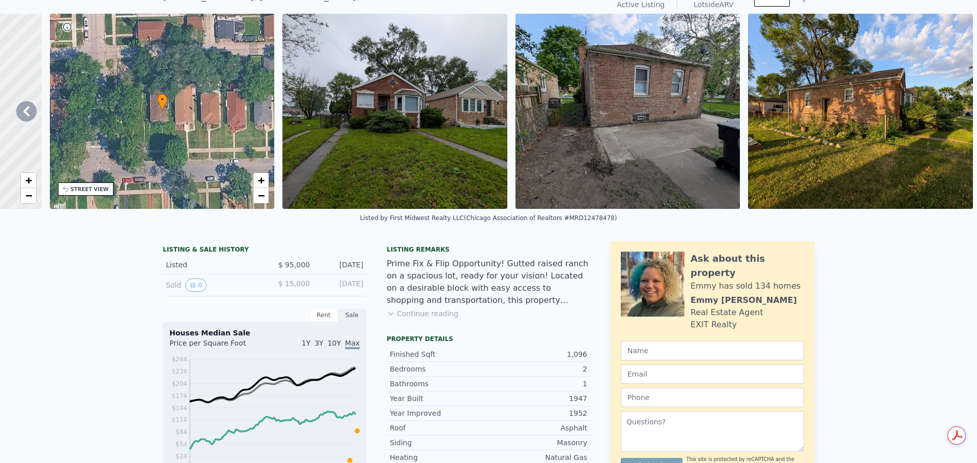
scroll to position [4, 0]
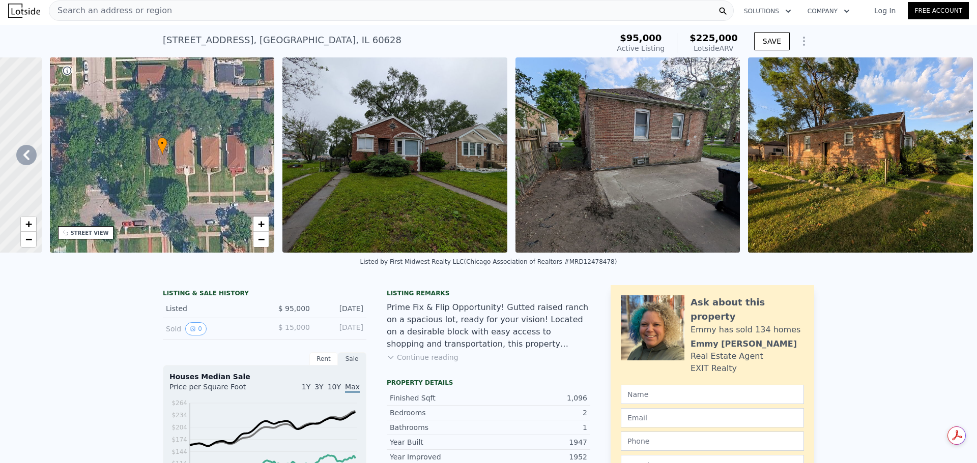
click at [200, 15] on div "Search an address or region" at bounding box center [391, 11] width 685 height 20
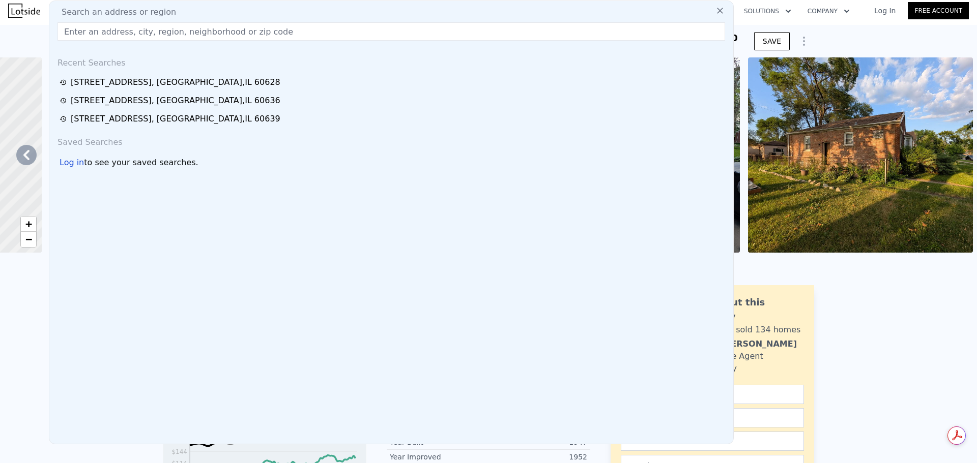
click at [87, 30] on input "text" at bounding box center [391, 31] width 668 height 18
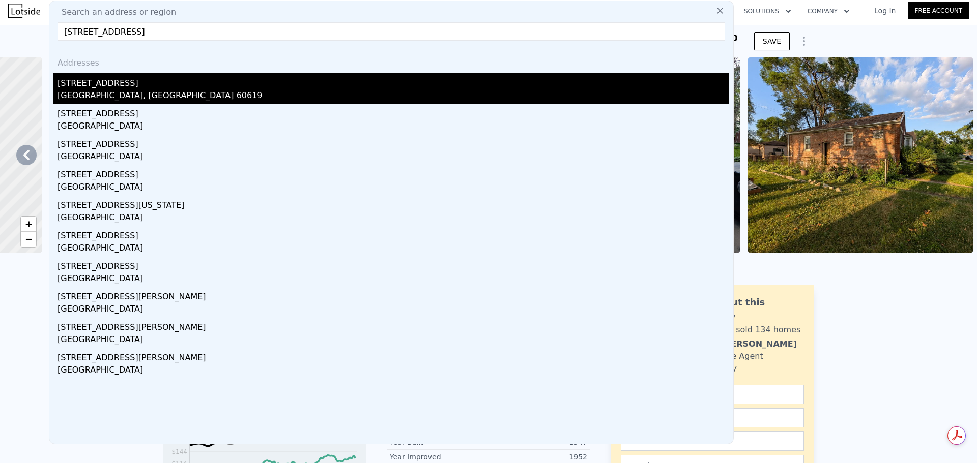
type input "[STREET_ADDRESS]"
click at [110, 94] on div "[GEOGRAPHIC_DATA], [GEOGRAPHIC_DATA] 60619" at bounding box center [393, 97] width 672 height 14
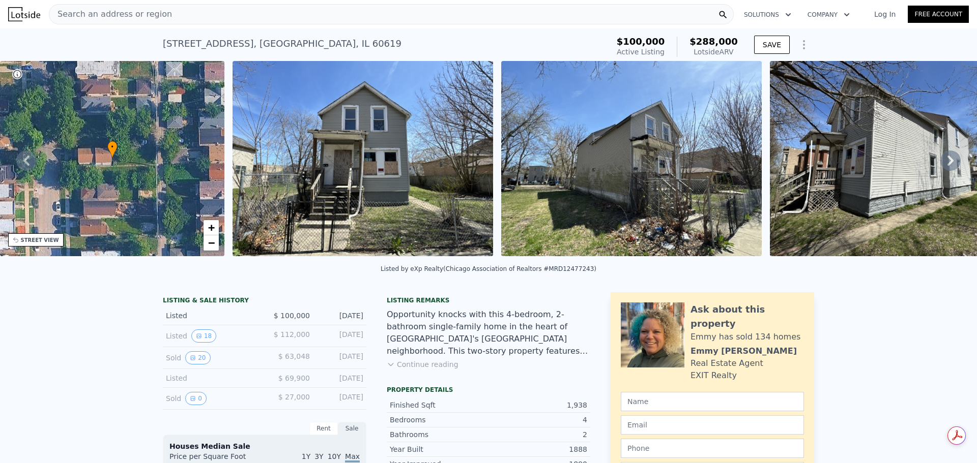
click at [210, 13] on div "Search an address or region" at bounding box center [391, 14] width 685 height 20
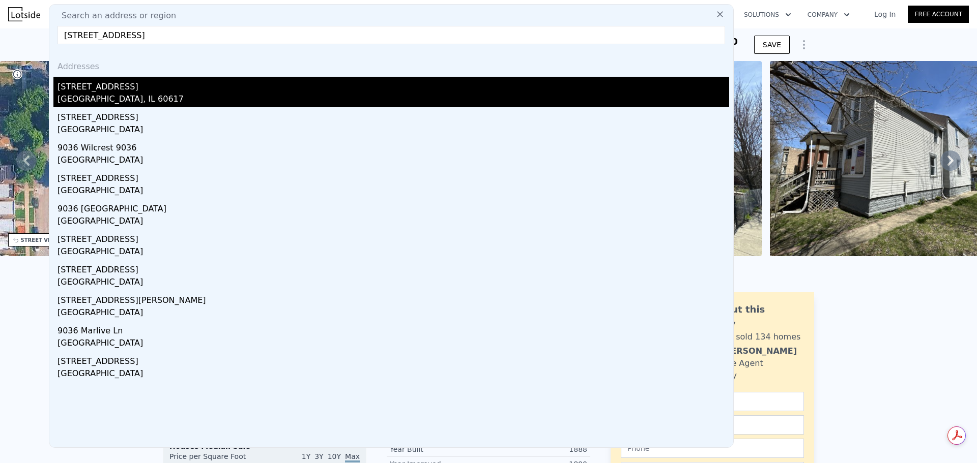
type input "[STREET_ADDRESS]"
click at [104, 91] on div "[STREET_ADDRESS]" at bounding box center [393, 85] width 672 height 16
